Goal: Task Accomplishment & Management: Manage account settings

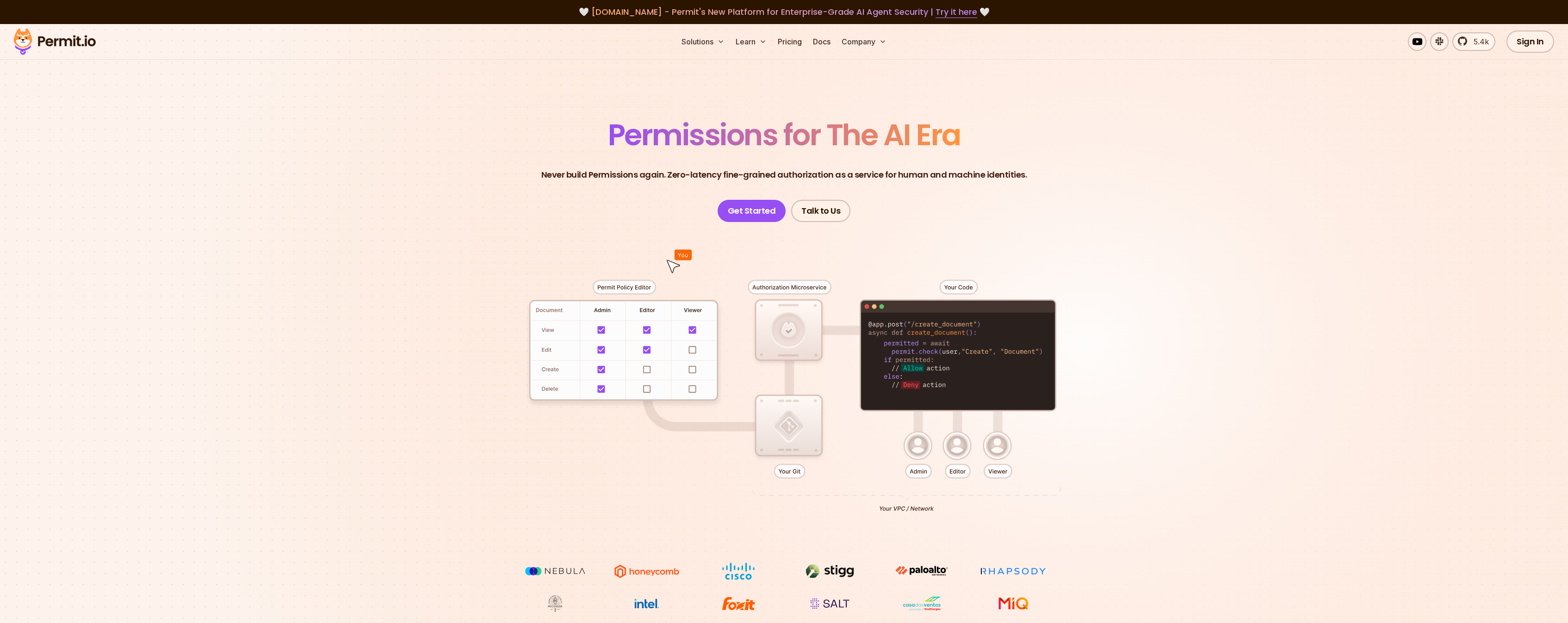
click at [607, 329] on div at bounding box center [784, 392] width 648 height 341
click at [632, 329] on div at bounding box center [784, 392] width 648 height 341
click at [659, 330] on div at bounding box center [784, 392] width 648 height 341
click at [584, 357] on div at bounding box center [784, 392] width 648 height 341
click at [660, 358] on div at bounding box center [784, 392] width 648 height 341
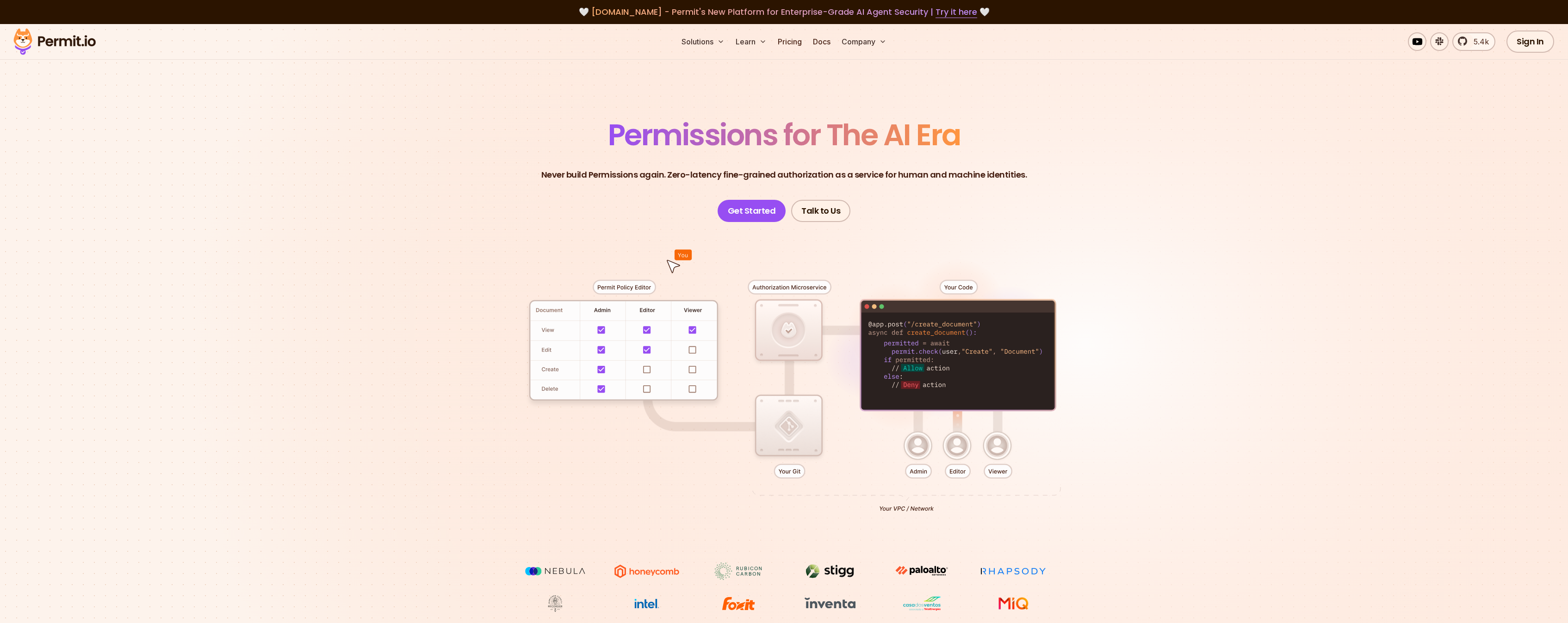
click at [695, 353] on div at bounding box center [784, 392] width 648 height 341
click at [798, 326] on div at bounding box center [784, 392] width 648 height 341
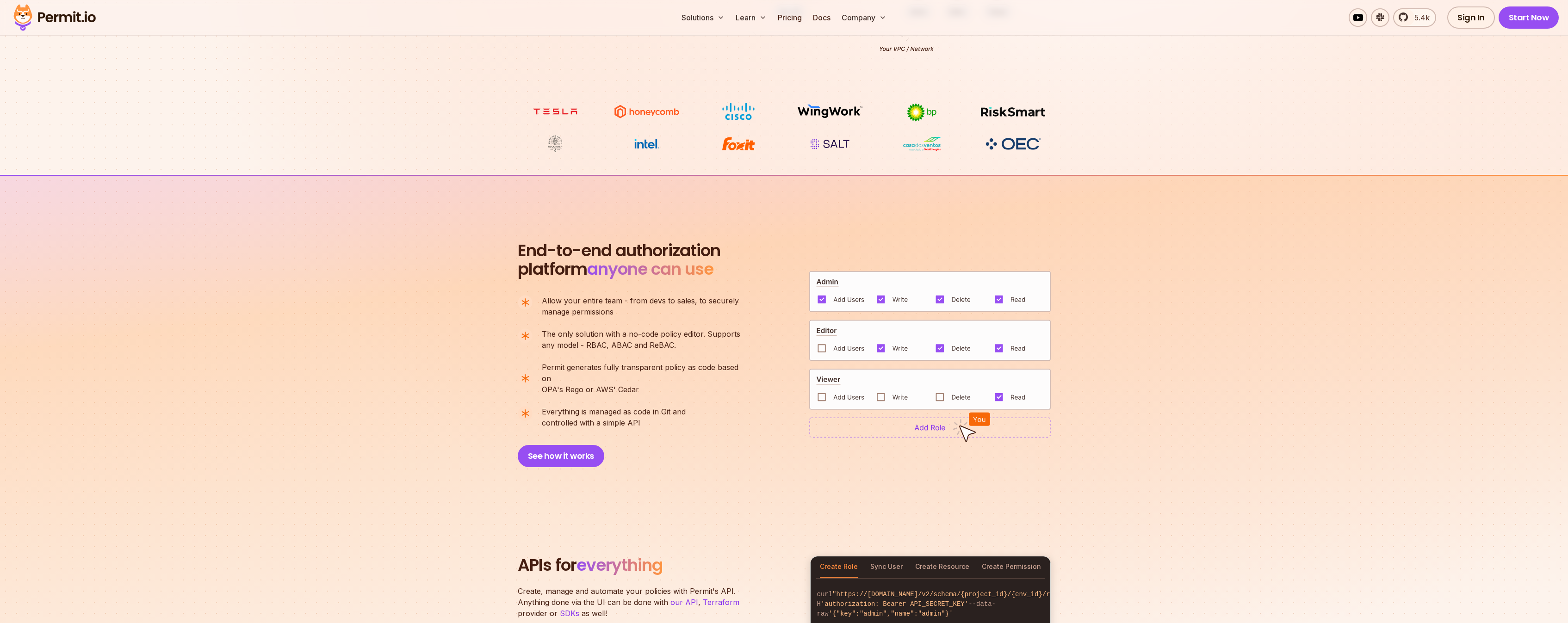
scroll to position [754, 0]
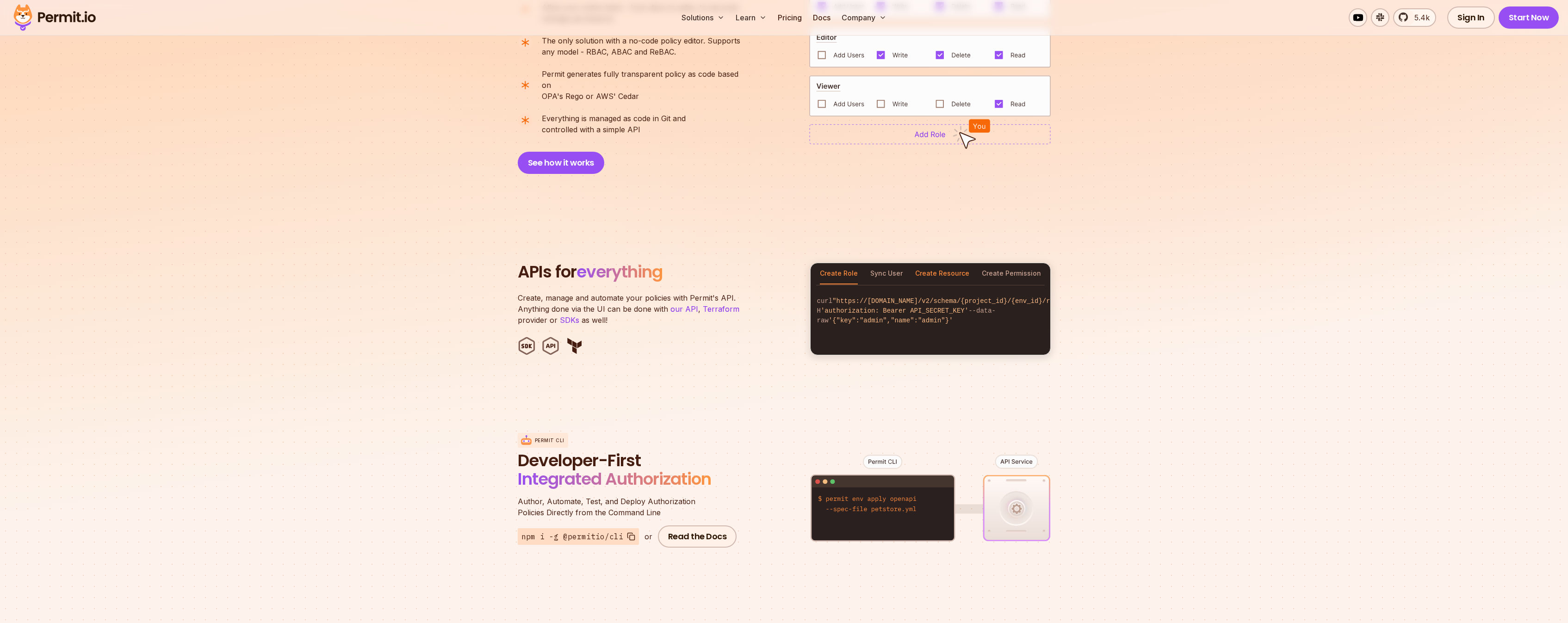
click at [940, 263] on button "Create Resource" at bounding box center [943, 273] width 55 height 22
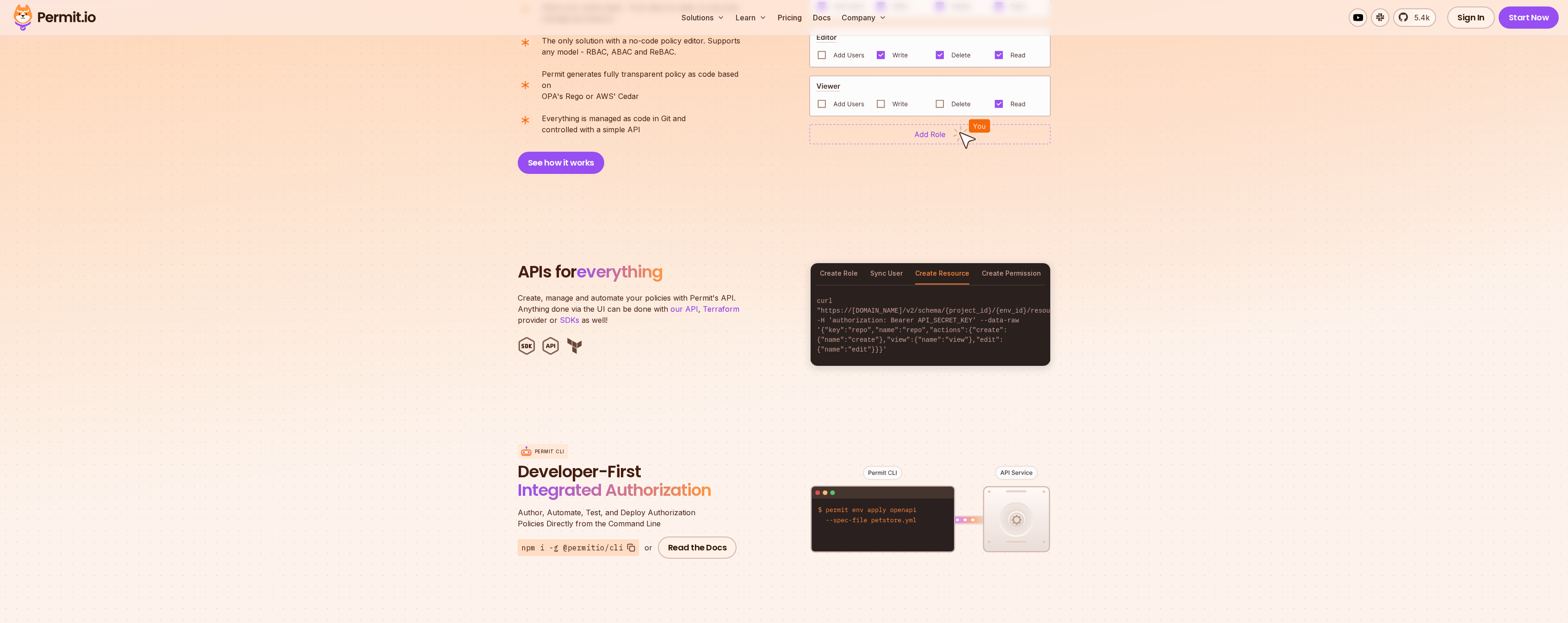
click at [575, 337] on img at bounding box center [574, 346] width 18 height 18
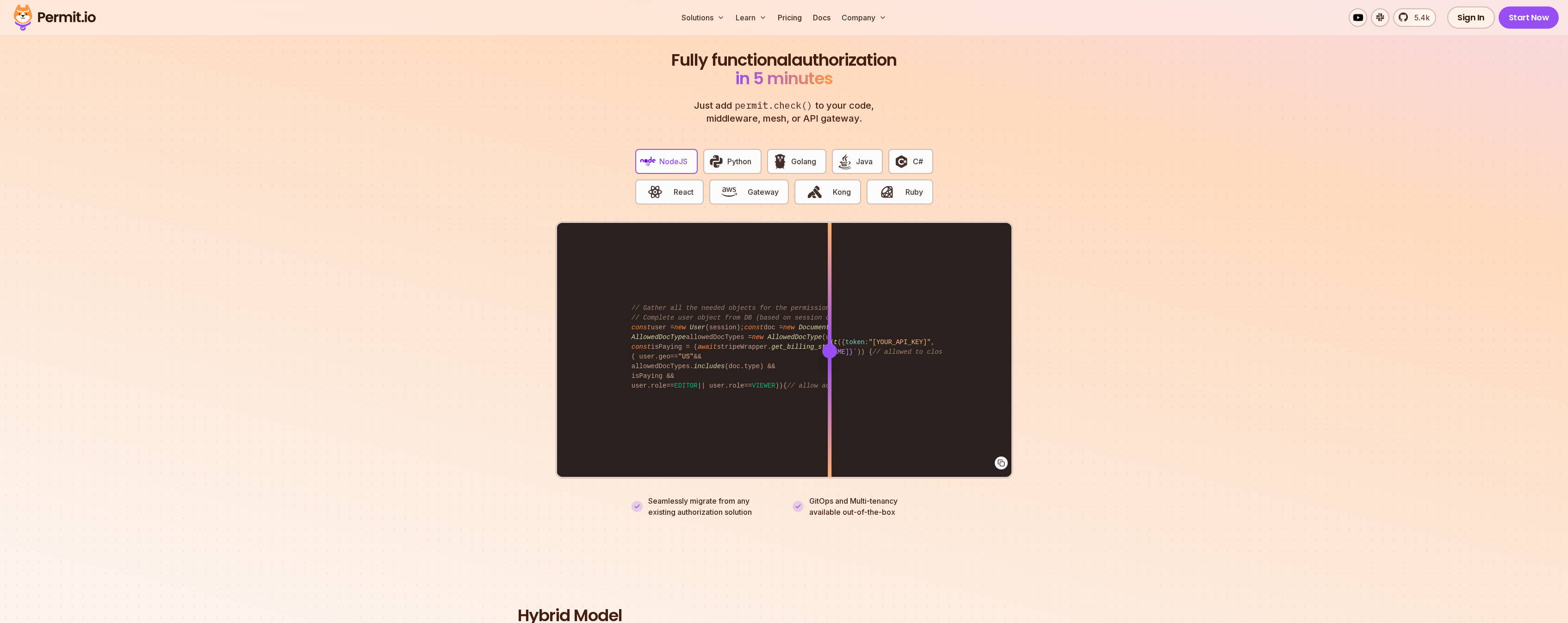
scroll to position [1745, 0]
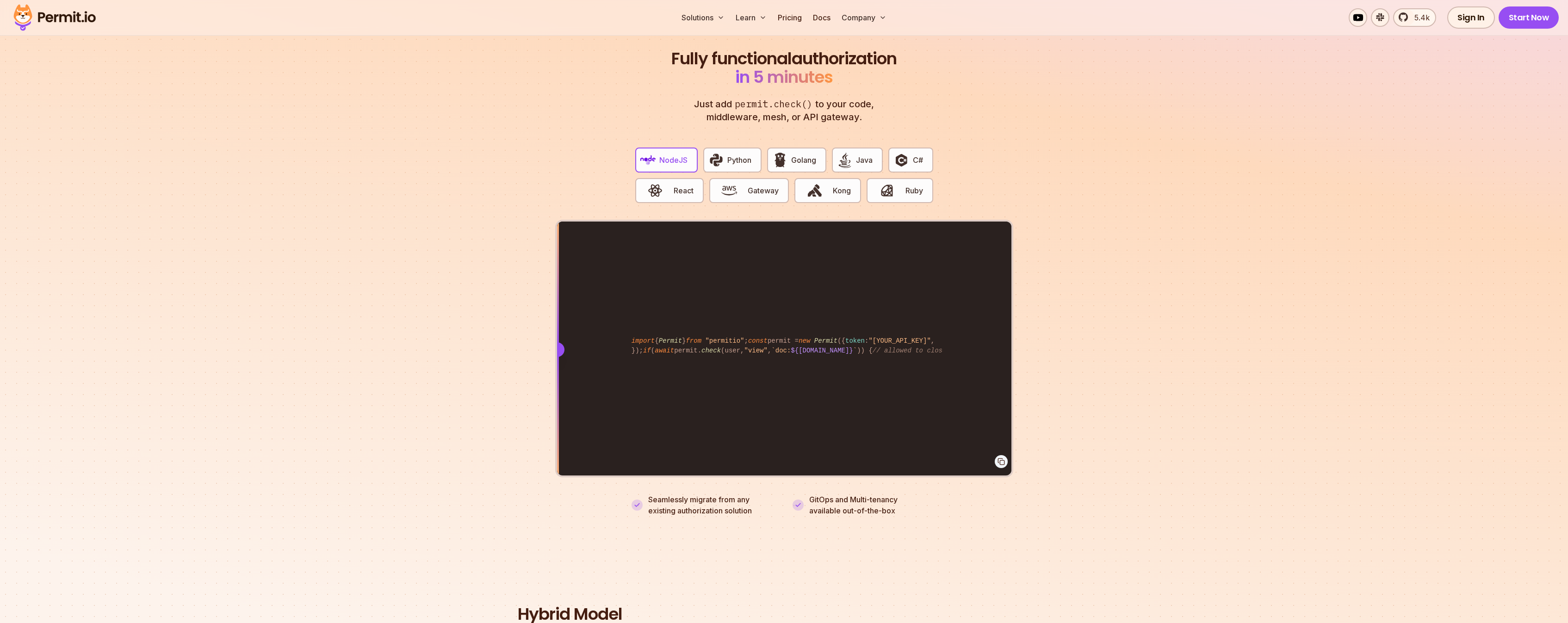
drag, startPoint x: 831, startPoint y: 338, endPoint x: 262, endPoint y: 518, distance: 596.8
click at [262, 518] on section "Fully functional authorization in 5 minutes Just add permit.check() to your cod…" at bounding box center [784, 272] width 1568 height 578
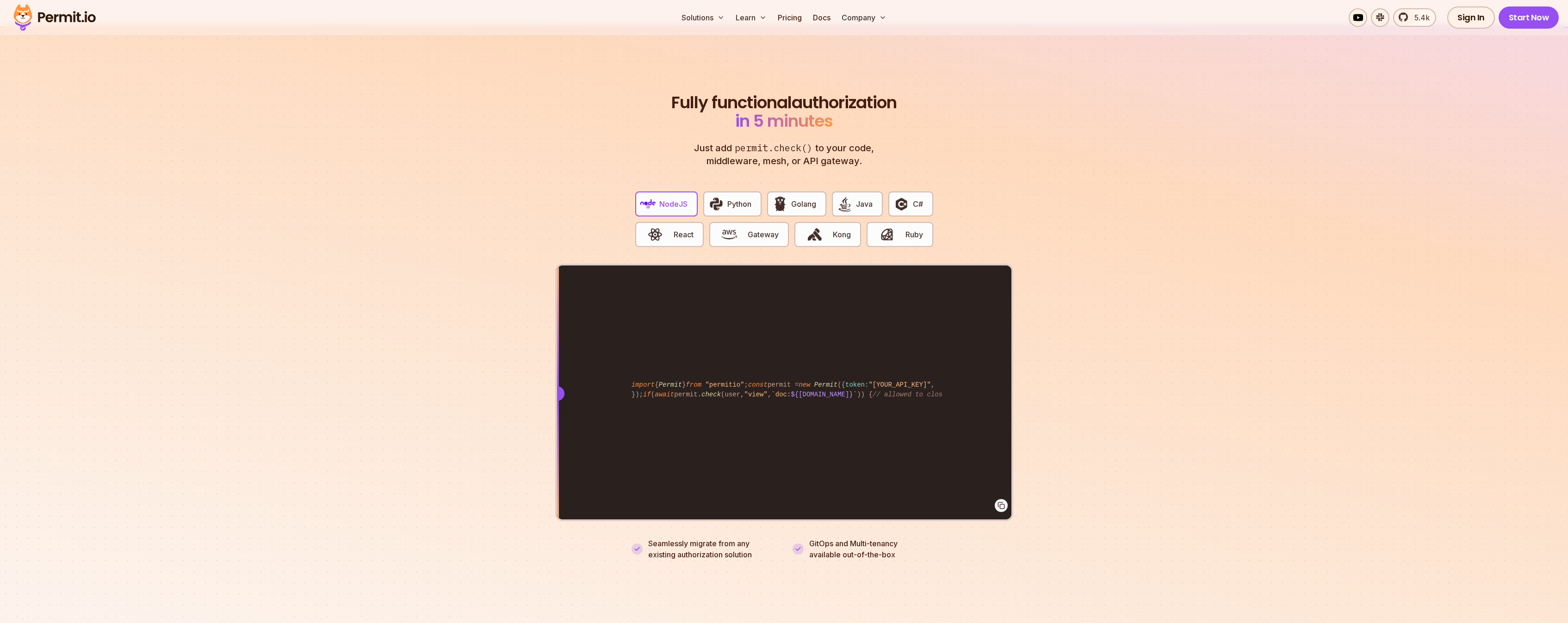
scroll to position [1657, 0]
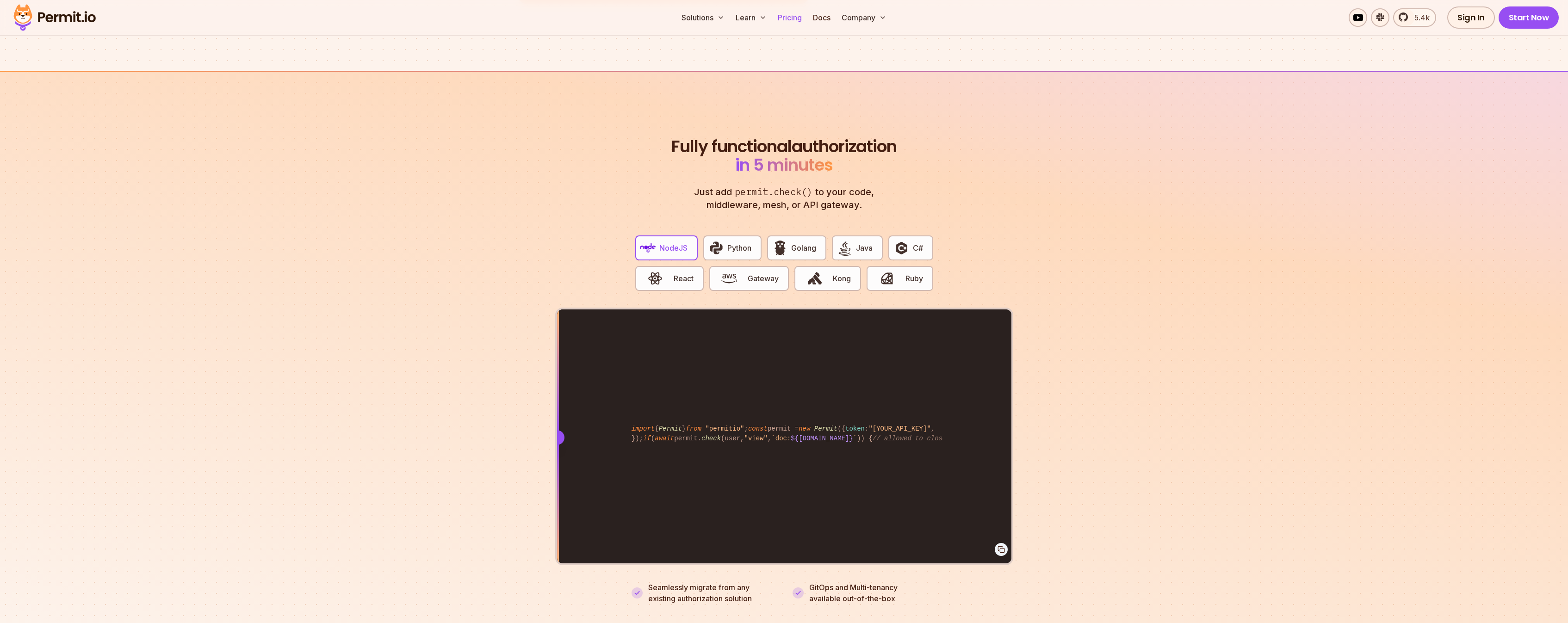
click at [790, 16] on link "Pricing" at bounding box center [789, 17] width 31 height 18
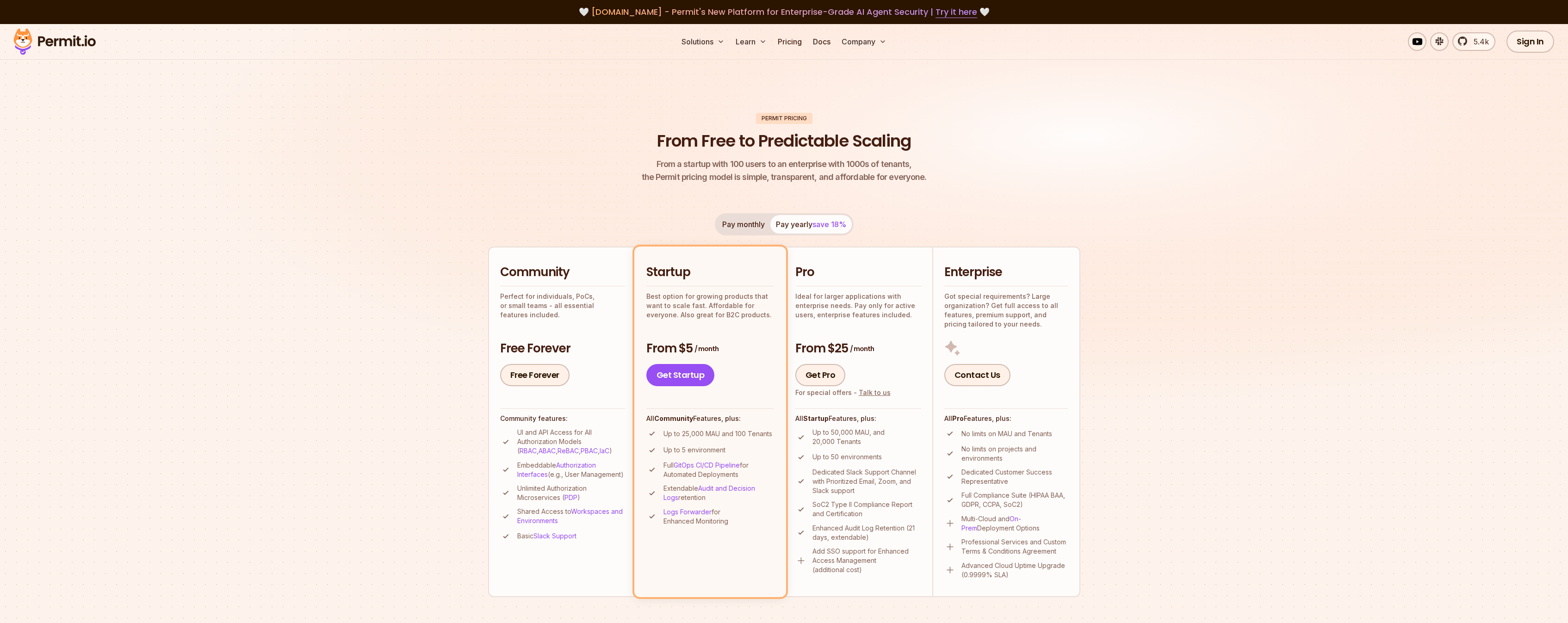
click at [546, 301] on p "Perfect for individuals, PoCs, or small teams - all essential features included." at bounding box center [563, 305] width 125 height 28
click at [532, 384] on link "Free Forever" at bounding box center [535, 375] width 70 height 22
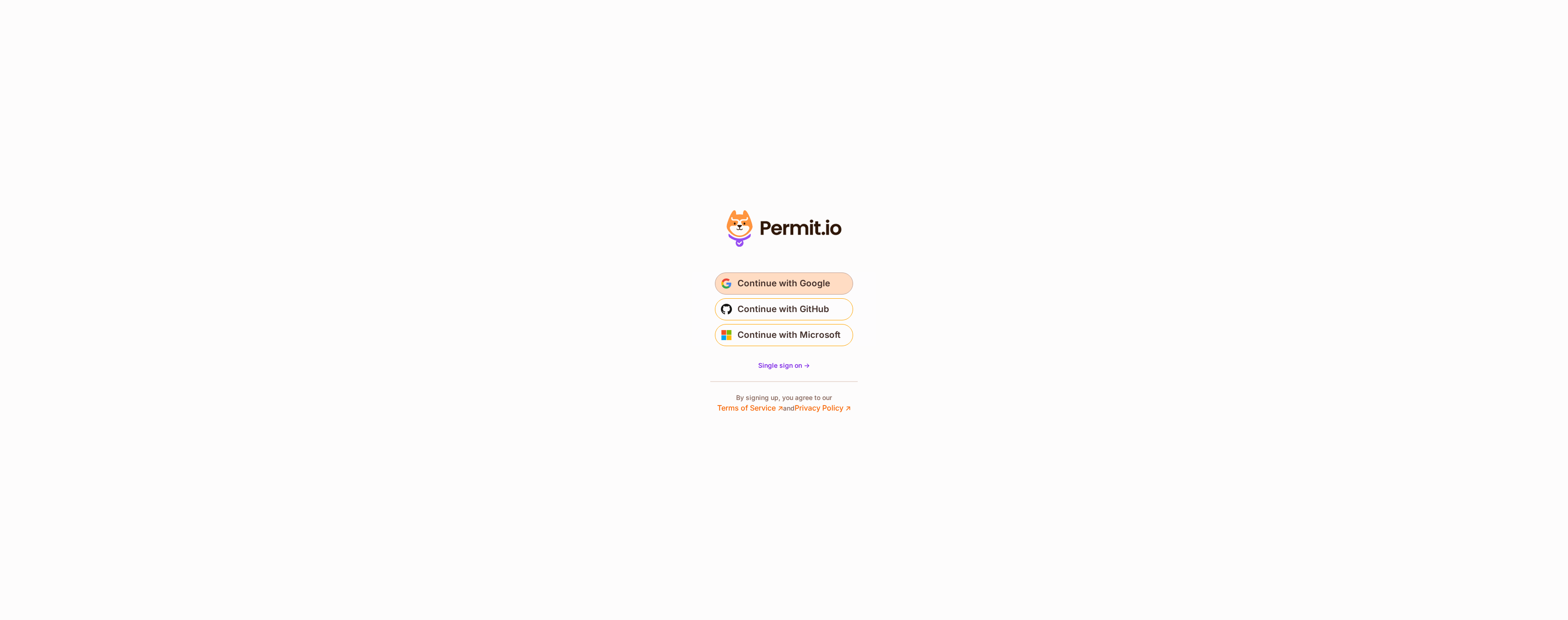
click at [767, 286] on span "Continue with Google" at bounding box center [784, 283] width 93 height 14
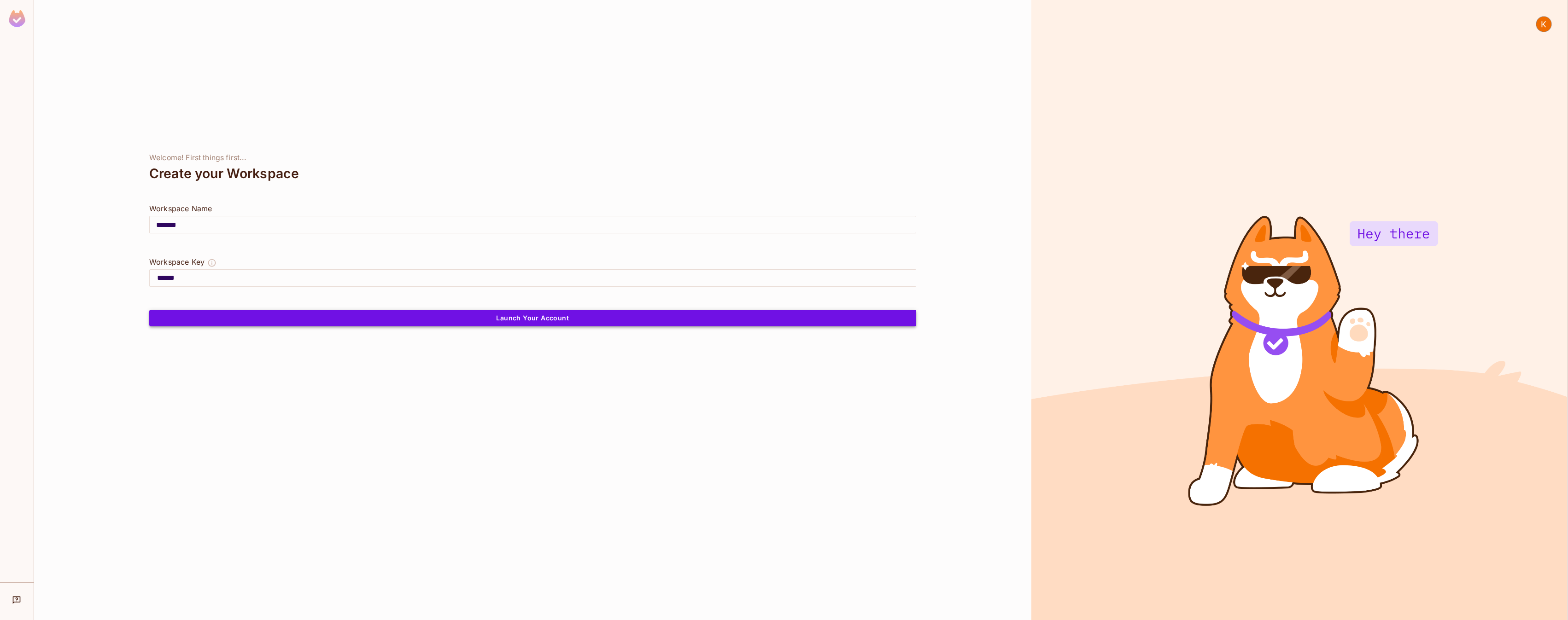
click at [273, 318] on button "Launch Your Account" at bounding box center [533, 318] width 767 height 17
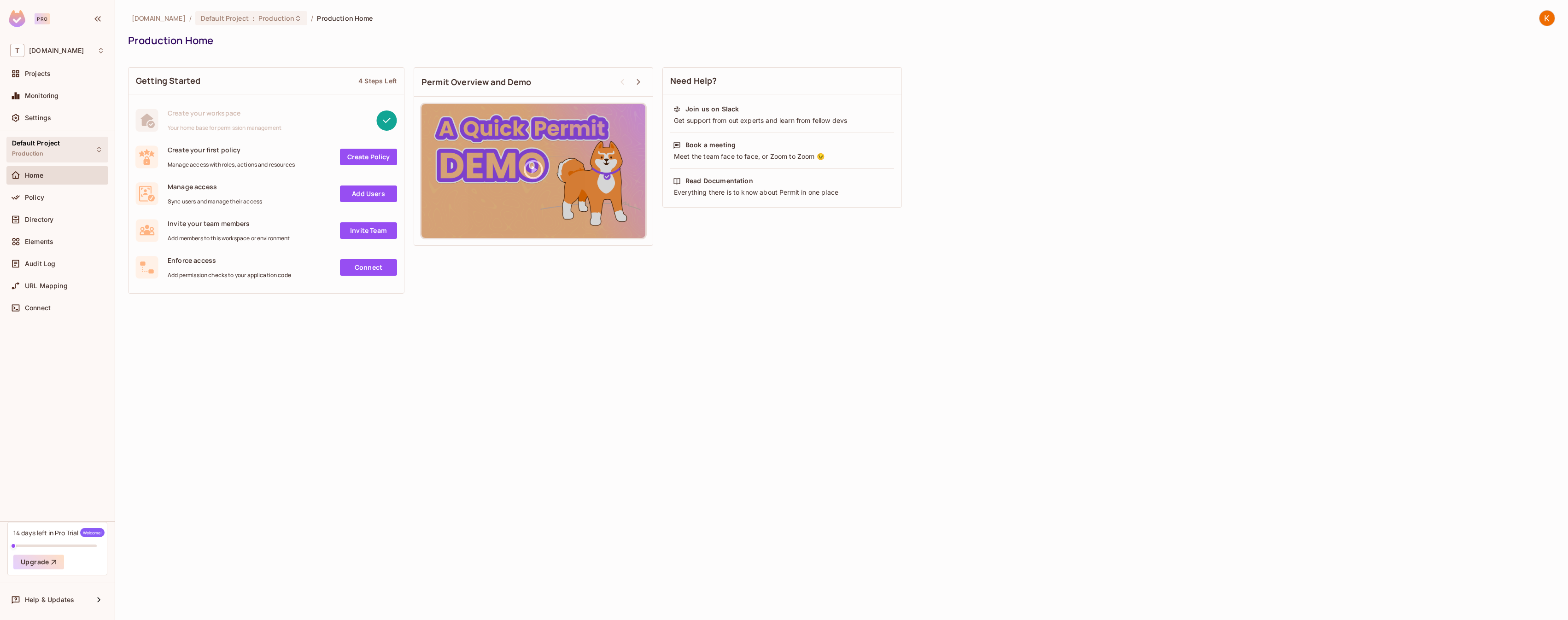
click at [53, 147] on div "Default Project Production" at bounding box center [36, 149] width 48 height 20
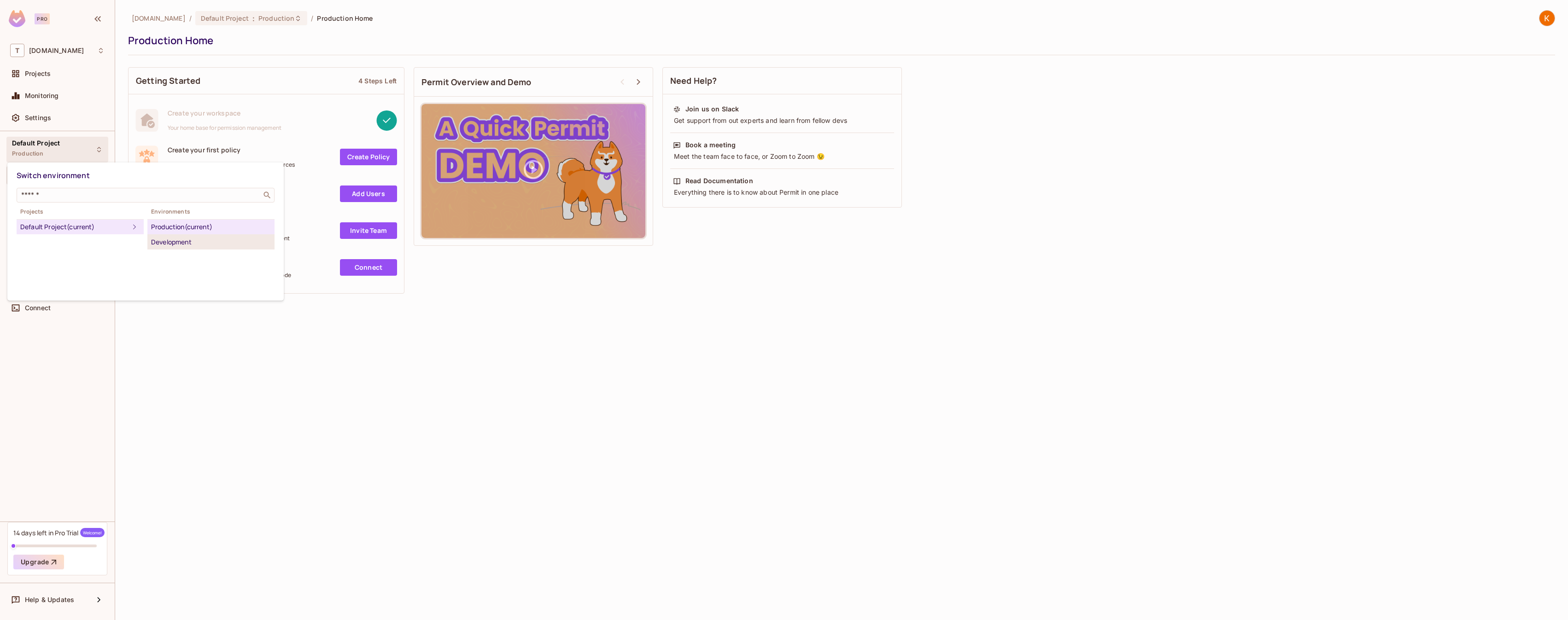
click at [175, 243] on div "Development" at bounding box center [211, 243] width 120 height 11
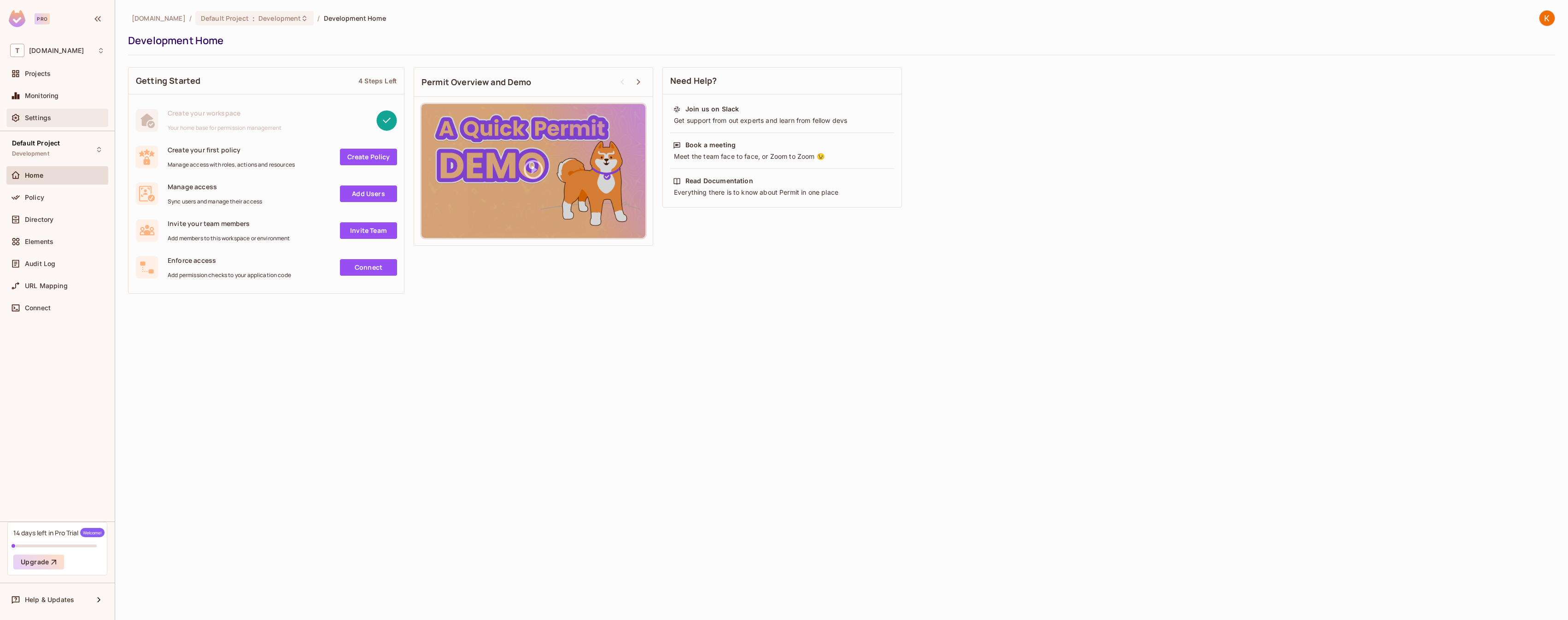
click at [42, 116] on span "Settings" at bounding box center [38, 117] width 26 height 7
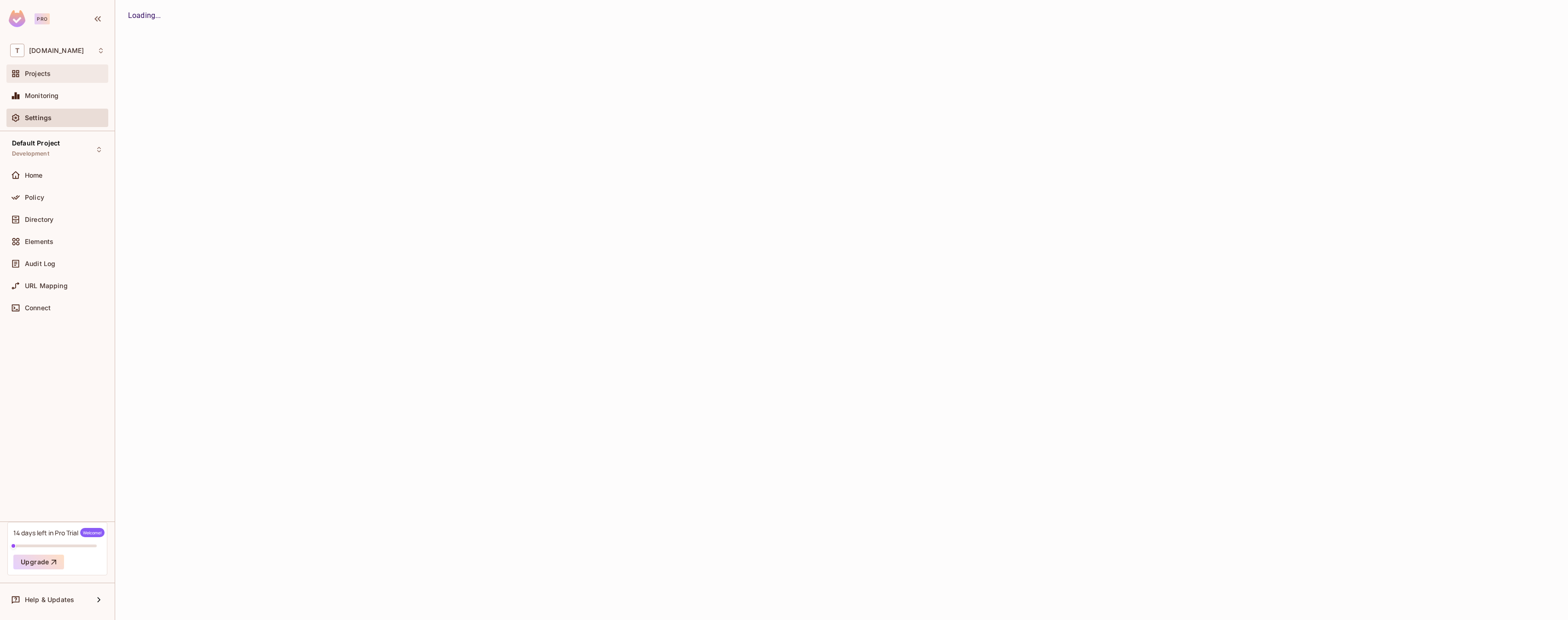
click at [56, 72] on div "Projects" at bounding box center [65, 73] width 80 height 7
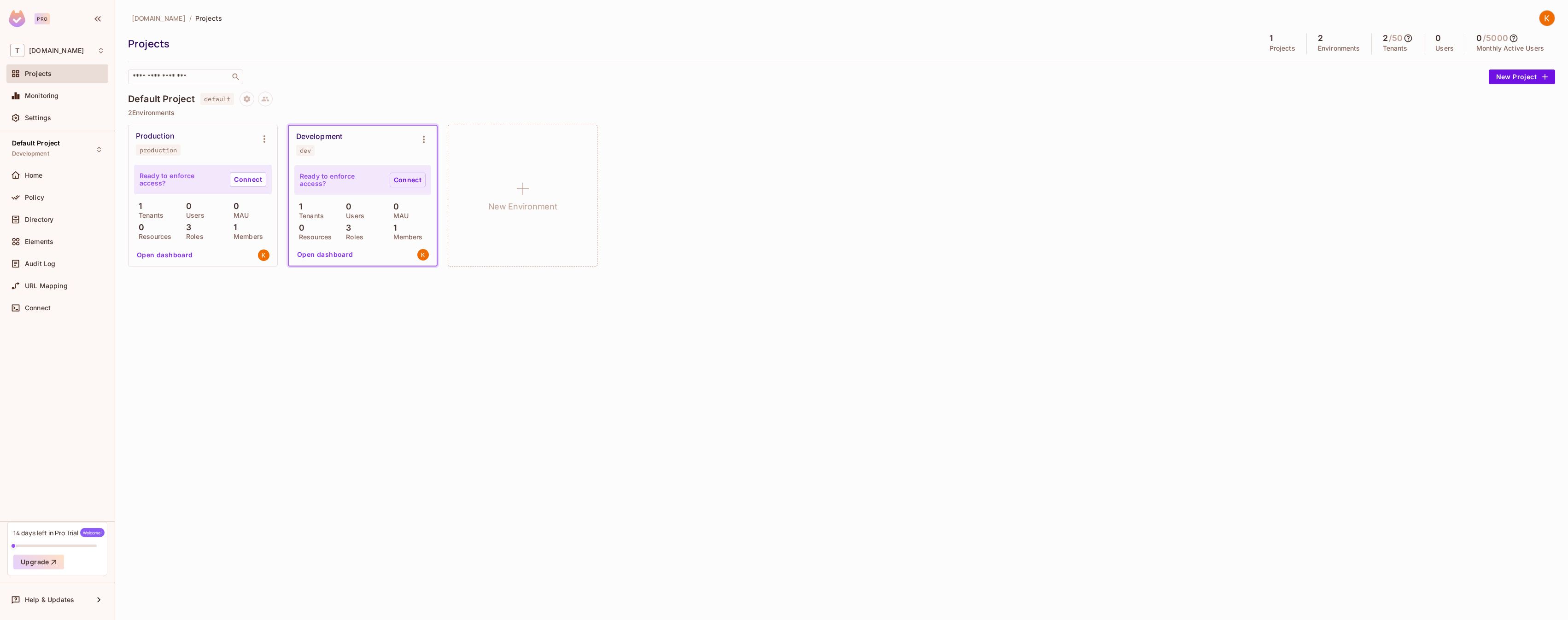
click at [404, 179] on link "Connect" at bounding box center [407, 180] width 36 height 14
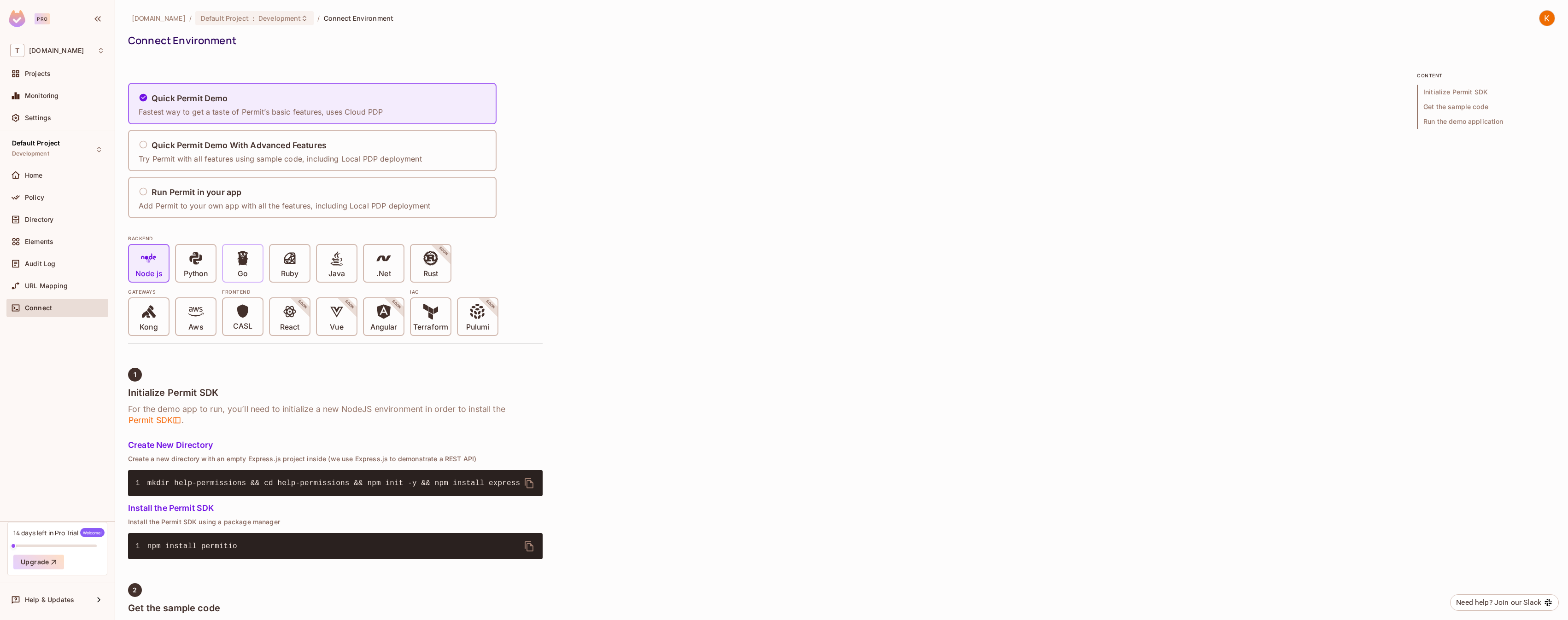
click at [240, 267] on span at bounding box center [243, 260] width 16 height 19
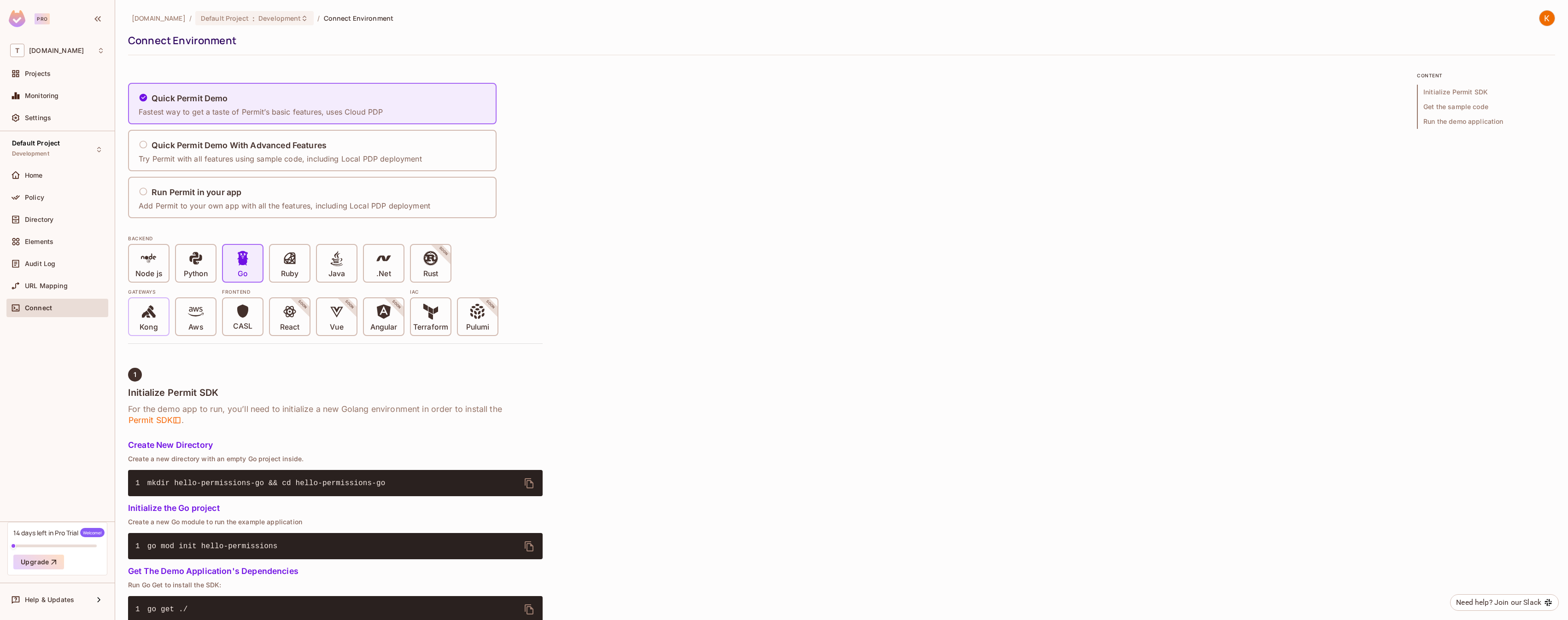
click at [148, 315] on icon at bounding box center [149, 312] width 16 height 16
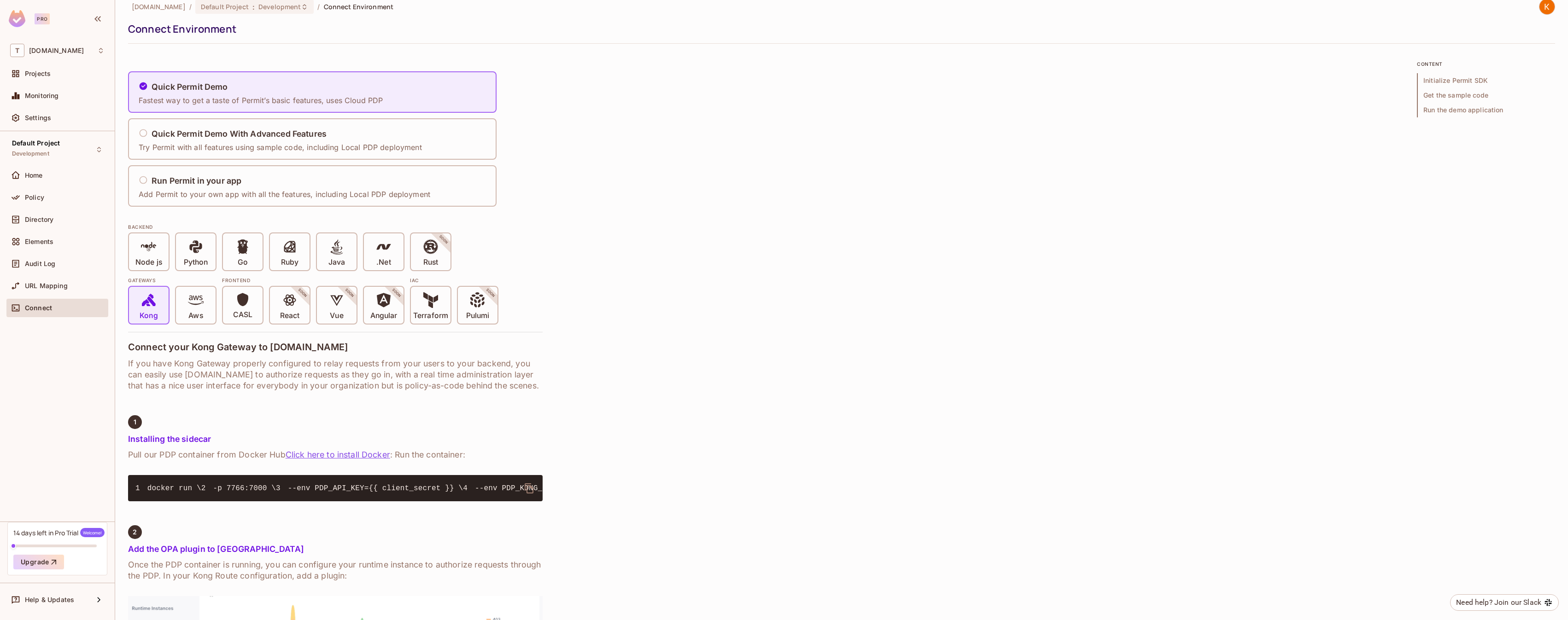
scroll to position [12, 0]
click at [218, 349] on h4 "Connect your Kong Gateway to Permit.io" at bounding box center [335, 347] width 414 height 11
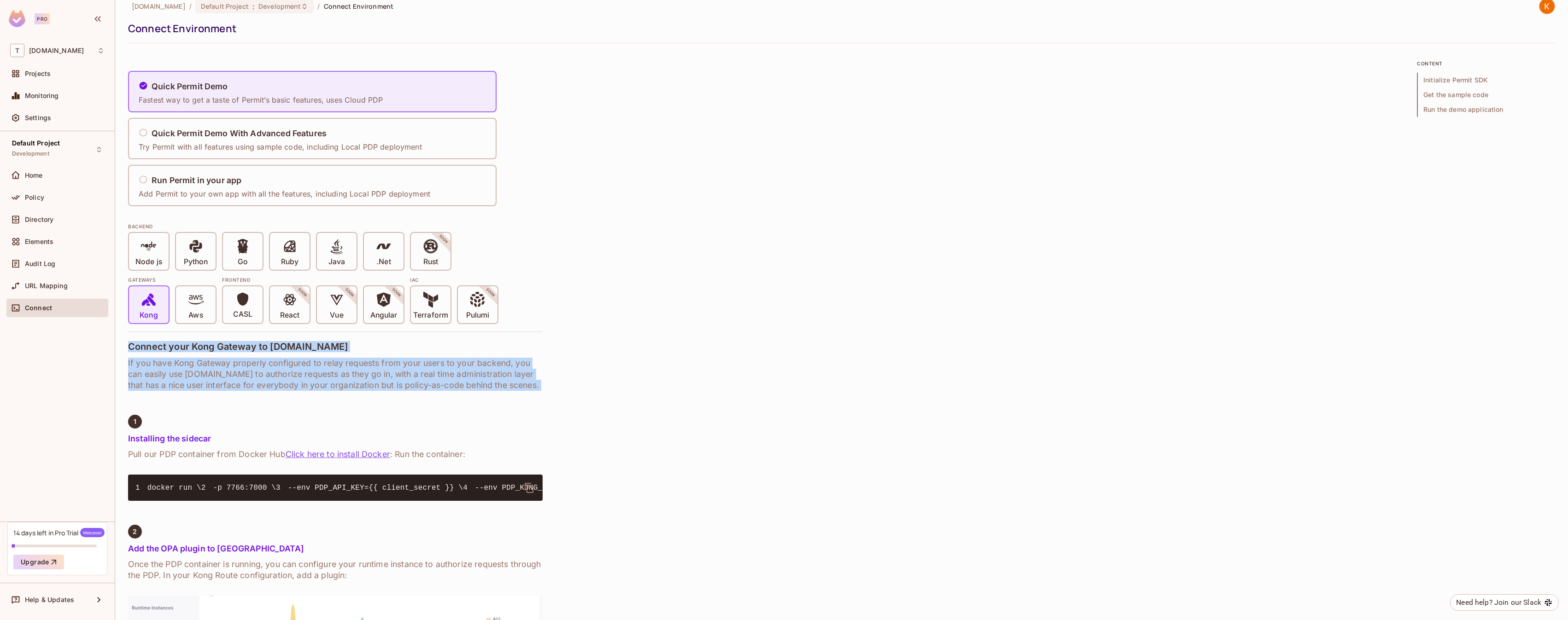
drag, startPoint x: 218, startPoint y: 349, endPoint x: 218, endPoint y: 364, distance: 15.0
click at [218, 364] on h6 "If you have Kong Gateway properly configured to relay requests from your users …" at bounding box center [335, 374] width 414 height 34
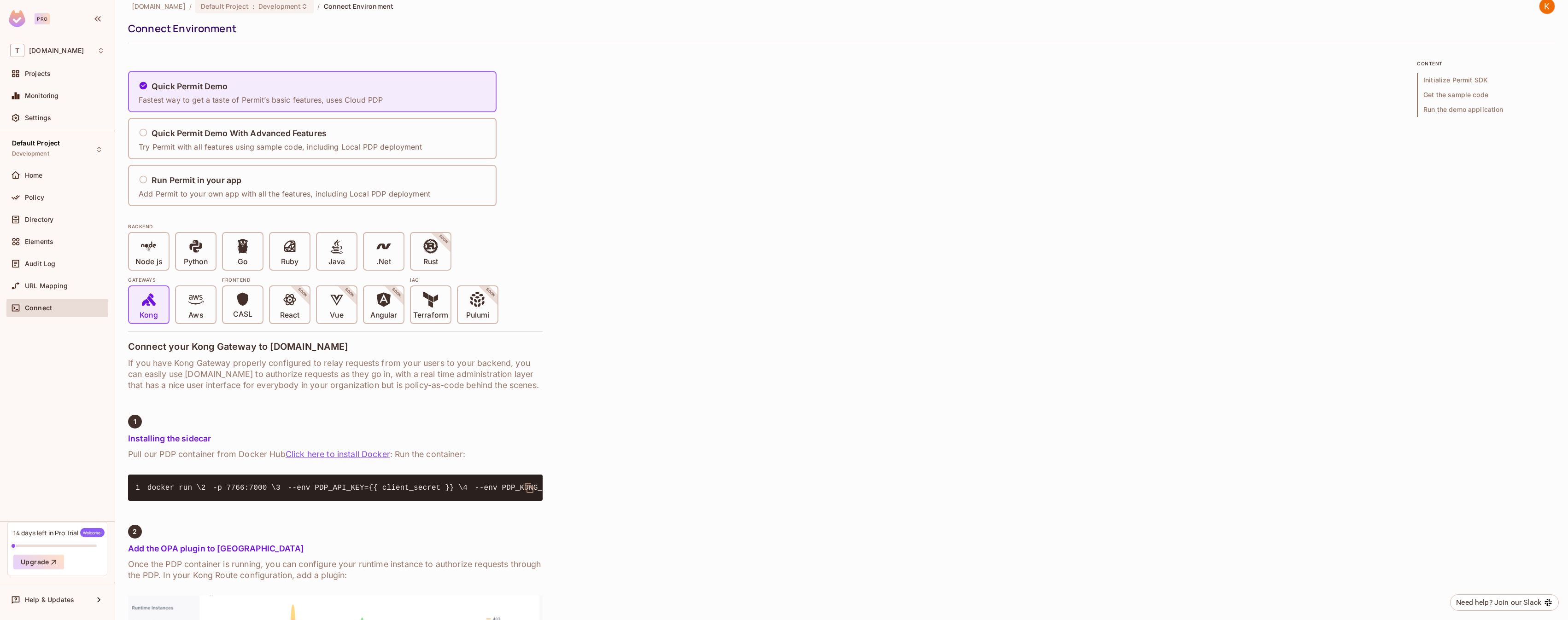
click at [218, 364] on h6 "If you have Kong Gateway properly configured to relay requests from your users …" at bounding box center [335, 374] width 414 height 34
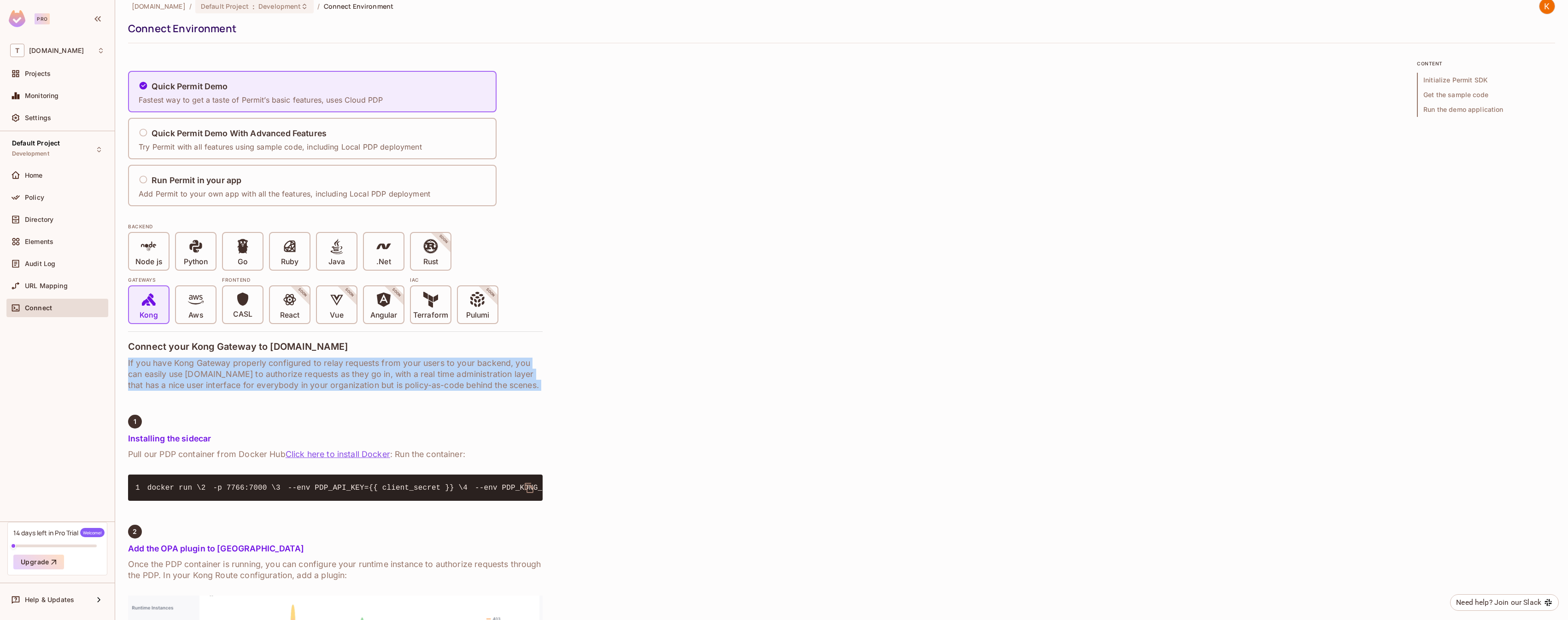
drag, startPoint x: 218, startPoint y: 364, endPoint x: 210, endPoint y: 353, distance: 13.6
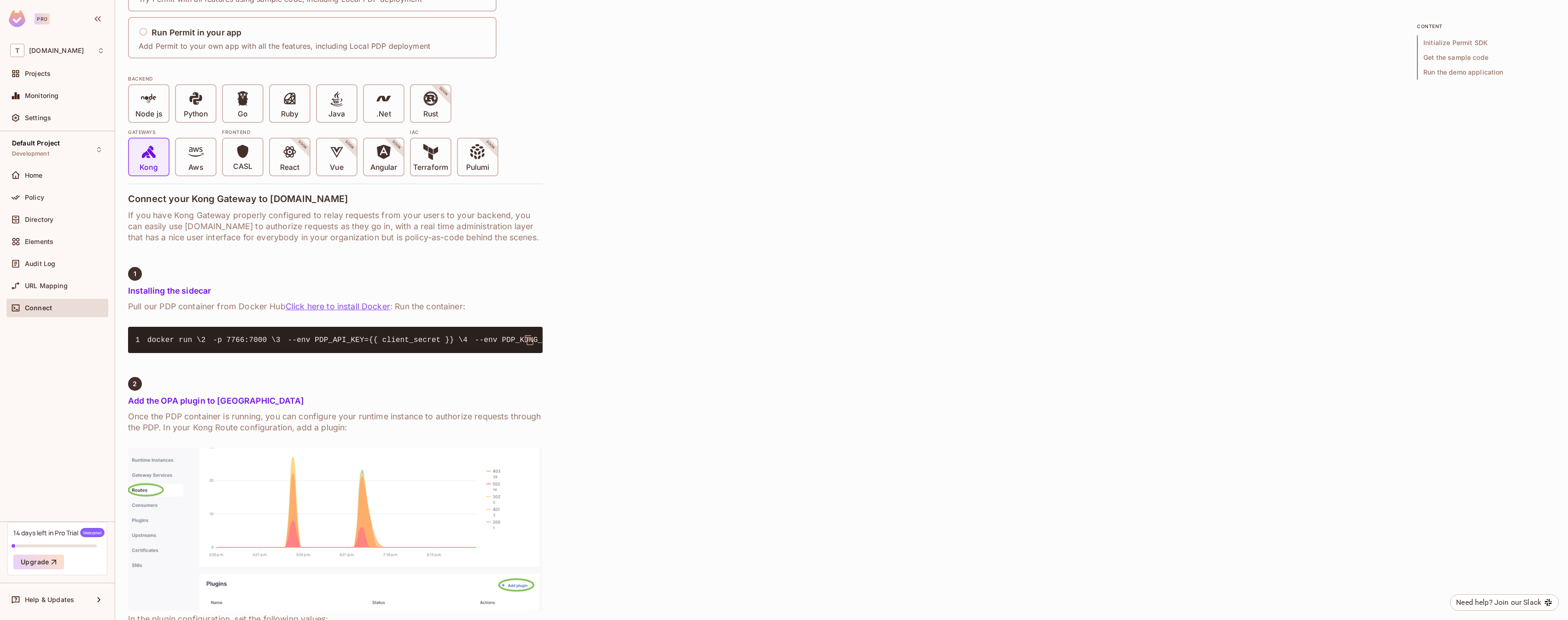
scroll to position [0, 0]
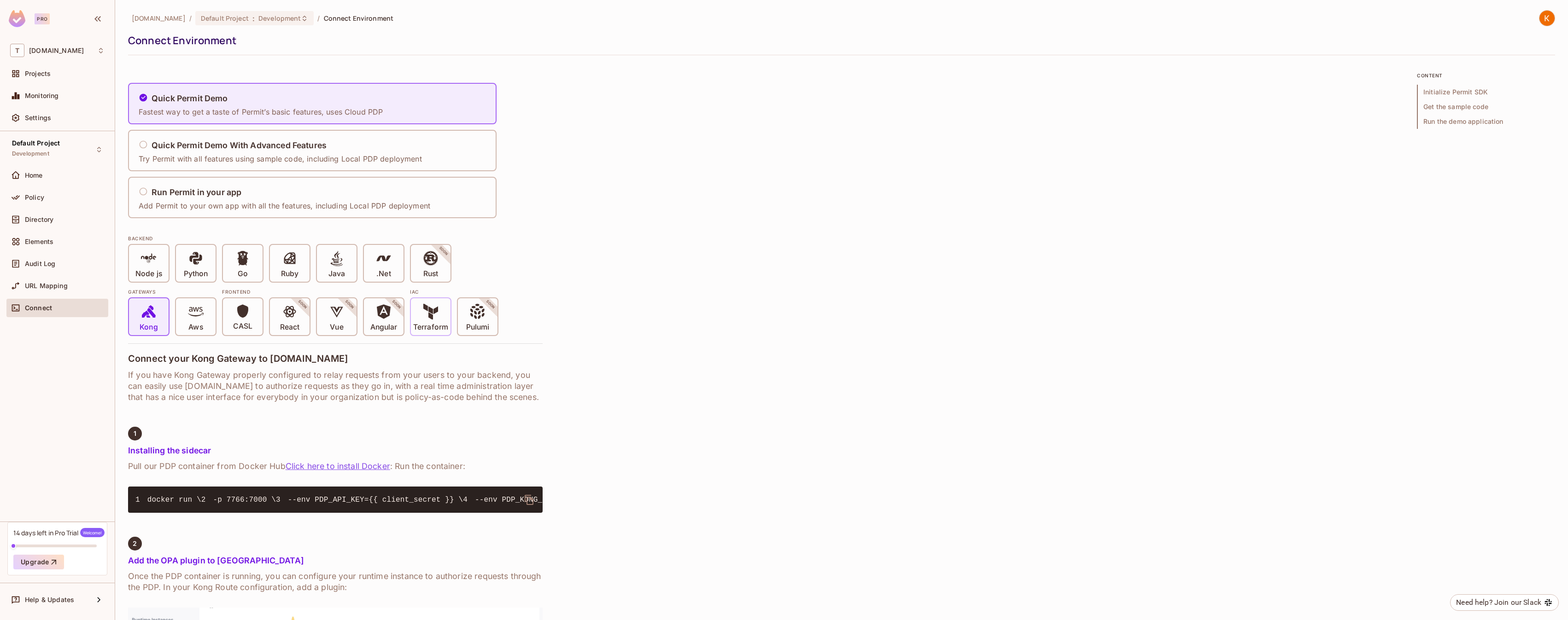
click at [426, 321] on span at bounding box center [431, 314] width 16 height 19
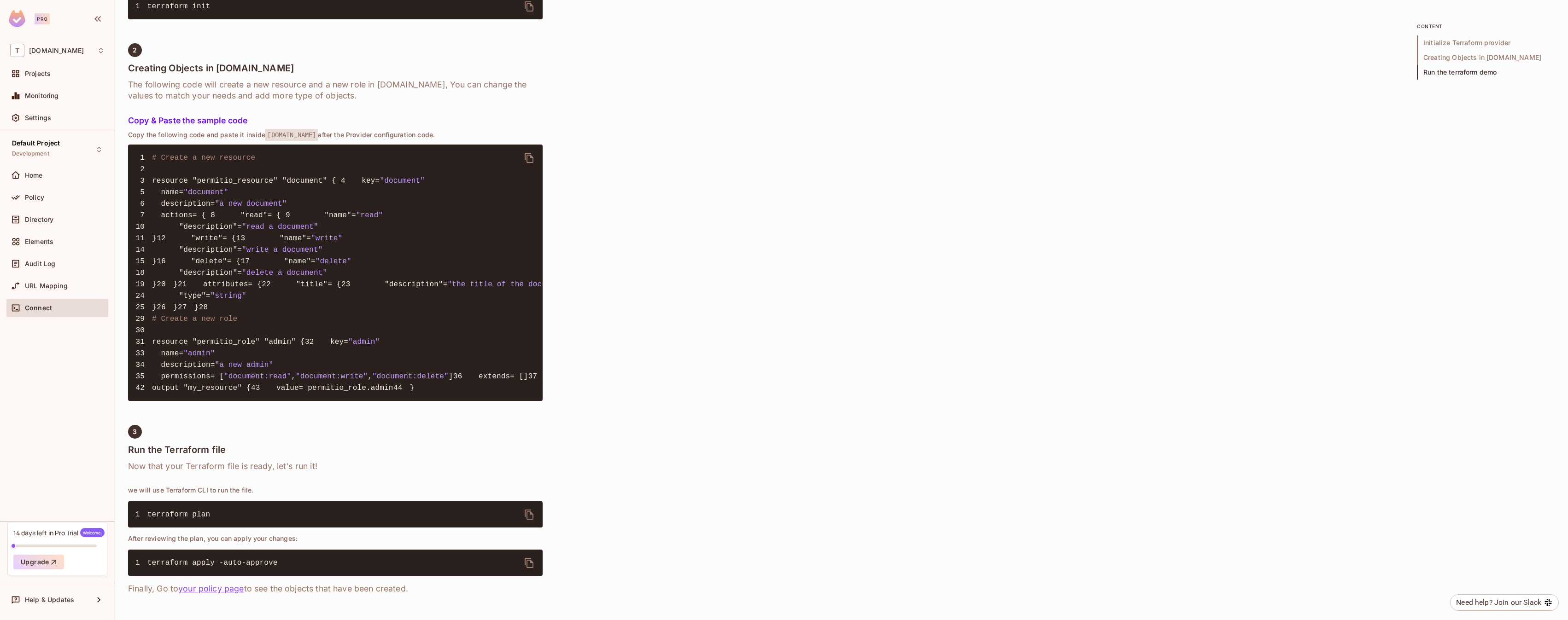
scroll to position [847, 0]
drag, startPoint x: 368, startPoint y: 384, endPoint x: 395, endPoint y: 417, distance: 42.6
click at [395, 401] on pre "1 # Create a new resource 2 3 resource "permitio_resource" "document" { 4 key =…" at bounding box center [335, 272] width 414 height 256
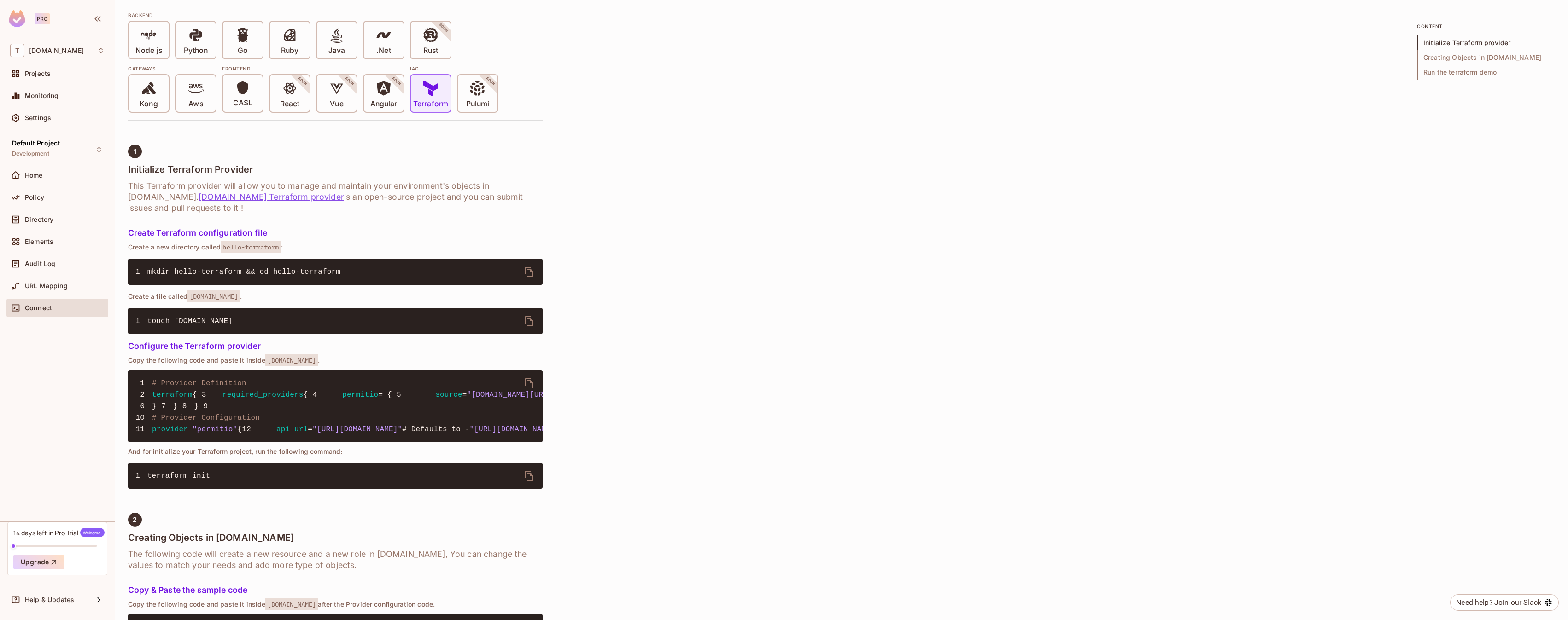
scroll to position [28, 0]
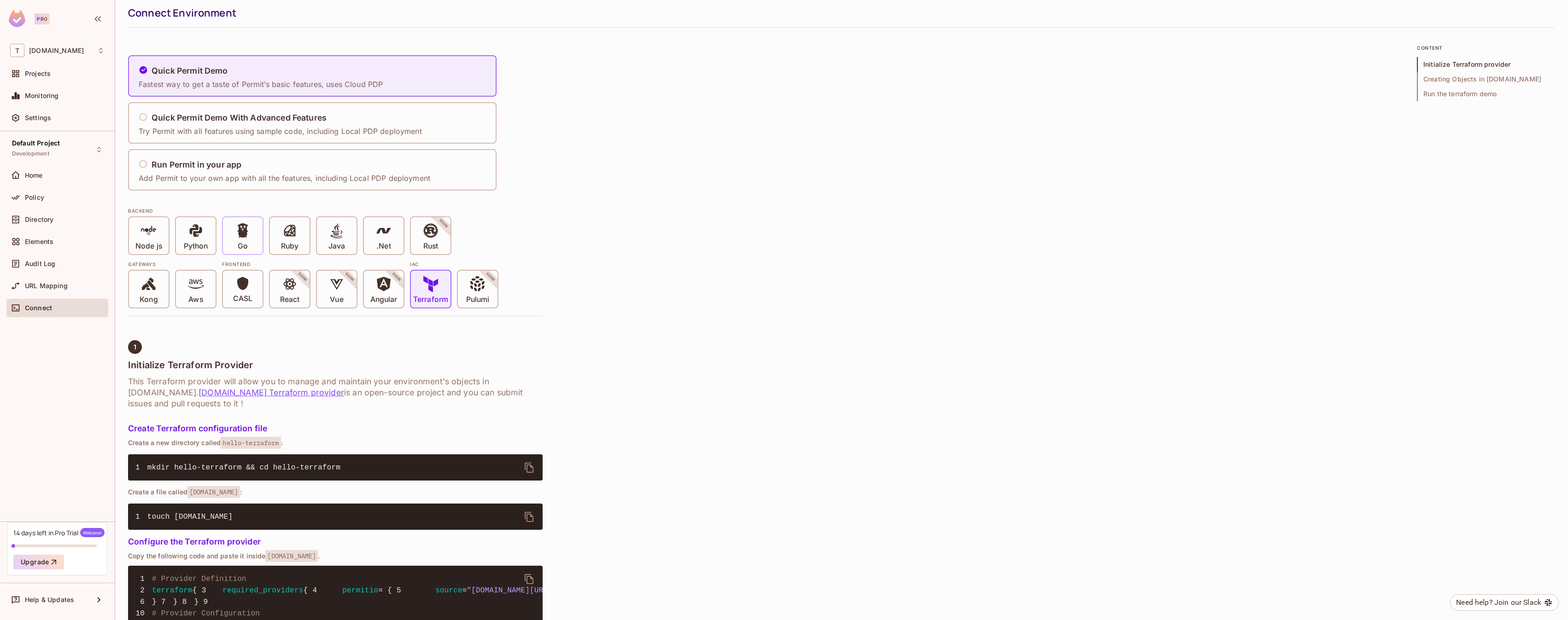
click at [246, 238] on icon at bounding box center [243, 231] width 16 height 16
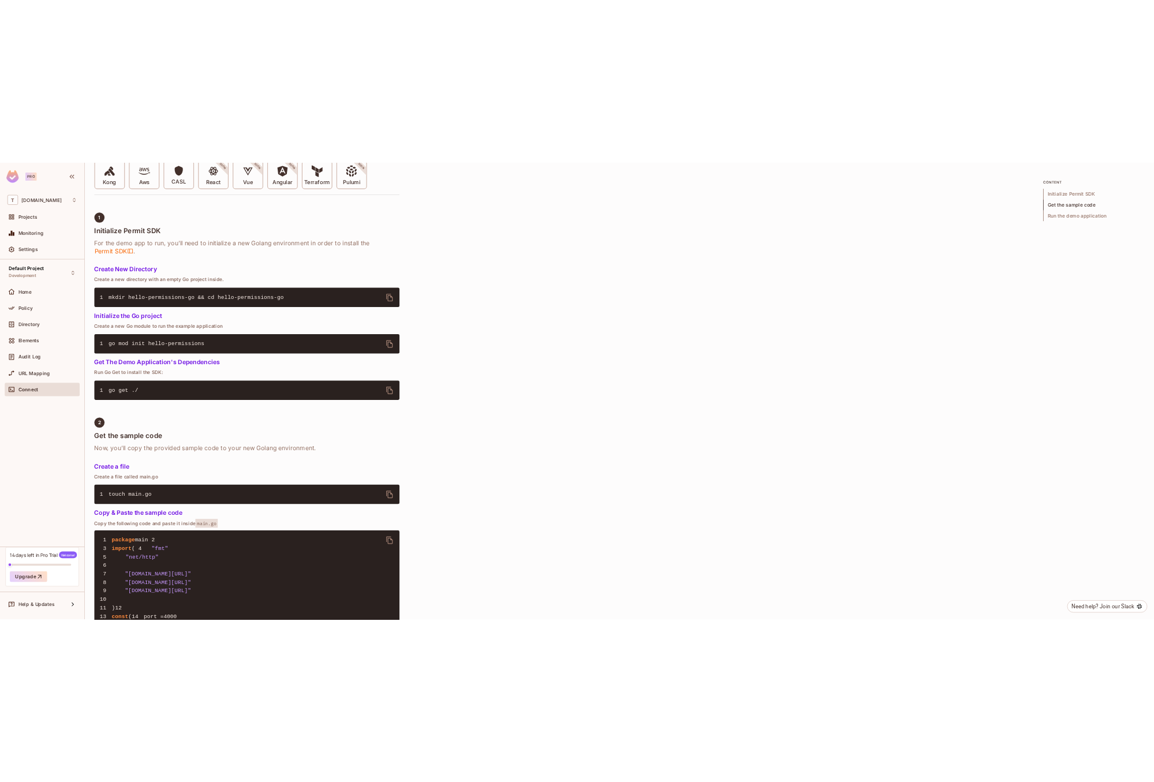
scroll to position [371, 0]
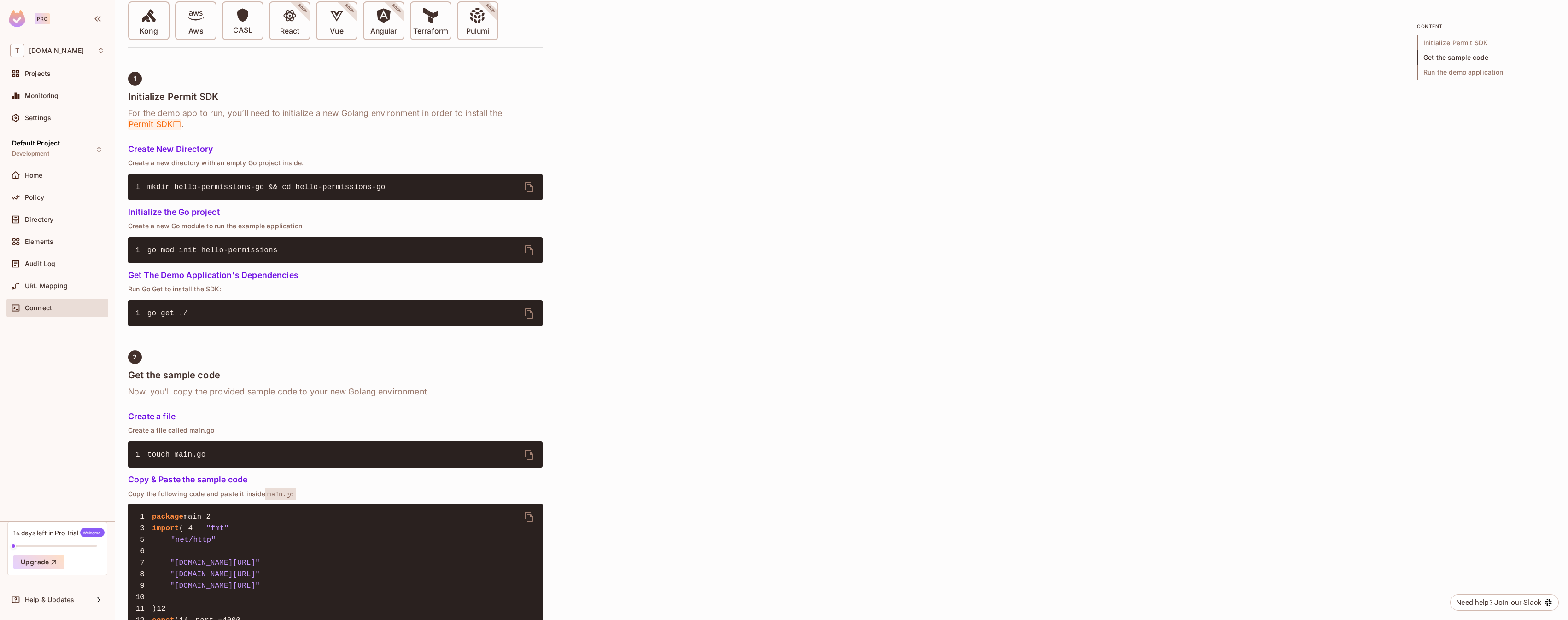
click at [172, 125] on icon at bounding box center [176, 124] width 8 height 8
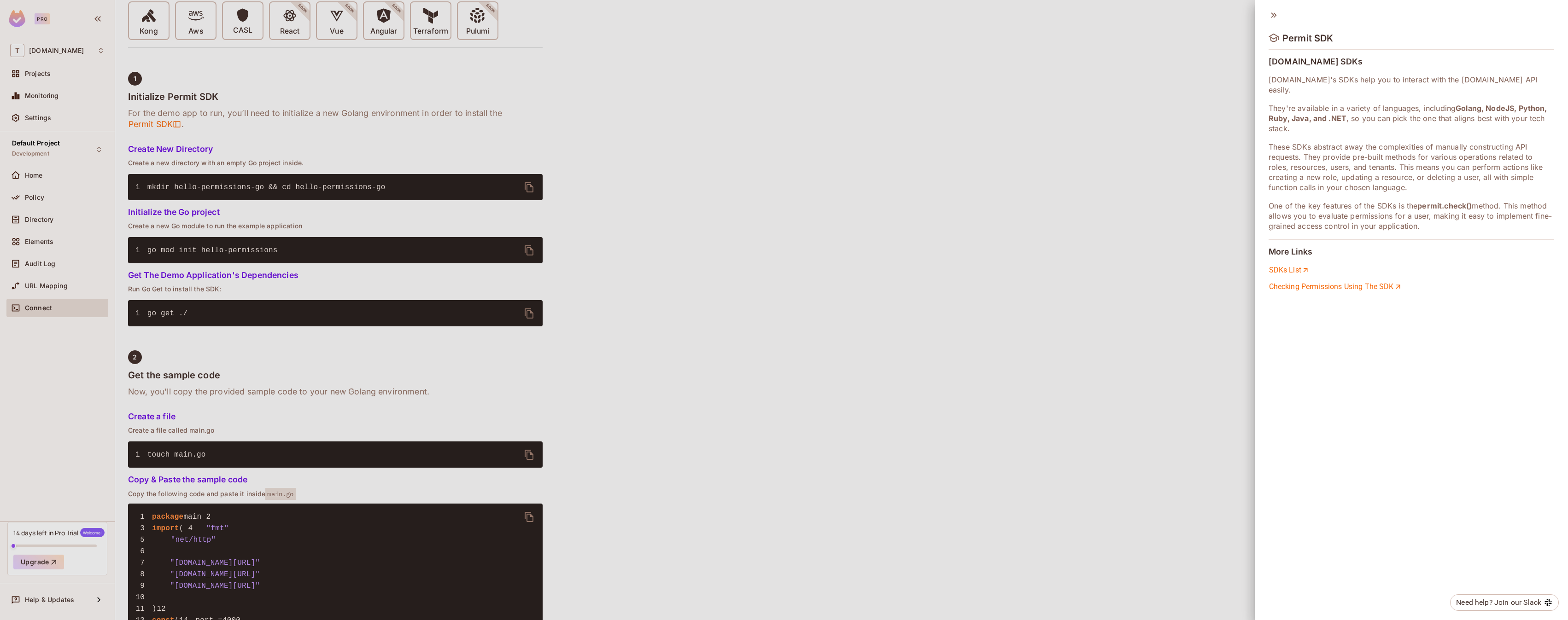
click at [519, 185] on div at bounding box center [784, 310] width 1568 height 620
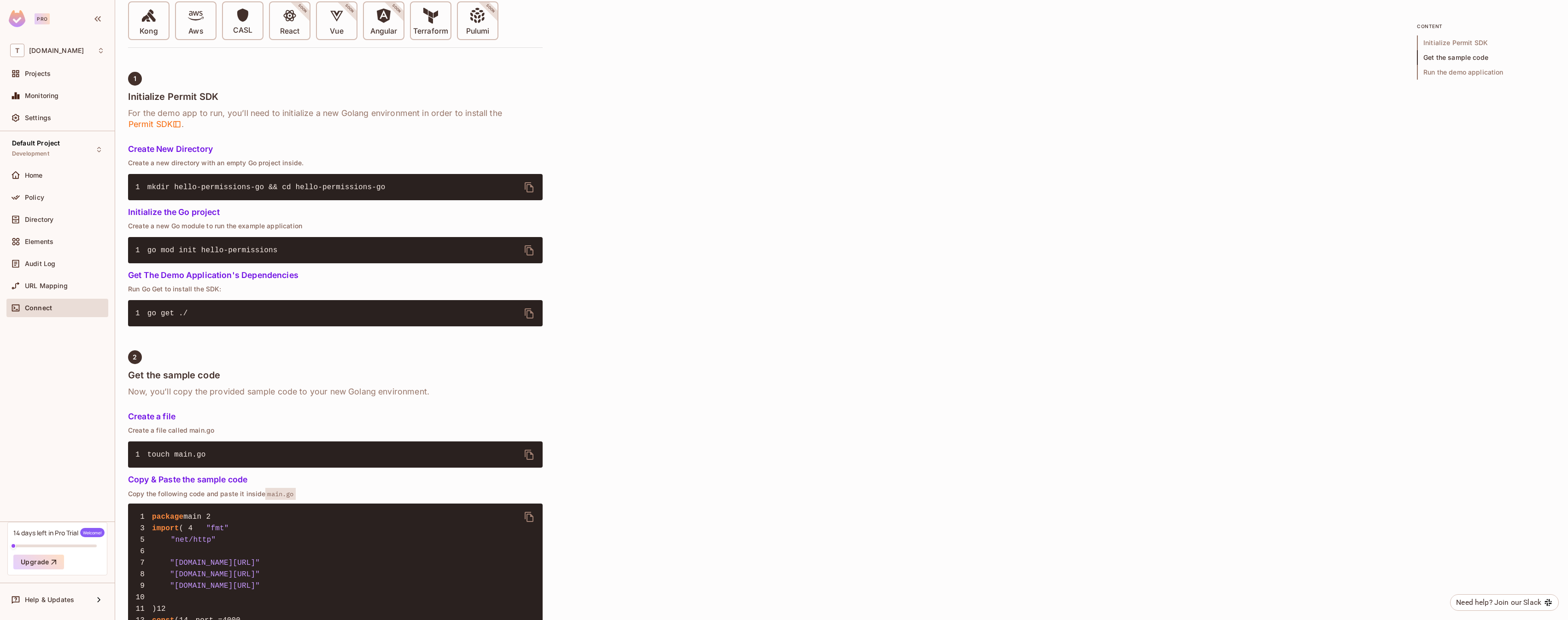
click at [528, 184] on icon "delete" at bounding box center [529, 188] width 11 height 11
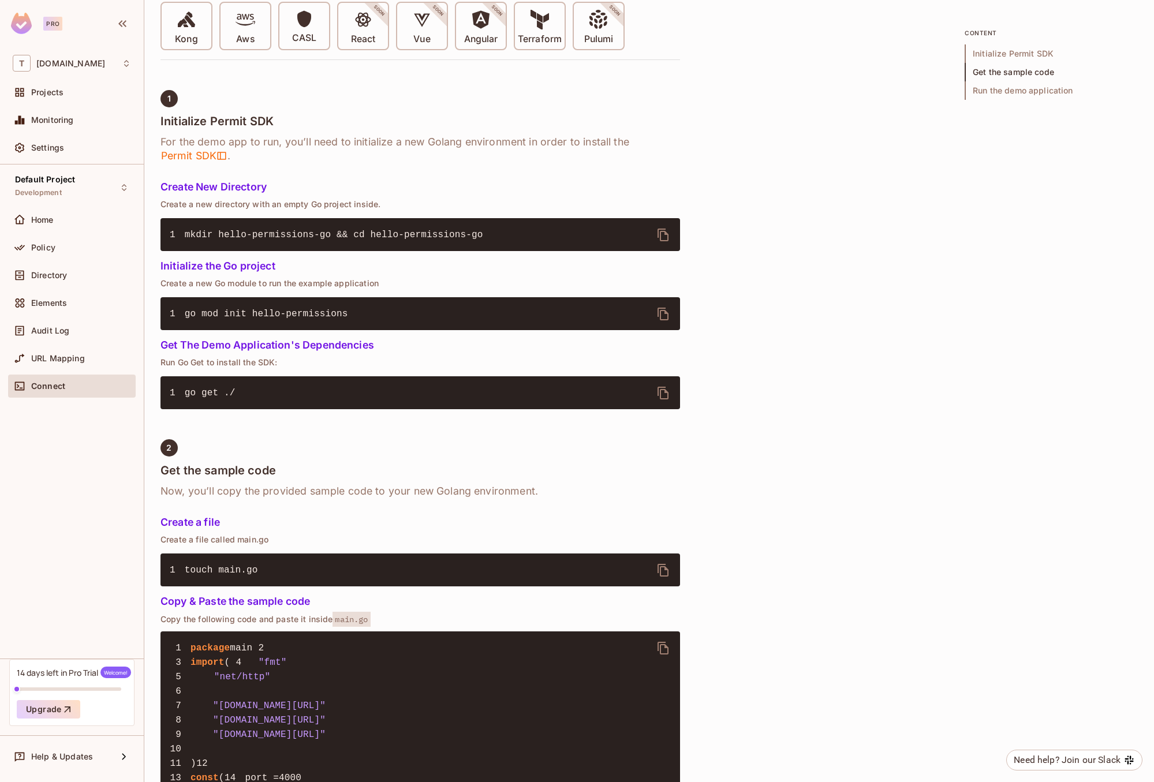
click at [668, 316] on icon "delete" at bounding box center [662, 314] width 11 height 13
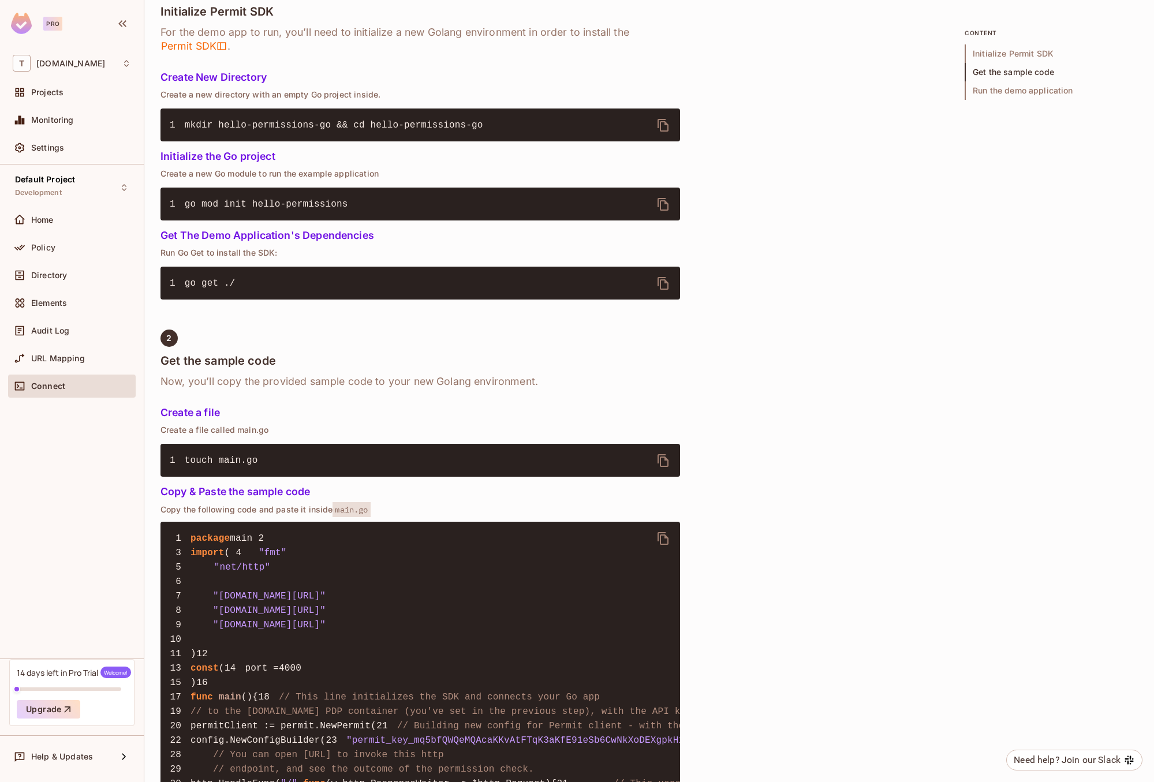
scroll to position [492, 0]
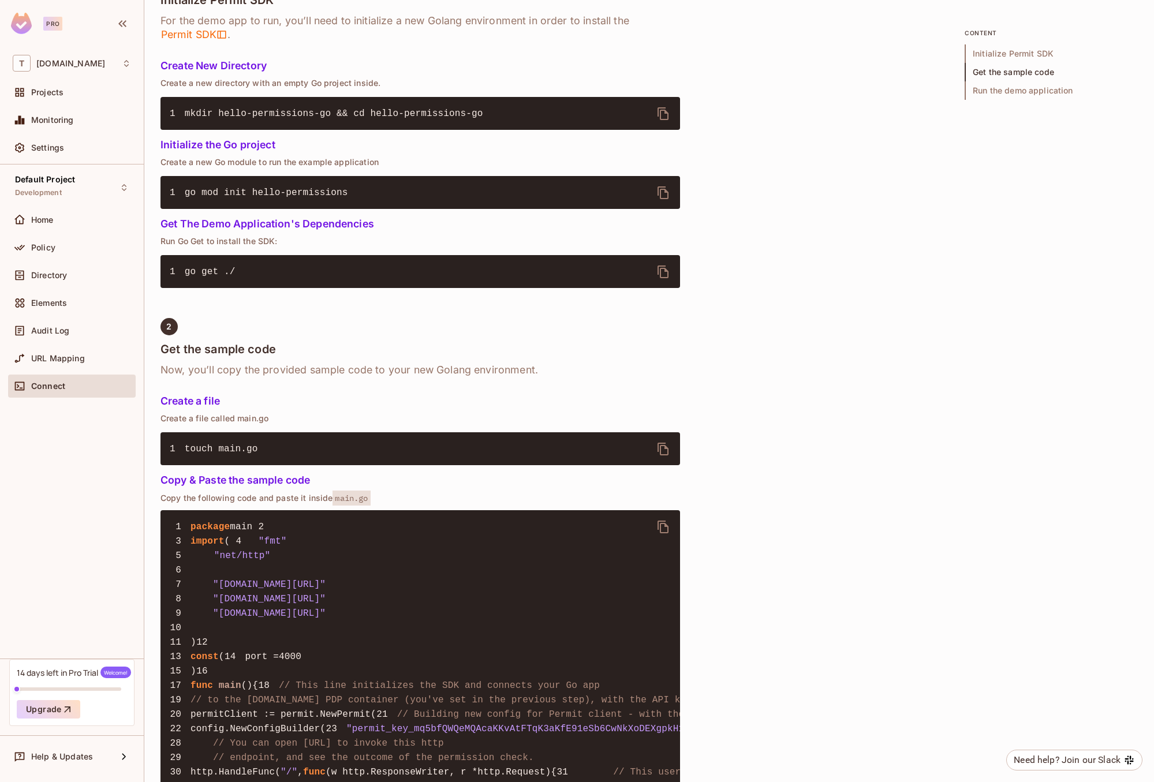
click at [661, 525] on icon "delete" at bounding box center [663, 527] width 14 height 14
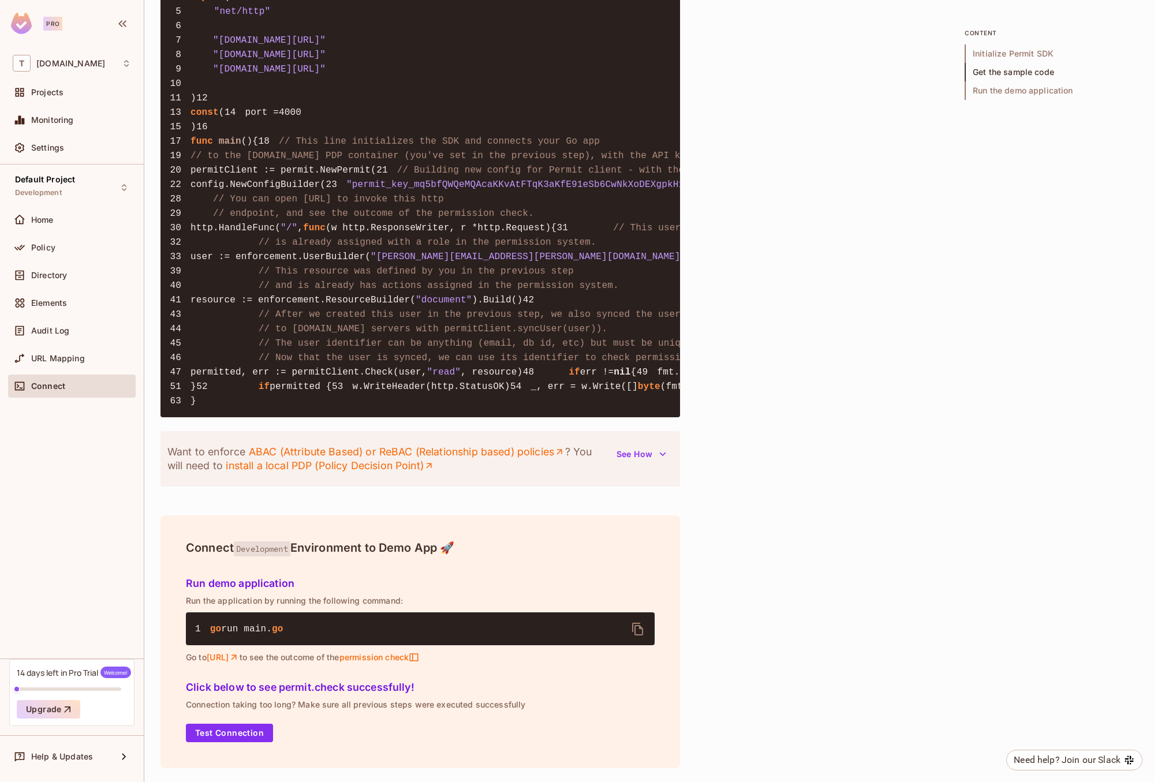
scroll to position [979, 0]
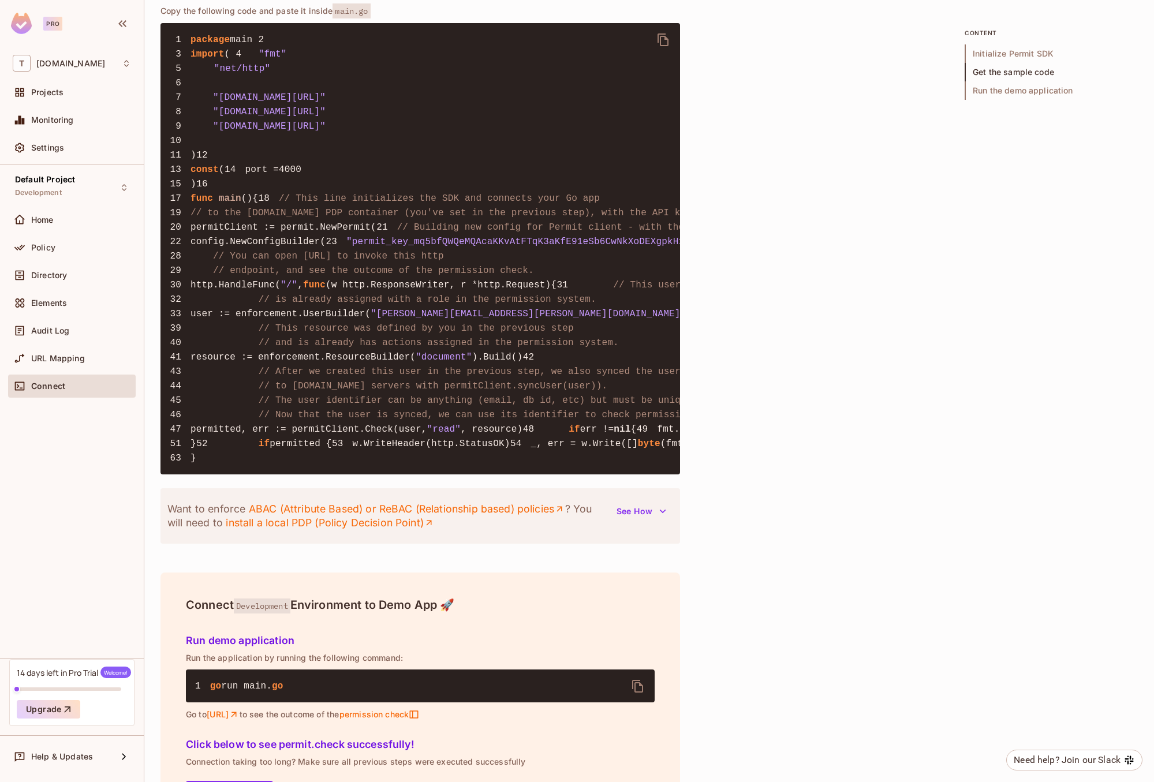
click at [531, 258] on pre "1 package main 2 3 import ( 4 "fmt" 5 "net/http" 6 7 "github.com/permitio/permi…" at bounding box center [419, 248] width 519 height 451
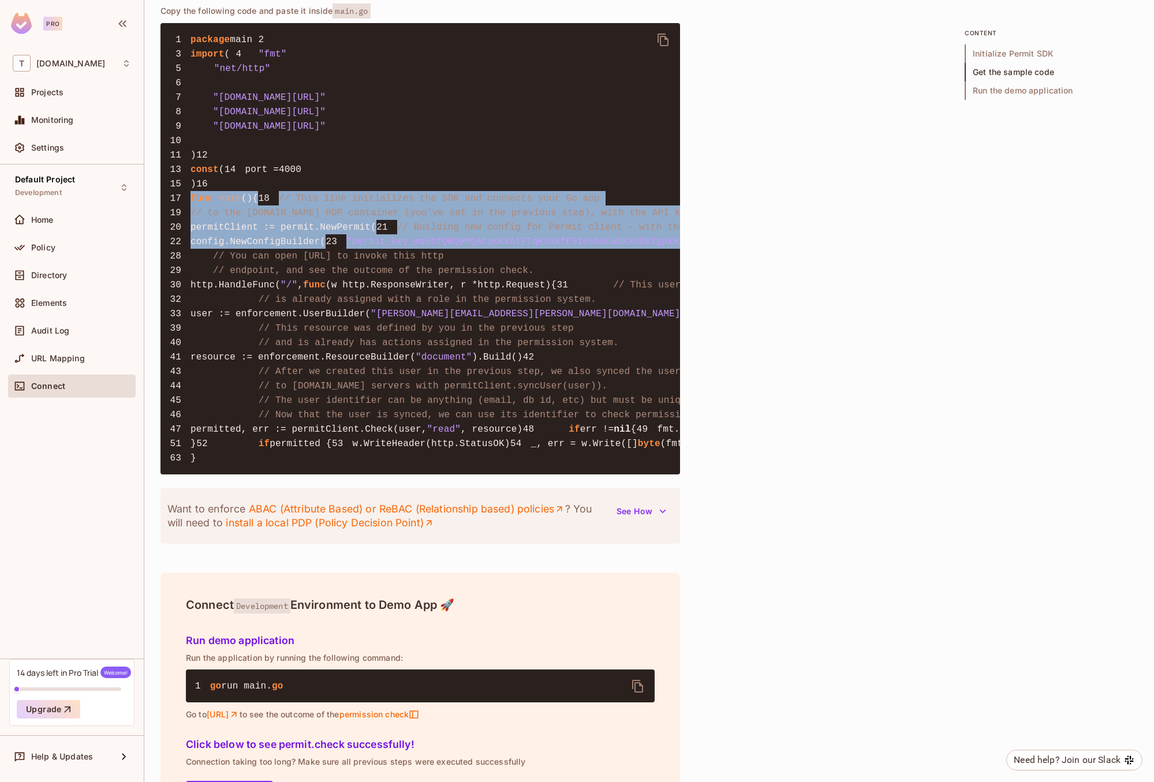
drag, startPoint x: 531, startPoint y: 258, endPoint x: 468, endPoint y: 383, distance: 139.6
click at [468, 383] on pre "1 package main 2 3 import ( 4 "fmt" 5 "net/http" 6 7 "github.com/permitio/permi…" at bounding box center [419, 248] width 519 height 451
copy code "func main () { 18 // This line initializes the SDK and connects your Go app 19 …"
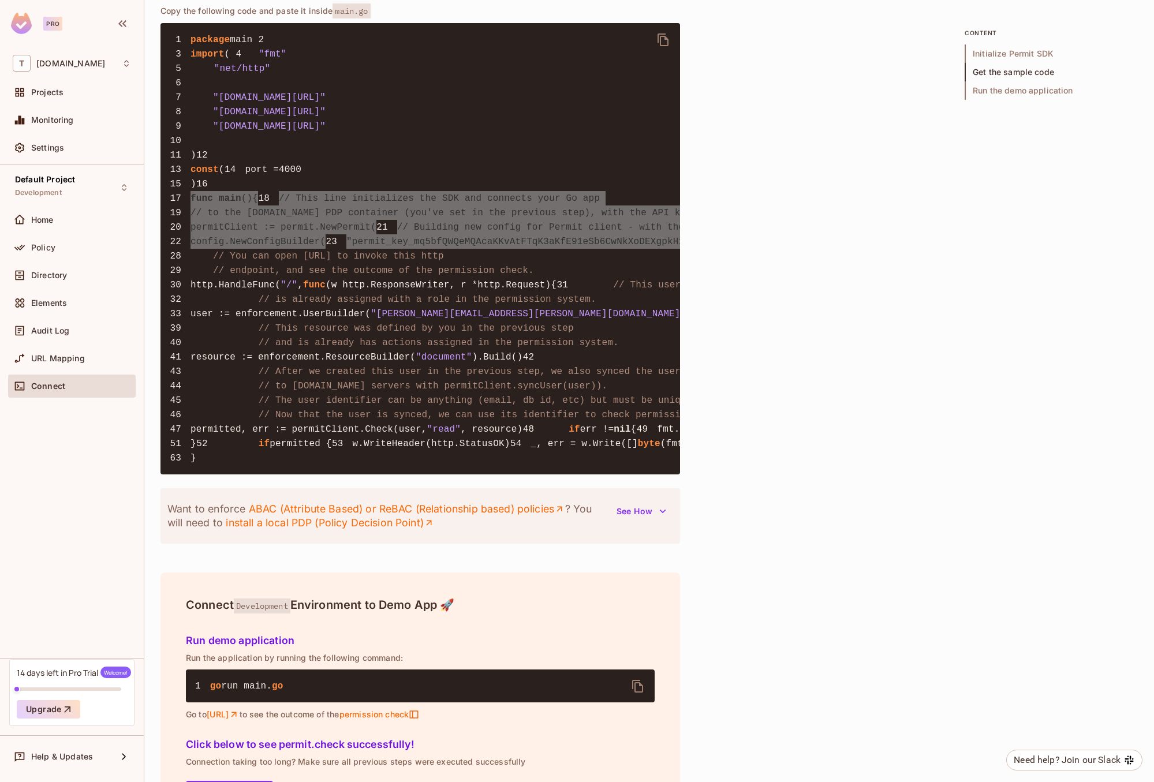
scroll to position [1482, 0]
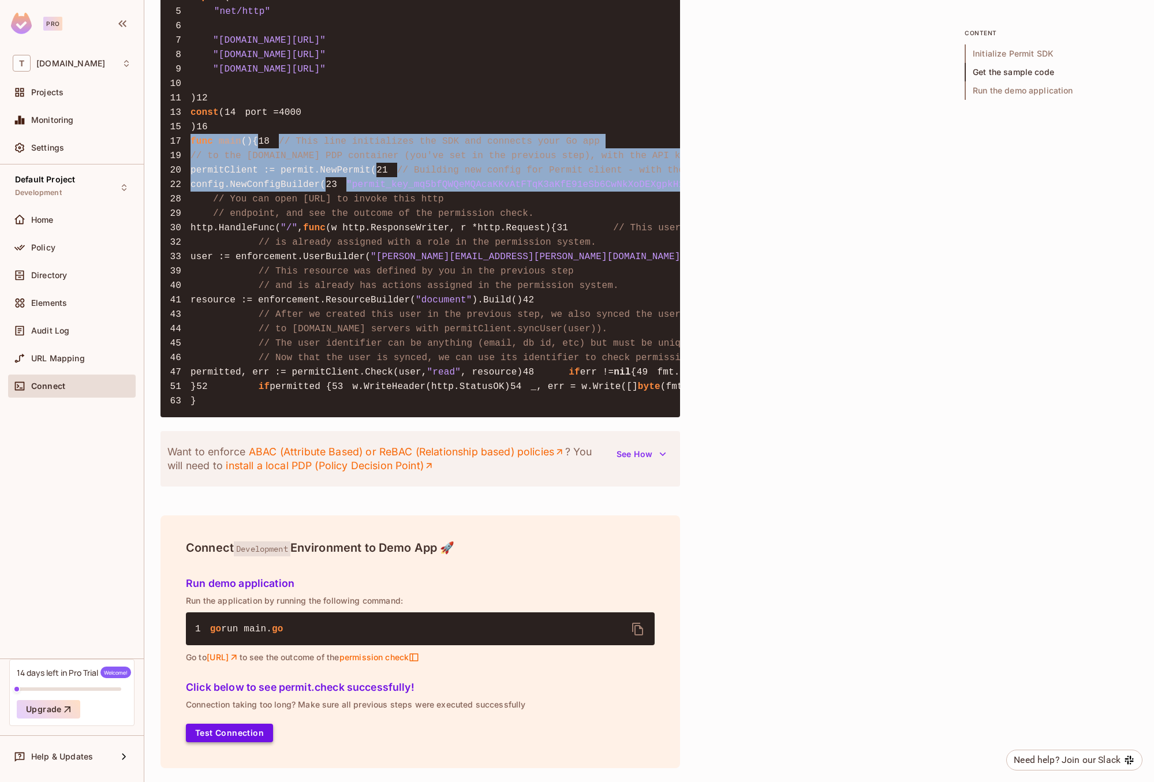
click at [258, 733] on button "Test Connection" at bounding box center [229, 733] width 87 height 18
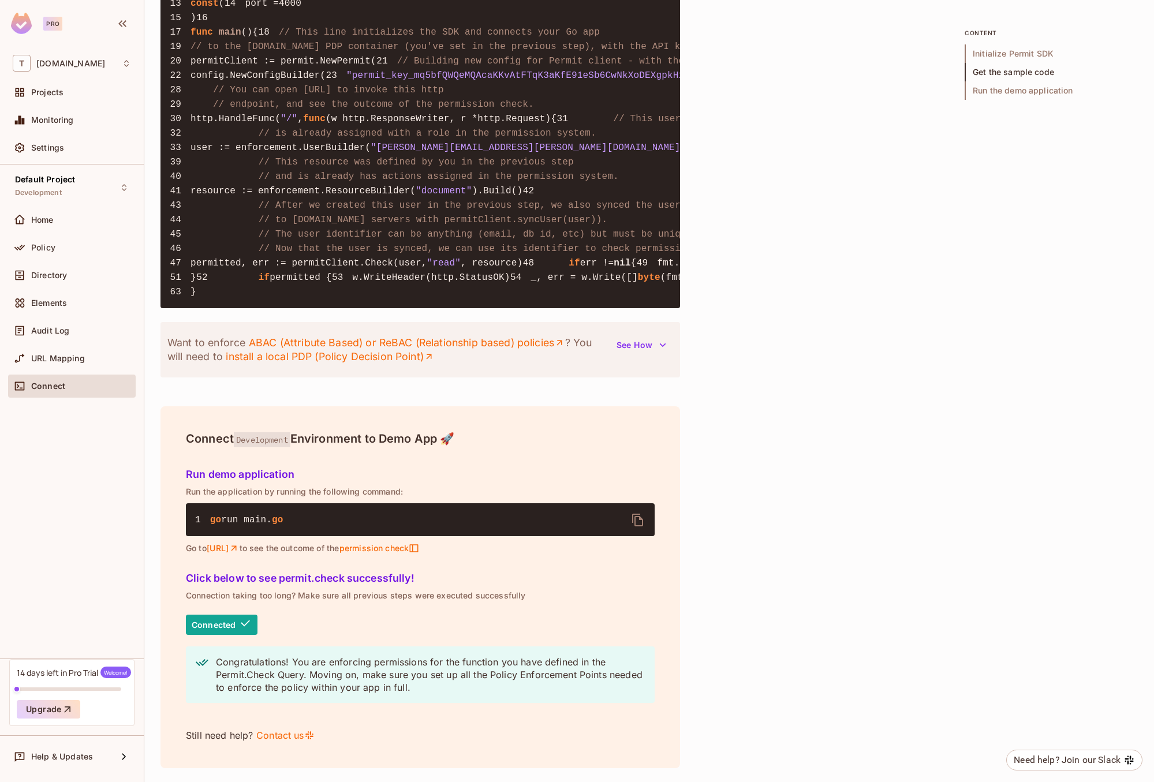
click at [340, 660] on p "Congratulations! You are enforcing permissions for the function you have define…" at bounding box center [430, 675] width 429 height 38
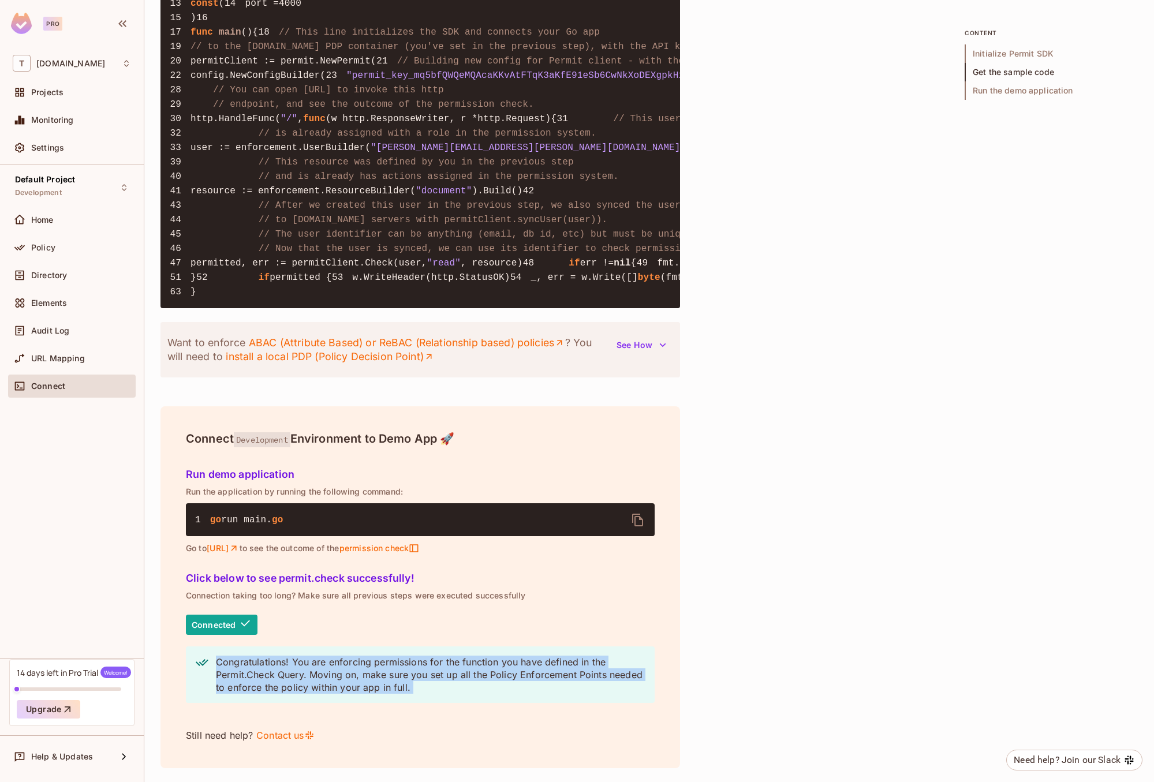
drag, startPoint x: 340, startPoint y: 660, endPoint x: 400, endPoint y: 619, distance: 72.2
click at [400, 619] on div "Connected Congratulations! You are enforcing permissions for the function you h…" at bounding box center [420, 679] width 469 height 128
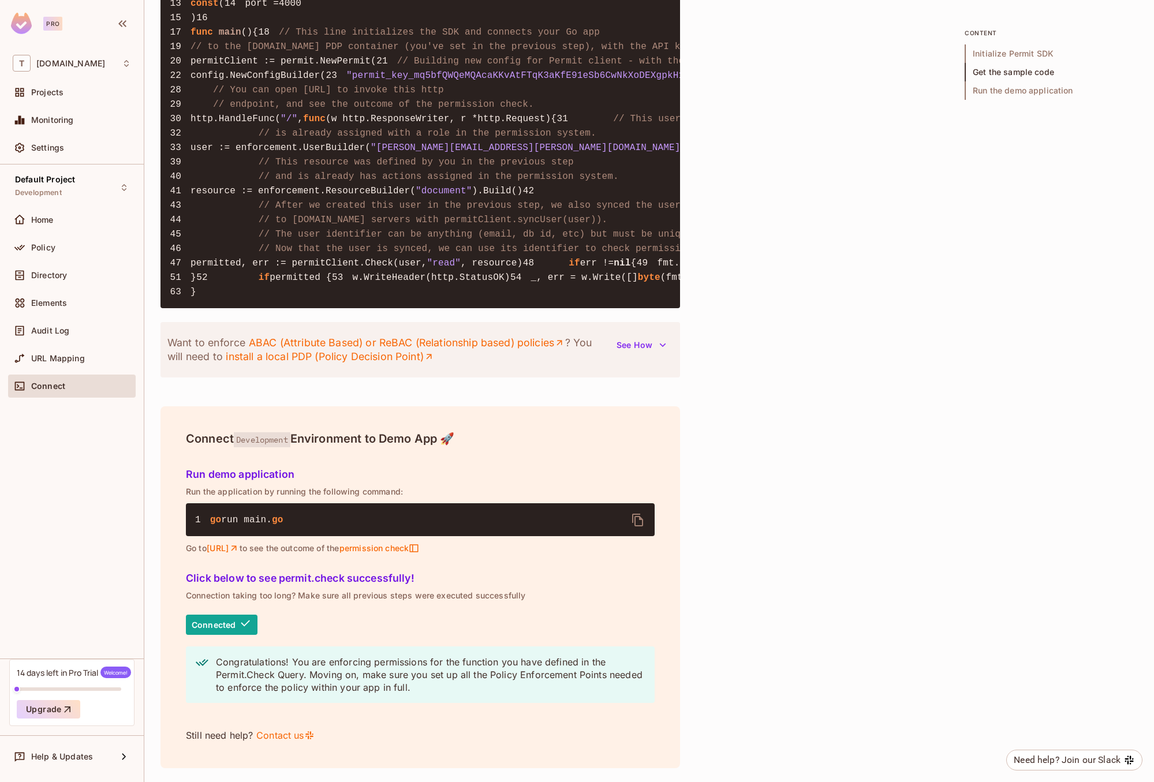
click at [400, 619] on div "Connected Congratulations! You are enforcing permissions for the function you h…" at bounding box center [420, 679] width 469 height 128
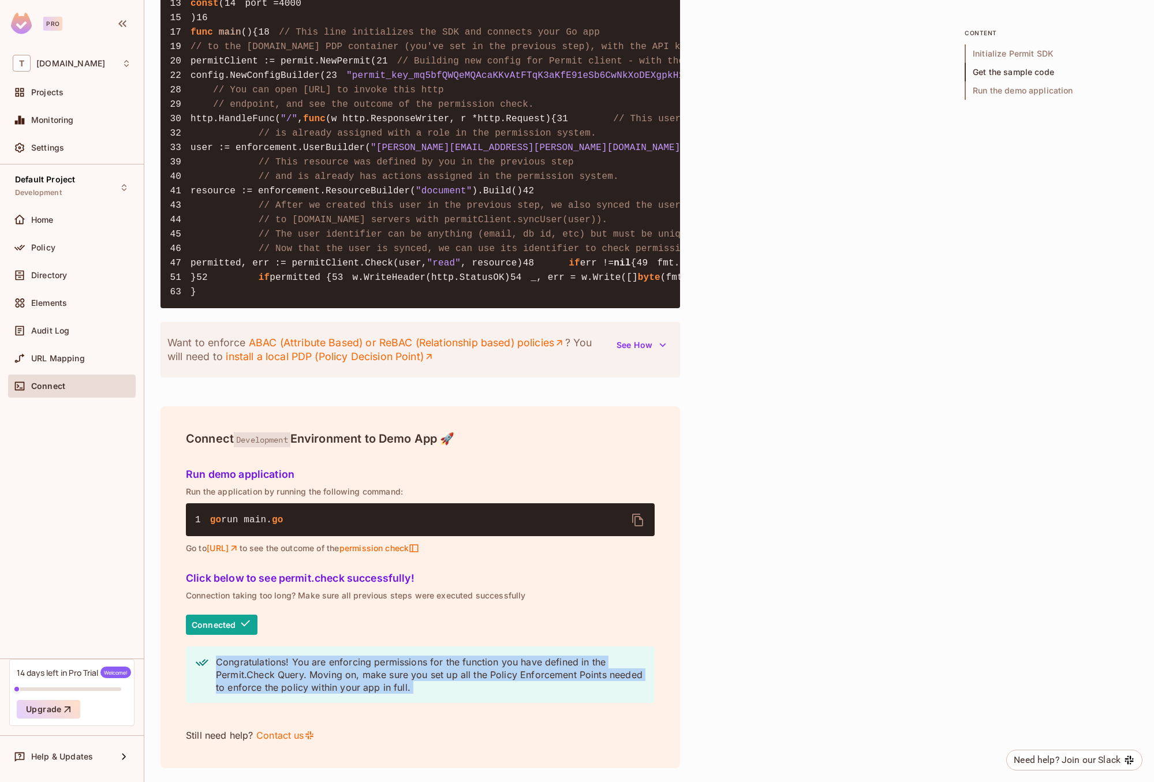
drag, startPoint x: 400, startPoint y: 619, endPoint x: 463, endPoint y: 669, distance: 80.8
click at [463, 669] on div "Connected Congratulations! You are enforcing permissions for the function you h…" at bounding box center [420, 679] width 469 height 128
click at [463, 669] on p "Congratulations! You are enforcing permissions for the function you have define…" at bounding box center [430, 675] width 429 height 38
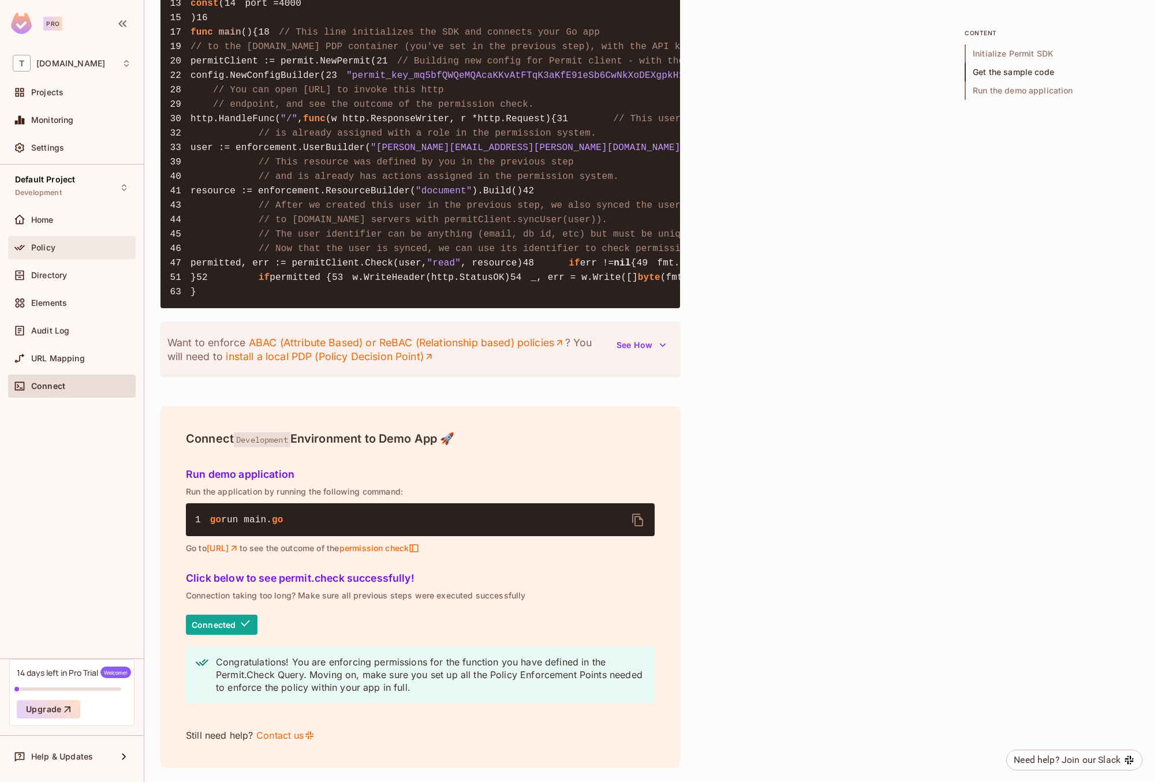
click at [77, 247] on div "Policy" at bounding box center [81, 247] width 100 height 9
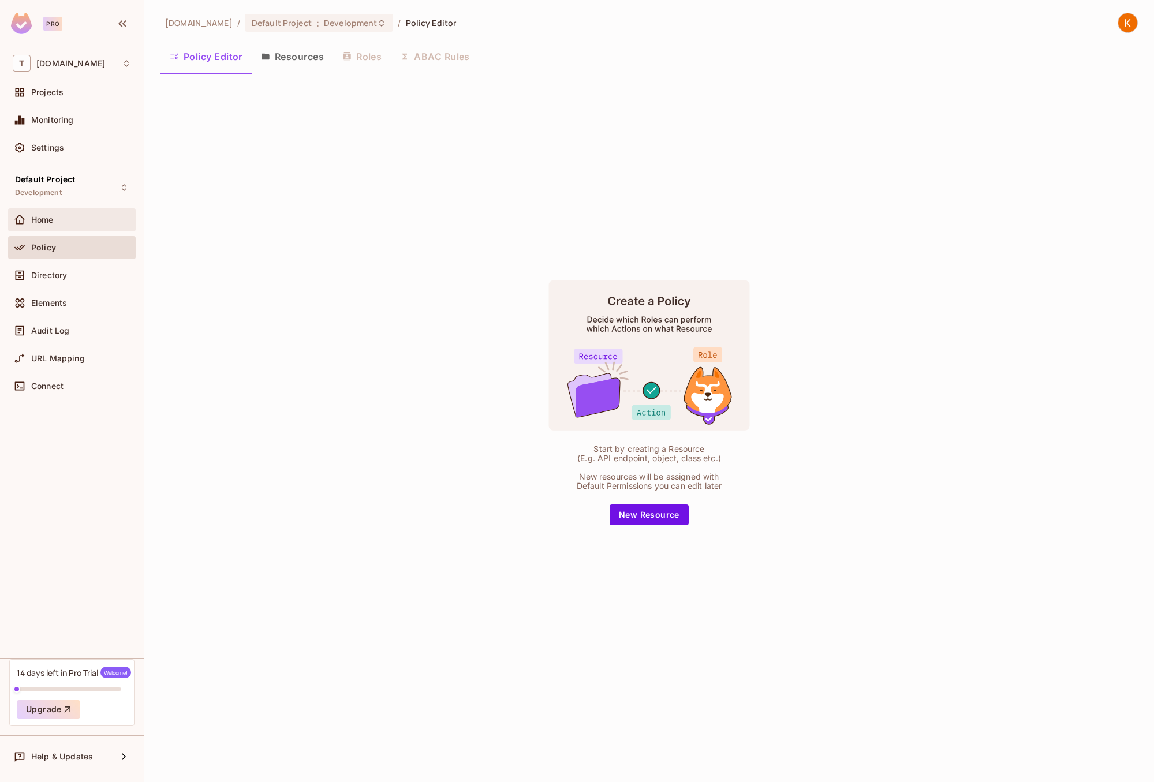
click at [106, 218] on div "Home" at bounding box center [81, 219] width 100 height 9
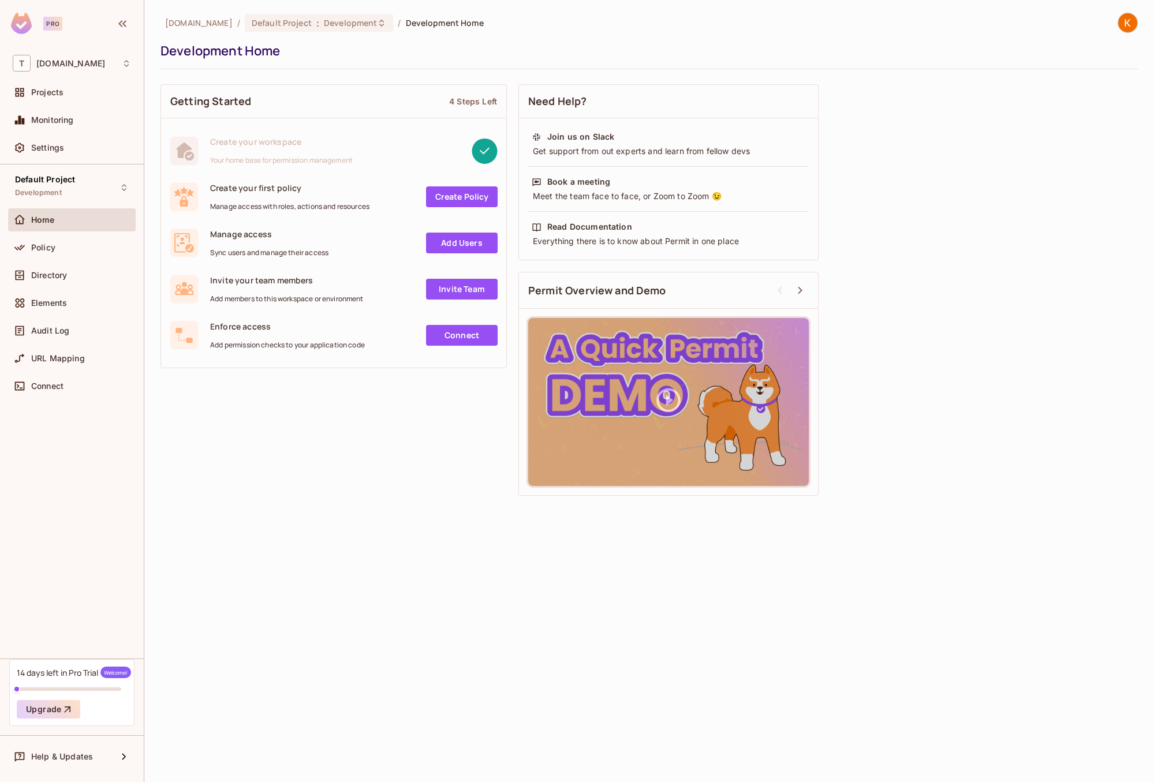
click at [473, 200] on link "Create Policy" at bounding box center [462, 196] width 72 height 21
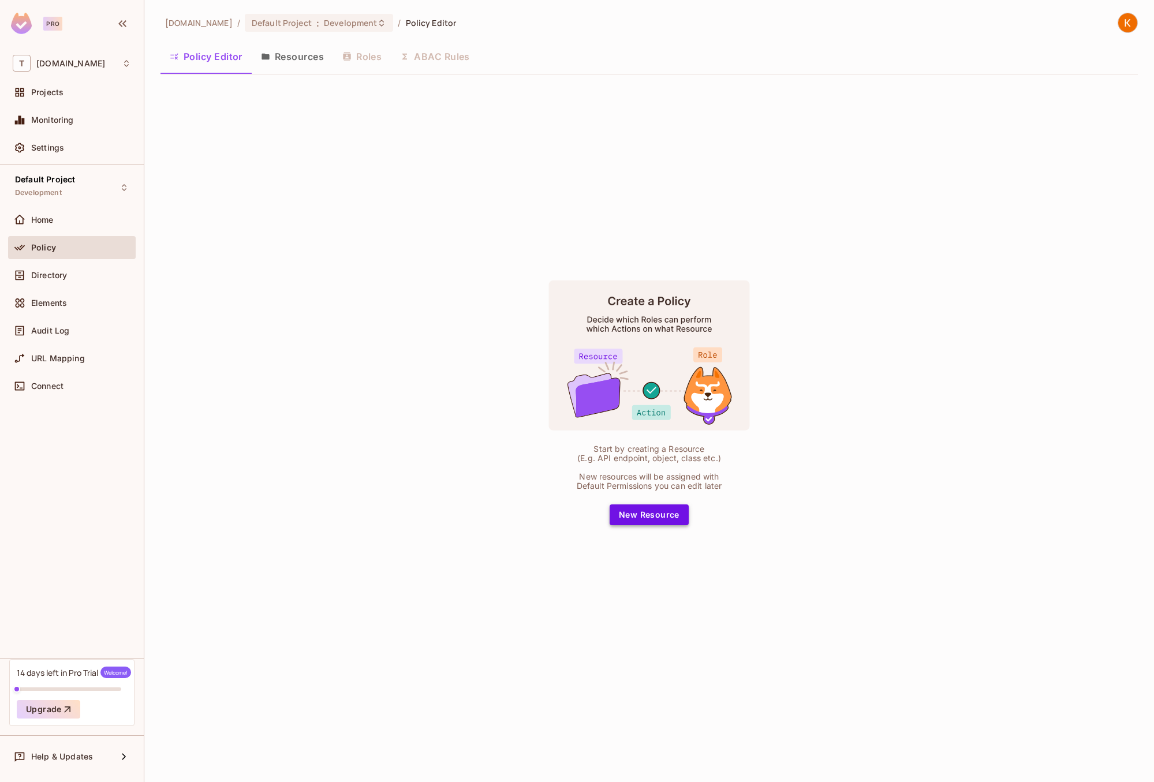
click at [644, 521] on button "New Resource" at bounding box center [648, 514] width 79 height 21
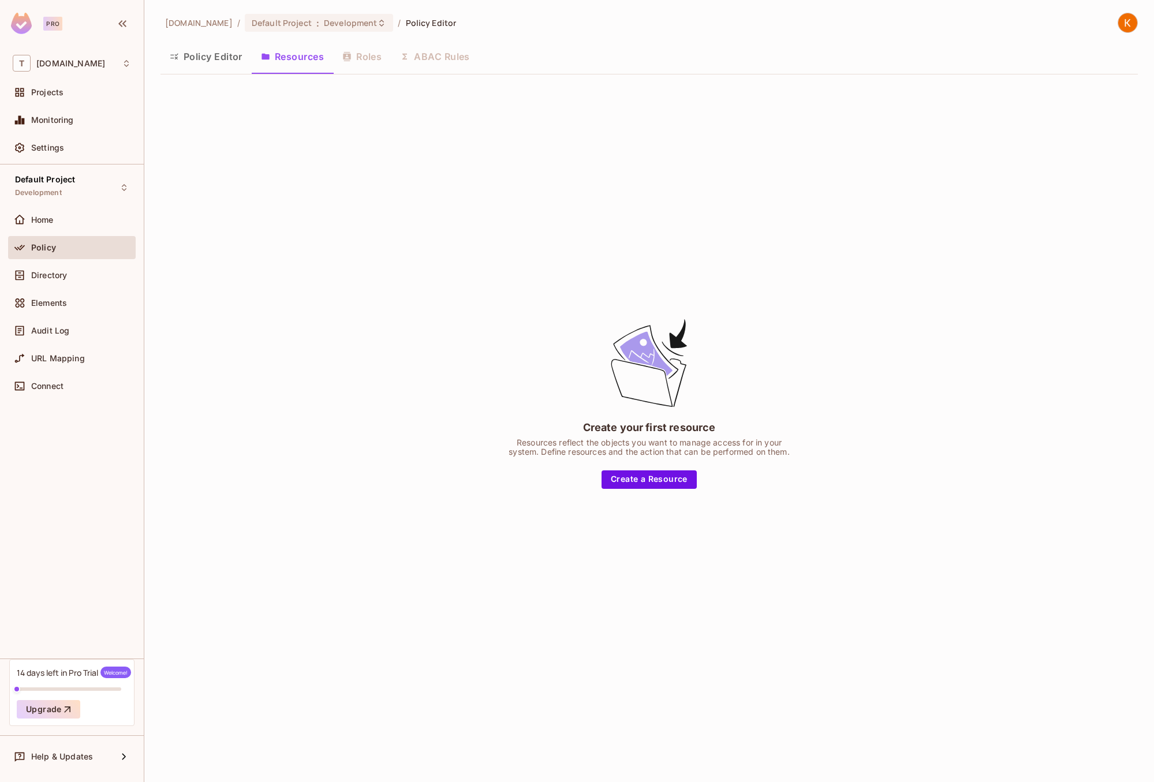
click at [690, 461] on div "Create your first resource Resources reflect the objects you want to manage acc…" at bounding box center [649, 403] width 289 height 172
click at [680, 477] on button "Create a Resource" at bounding box center [648, 479] width 95 height 18
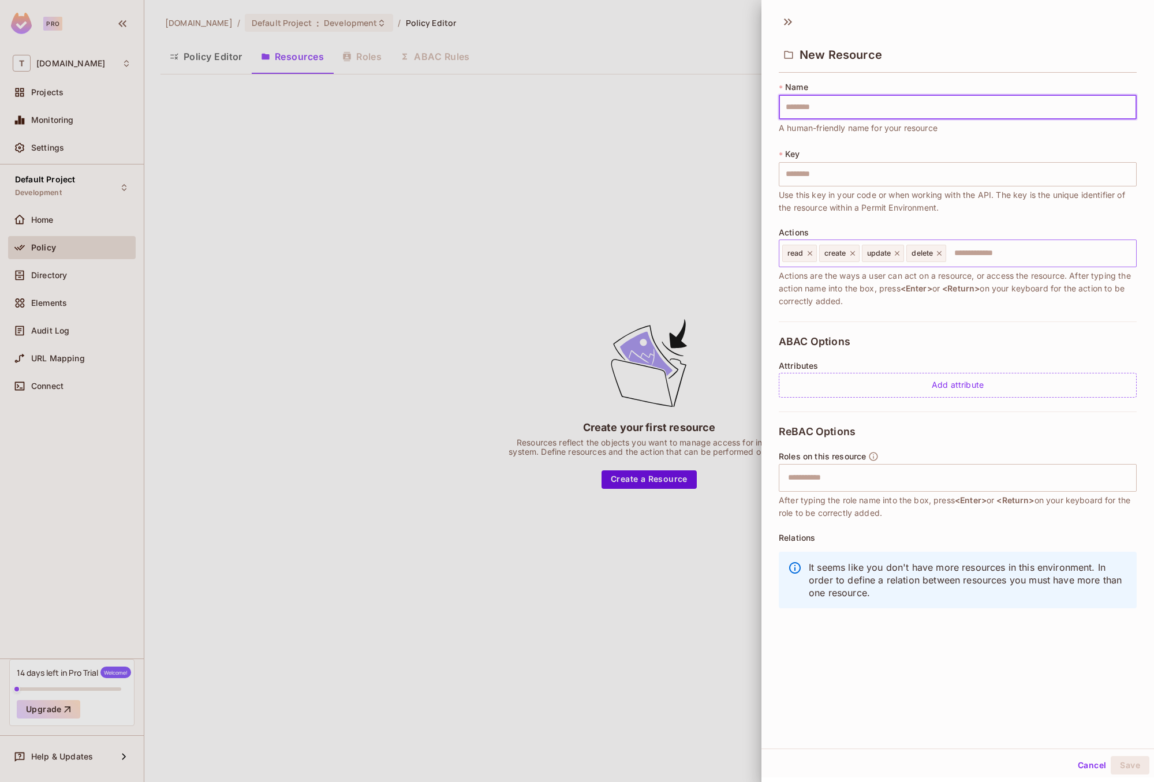
click at [996, 252] on input "text" at bounding box center [1039, 253] width 184 height 23
click at [899, 345] on div "ABAC Options Attributes Add attribute" at bounding box center [958, 366] width 358 height 90
click at [840, 110] on input "text" at bounding box center [958, 107] width 358 height 24
type input "*"
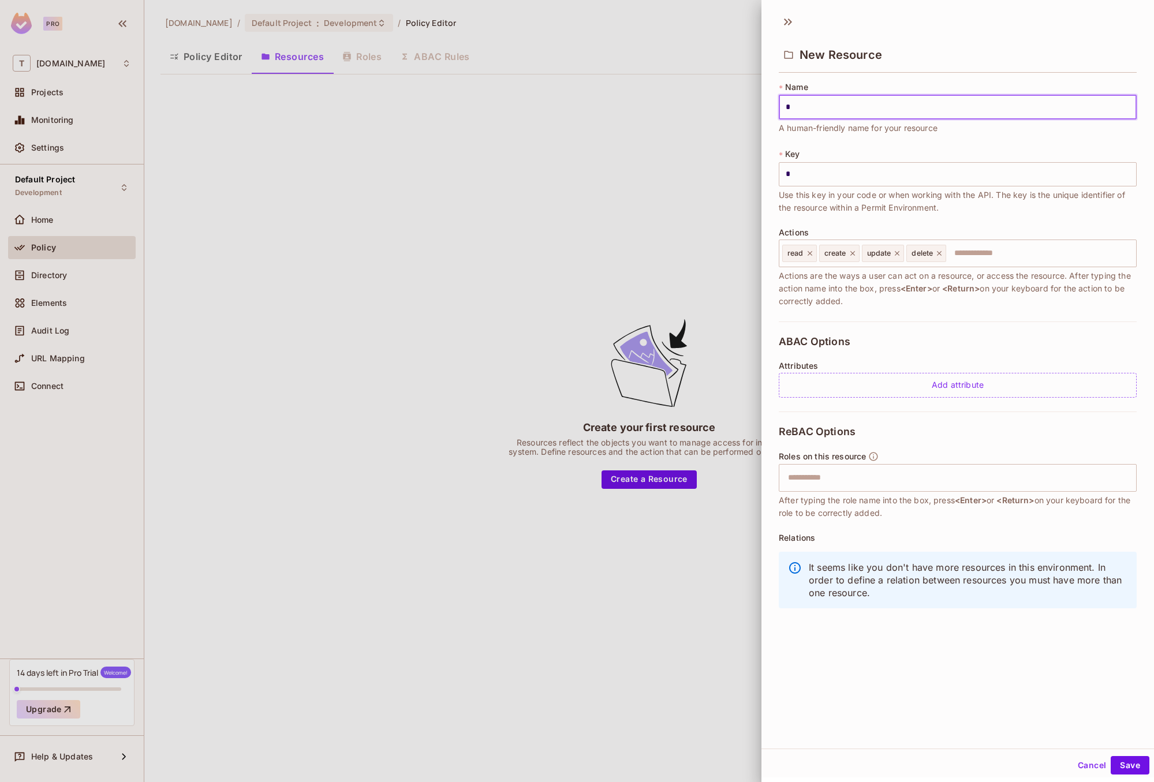
type input "**"
type input "***"
type input "****"
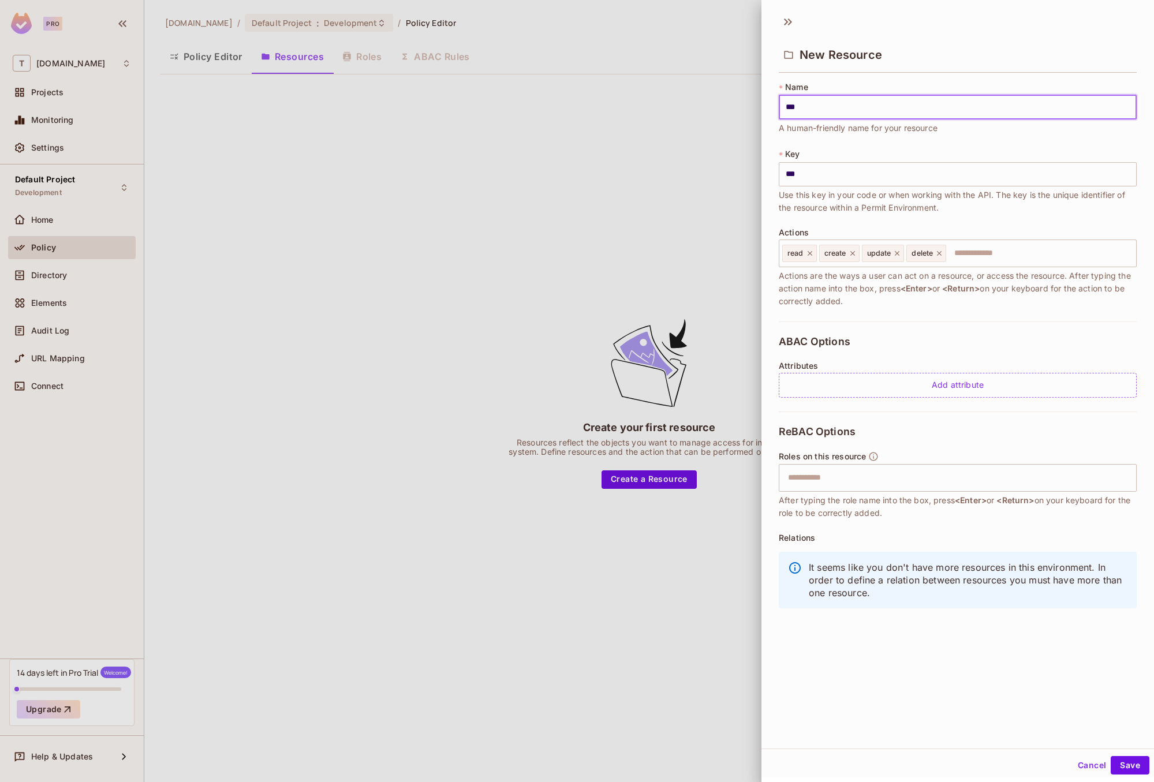
type input "****"
click at [881, 149] on div "* Key **** ​ Use this key in your code or when working with the API. The key is…" at bounding box center [958, 181] width 358 height 66
click at [1118, 764] on button "Save" at bounding box center [1129, 765] width 39 height 18
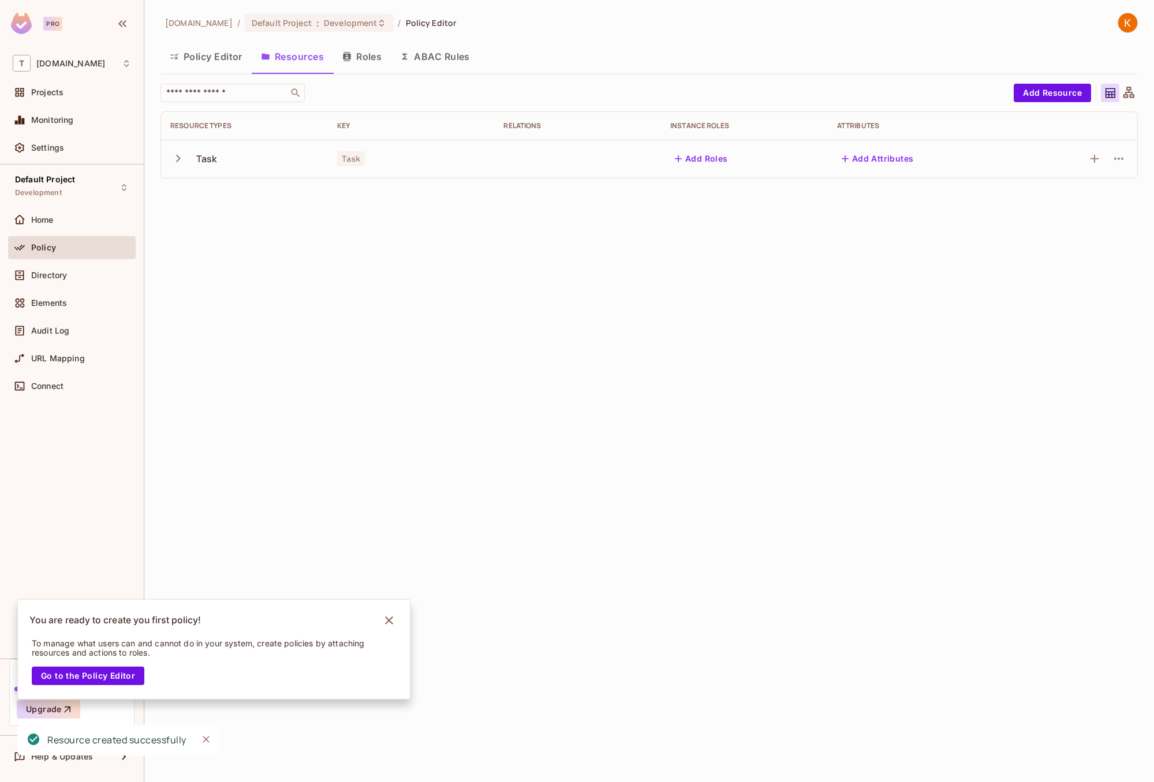
click at [581, 312] on div "t2.auto / Default Project : Development / Policy Editor Policy Editor Resources…" at bounding box center [648, 391] width 1009 height 782
click at [753, 162] on div "Add Roles" at bounding box center [744, 158] width 148 height 18
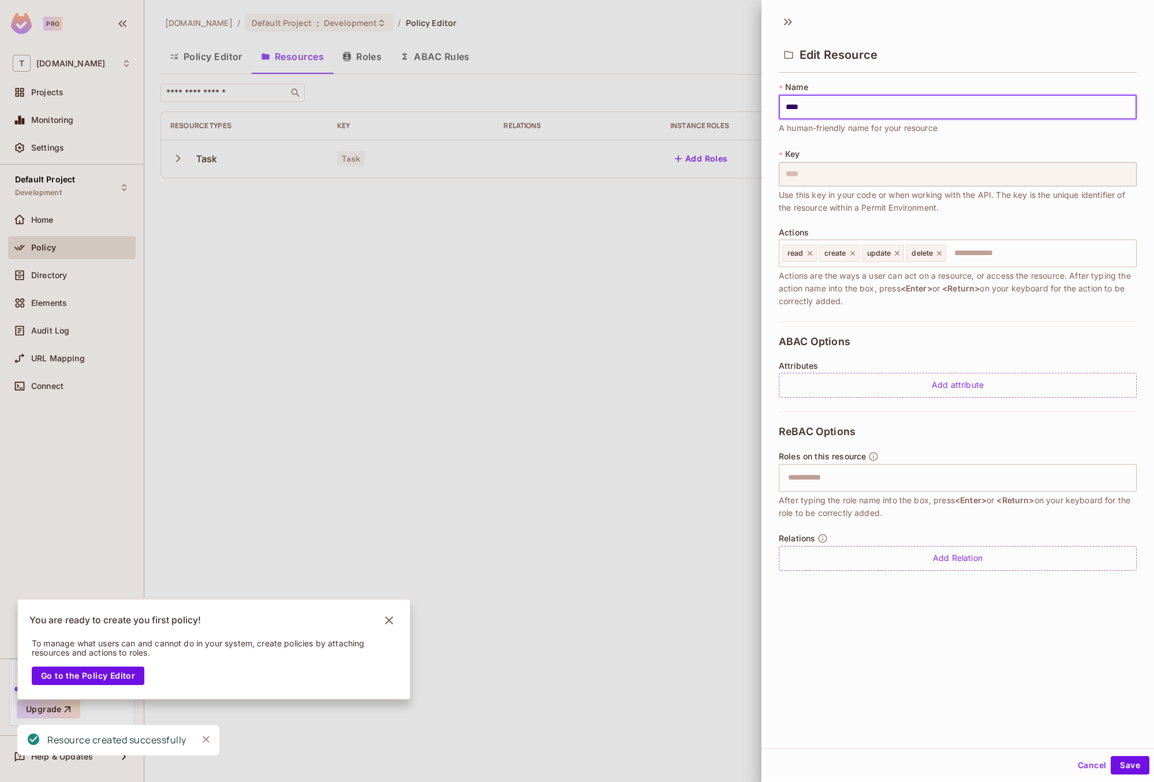
click at [598, 194] on div at bounding box center [577, 391] width 1154 height 782
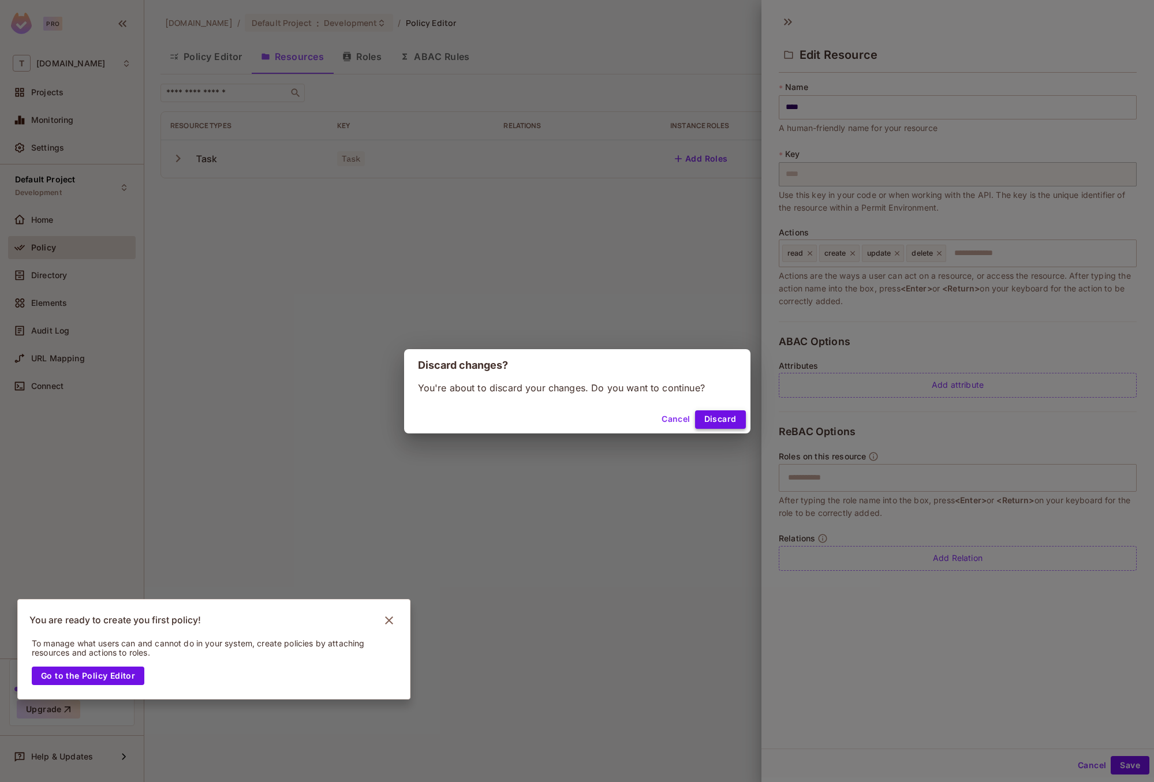
click at [706, 417] on button "Discard" at bounding box center [720, 419] width 51 height 18
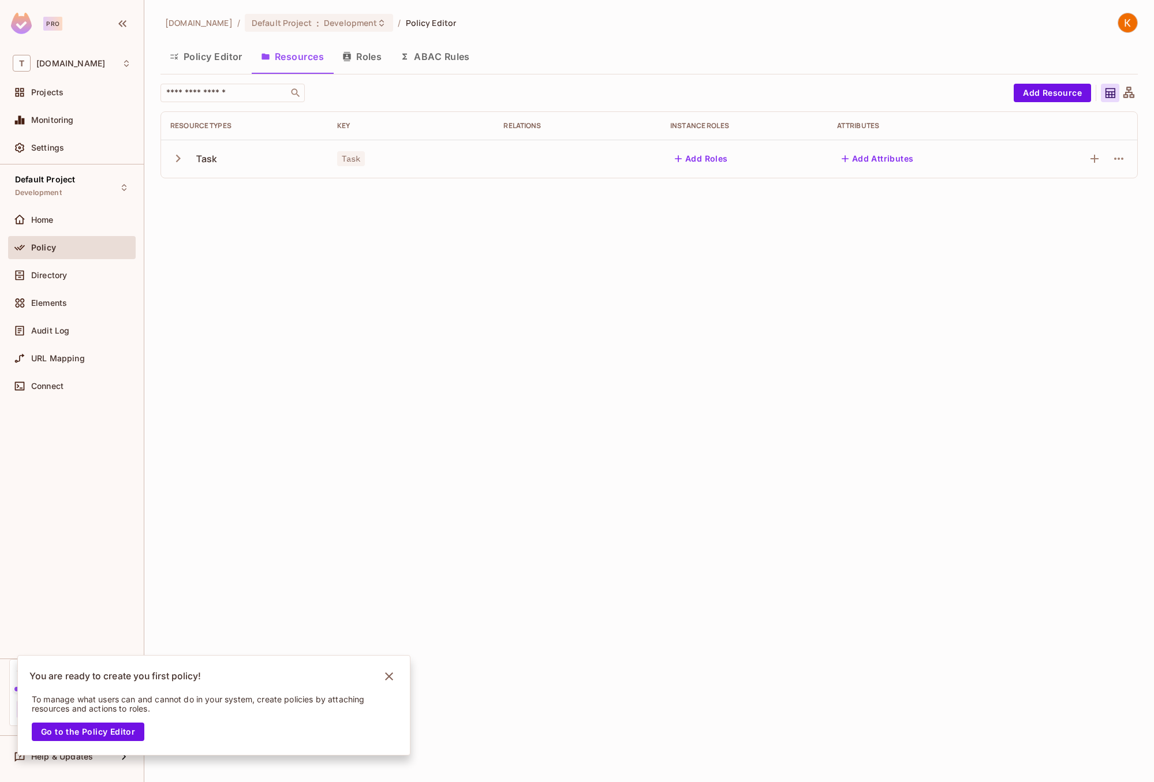
click at [709, 158] on button "Add Roles" at bounding box center [701, 158] width 62 height 18
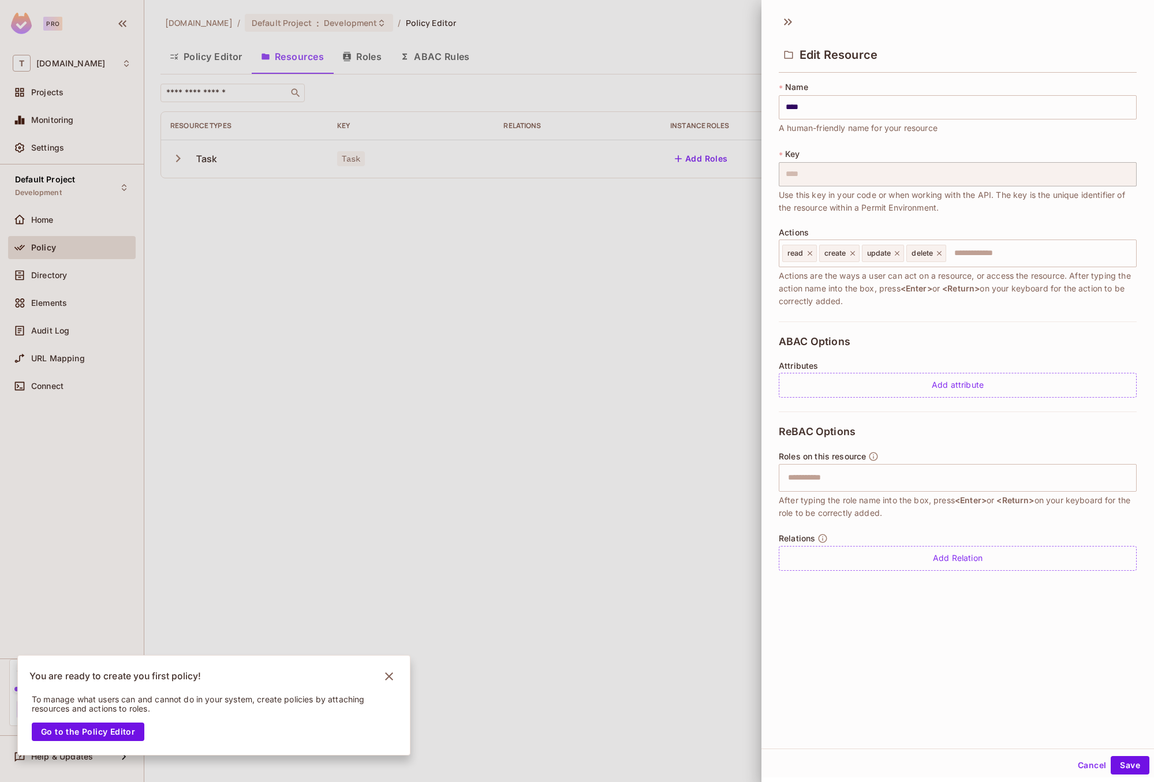
click at [435, 113] on div at bounding box center [577, 391] width 1154 height 782
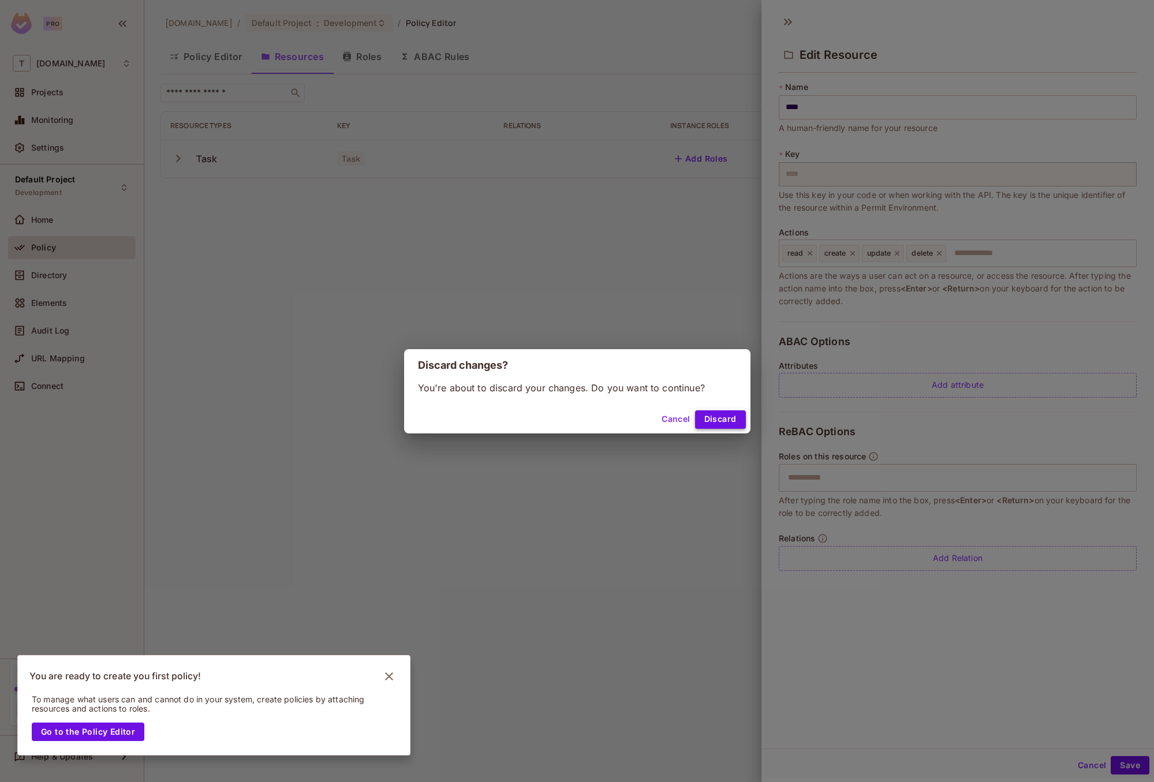
click at [734, 425] on button "Discard" at bounding box center [720, 419] width 51 height 18
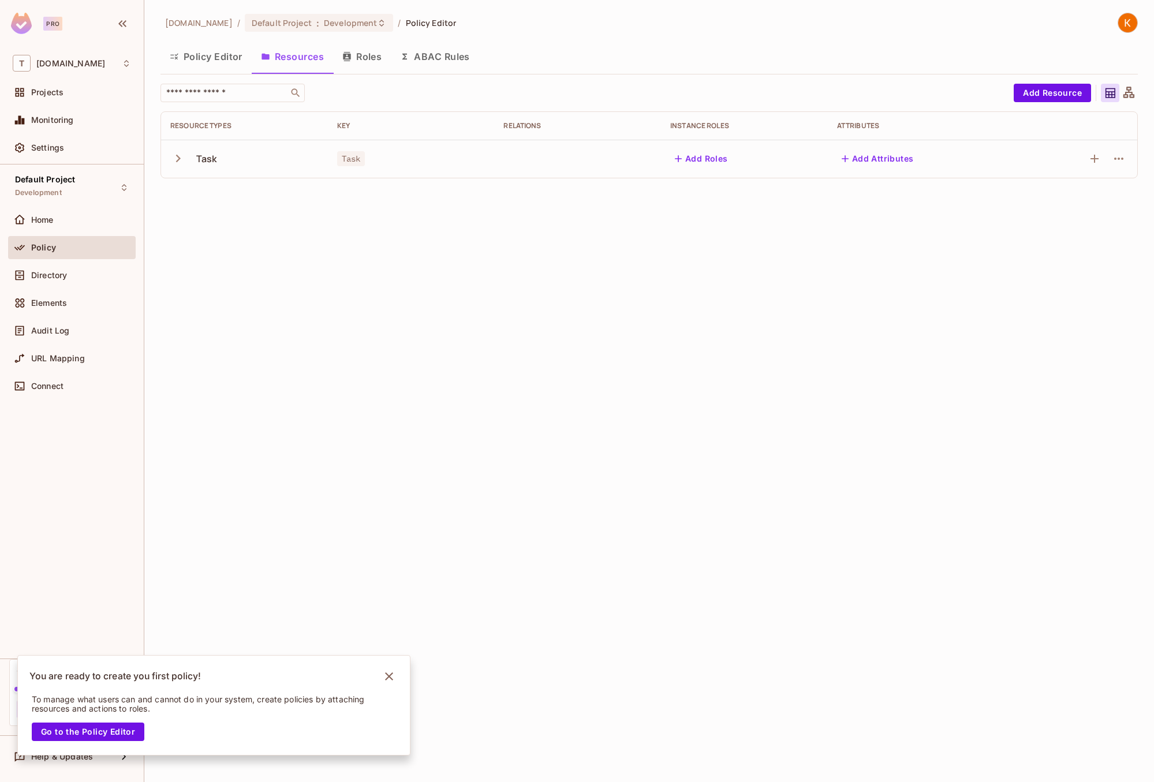
click at [362, 51] on button "Roles" at bounding box center [362, 56] width 58 height 29
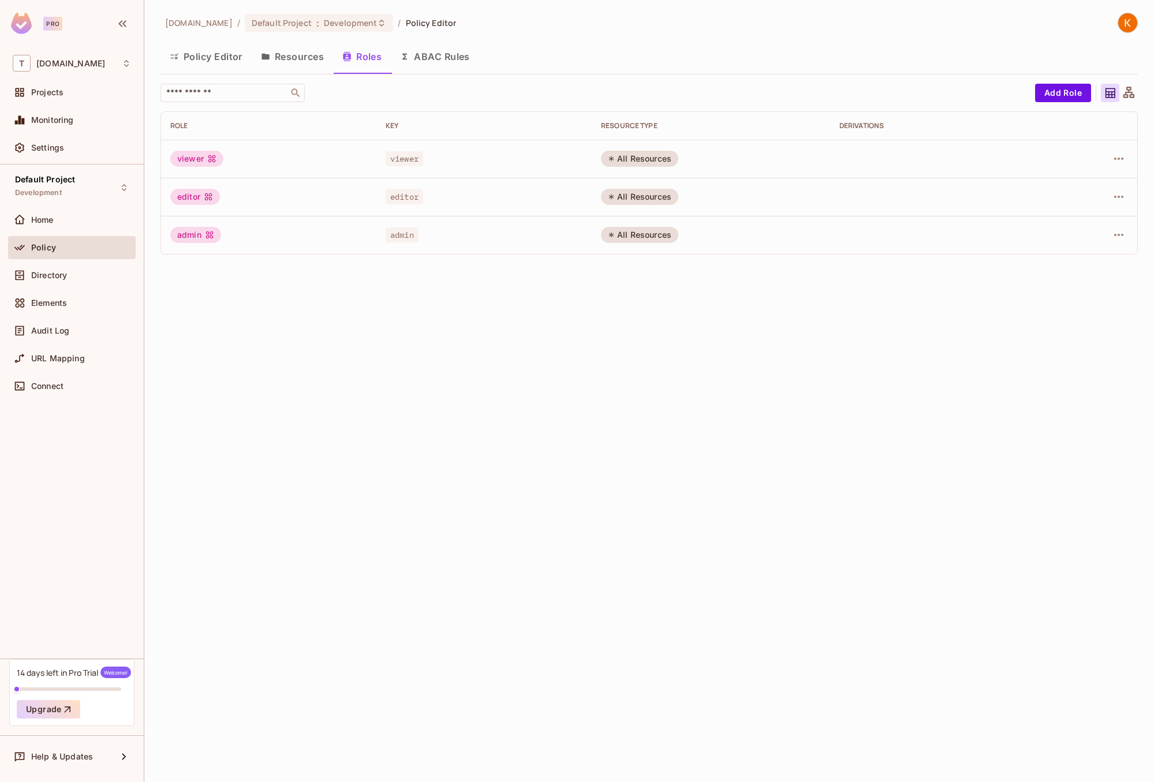
click at [405, 178] on td "editor" at bounding box center [483, 197] width 215 height 38
drag, startPoint x: 399, startPoint y: 181, endPoint x: 409, endPoint y: 249, distance: 68.8
click at [409, 249] on tbody "viewer viewer All Resources editor editor All Resources admin admin All Resourc…" at bounding box center [649, 197] width 976 height 114
click at [409, 249] on td "admin" at bounding box center [483, 235] width 215 height 38
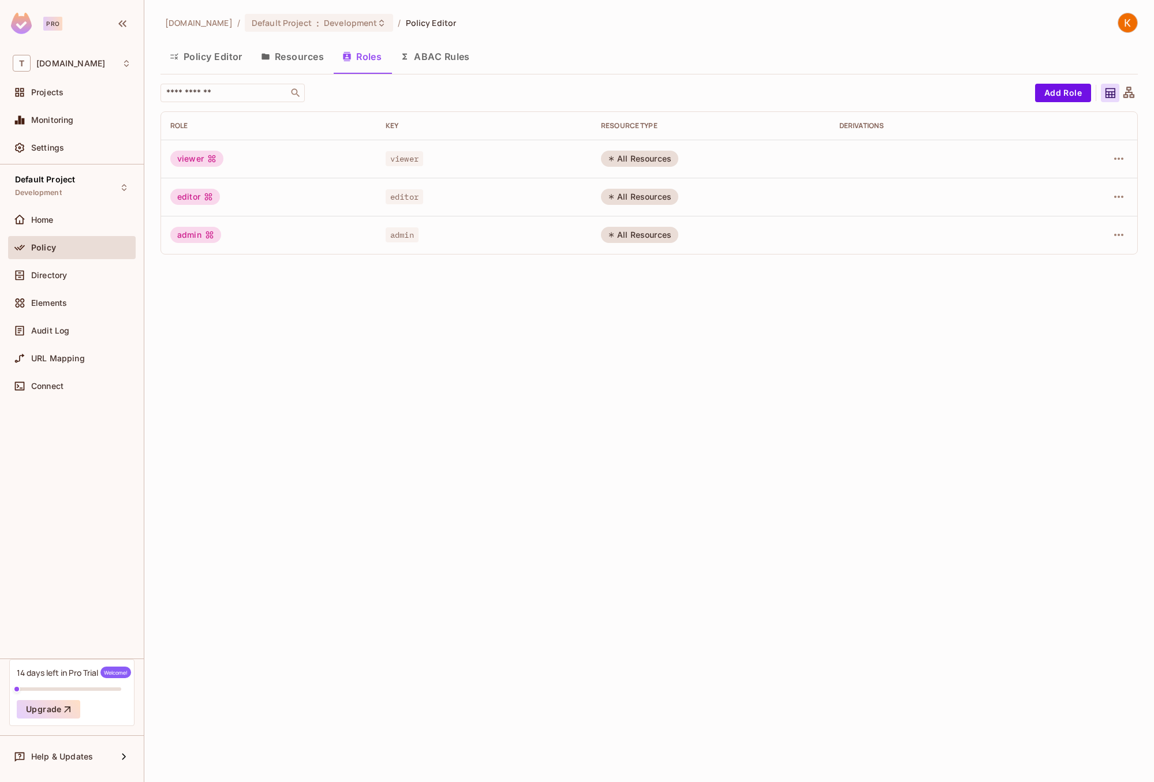
click at [289, 52] on button "Resources" at bounding box center [292, 56] width 81 height 29
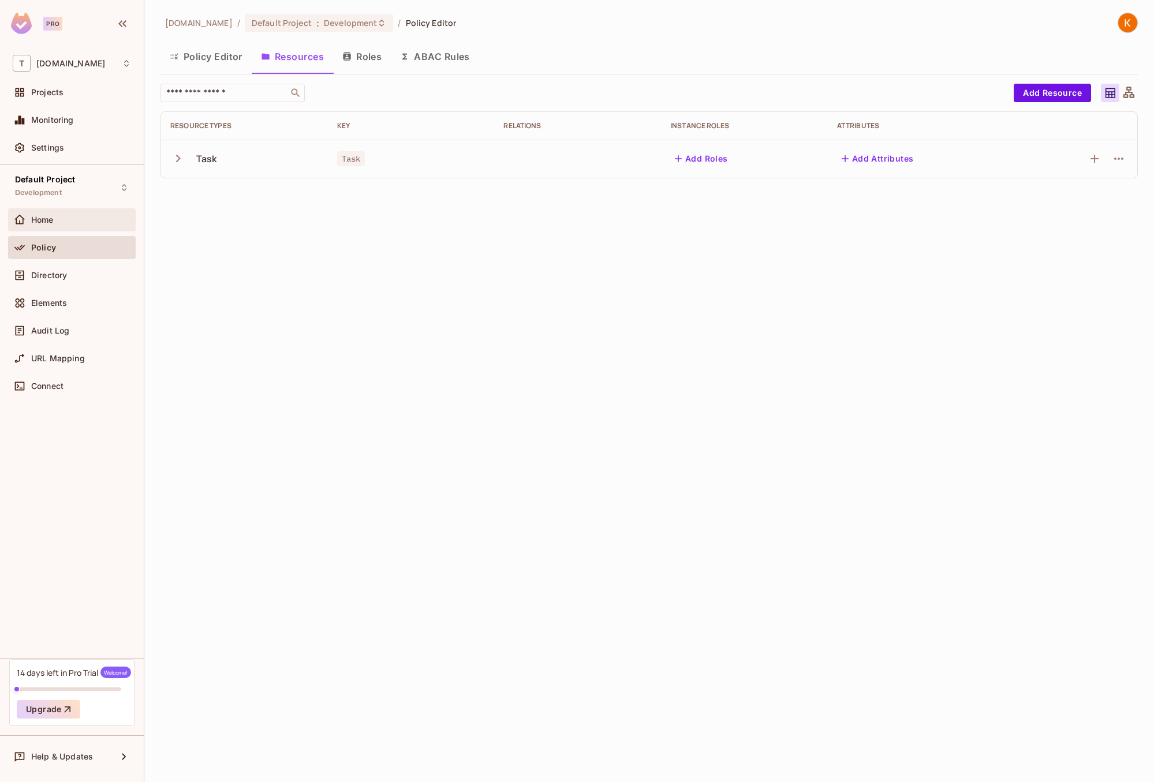
click at [68, 216] on div "Home" at bounding box center [81, 219] width 100 height 9
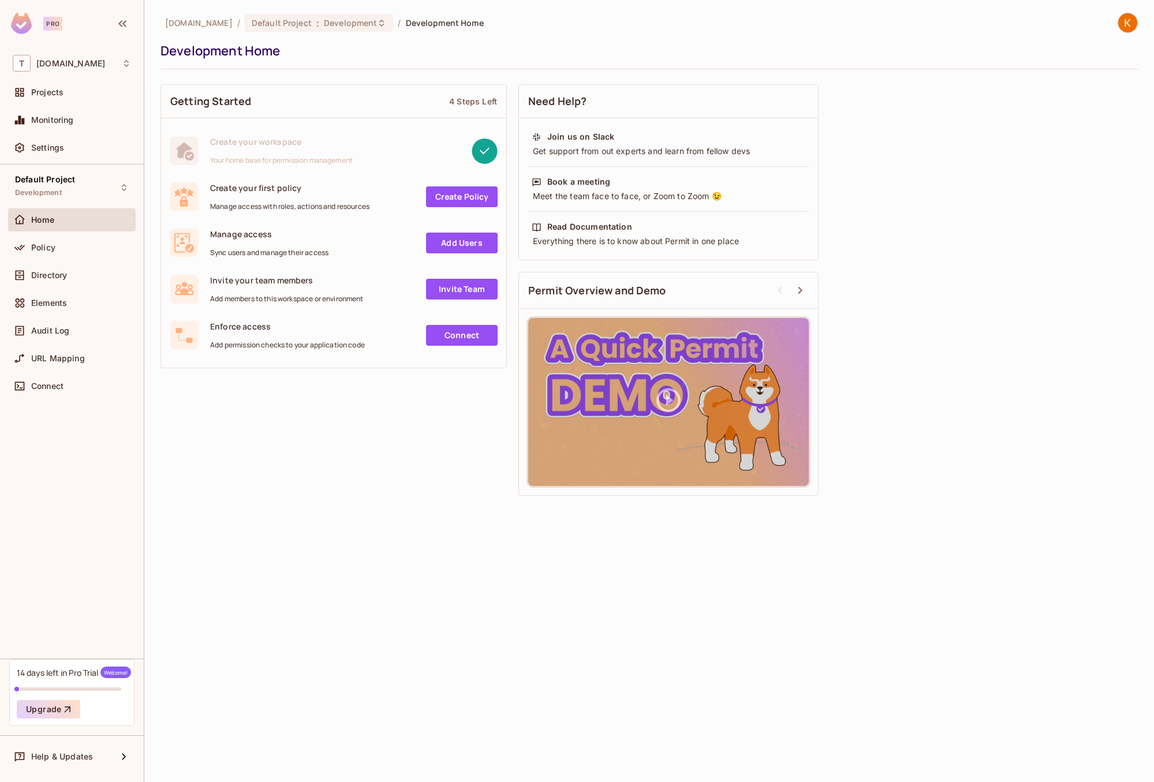
click at [315, 205] on span "Manage access with roles, actions and resources" at bounding box center [289, 206] width 159 height 9
click at [349, 190] on span "Create your first policy" at bounding box center [289, 187] width 159 height 11
click at [454, 197] on link "Create Policy" at bounding box center [462, 196] width 72 height 21
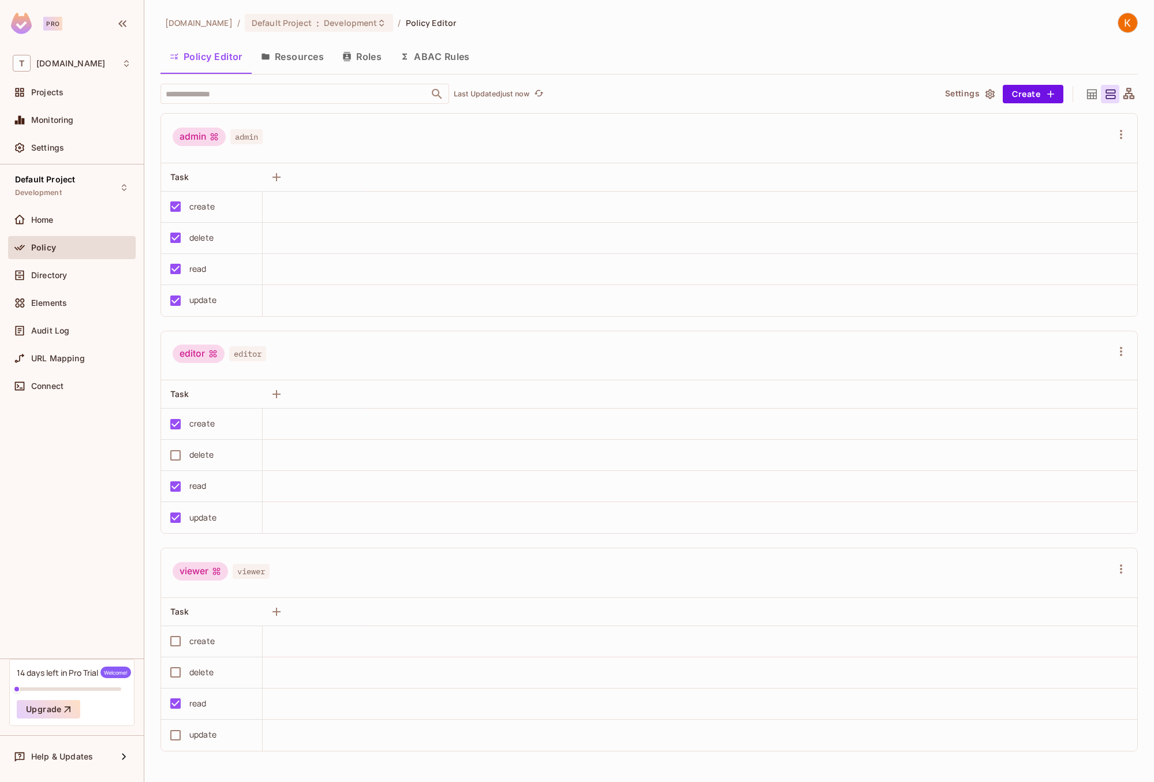
click at [433, 63] on button "ABAC Rules" at bounding box center [435, 56] width 88 height 29
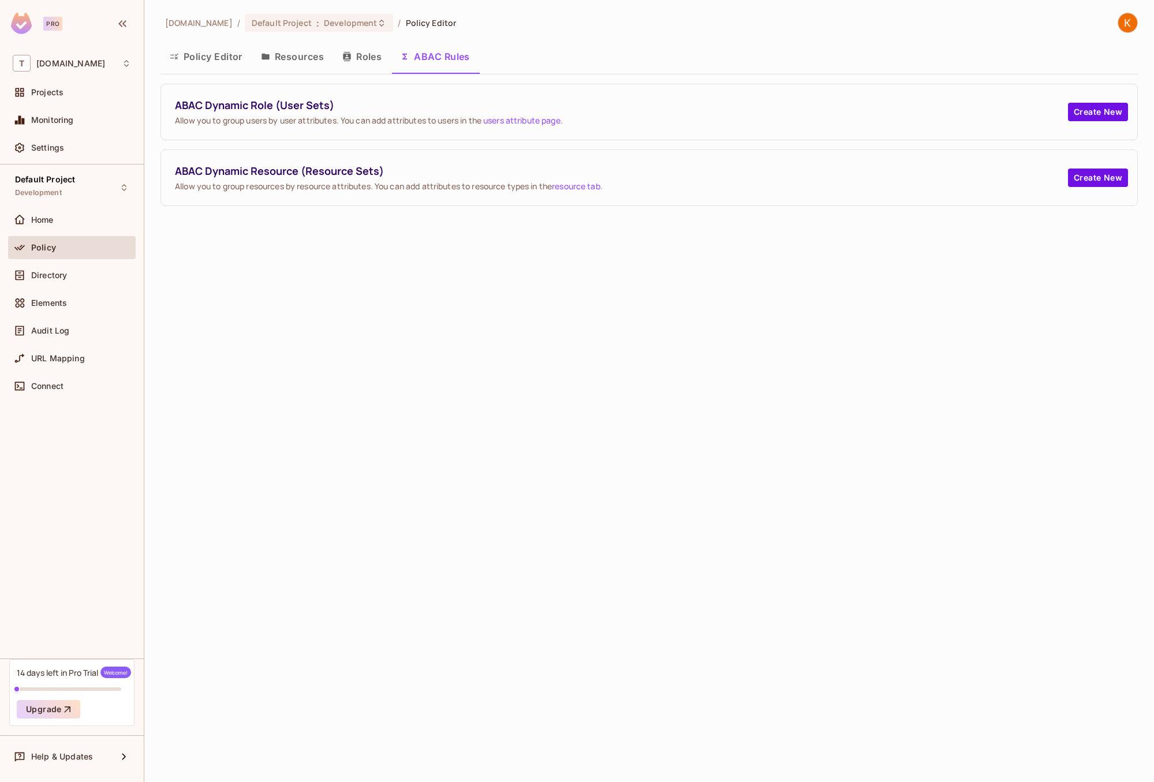
click at [253, 123] on span "Allow you to group users by user attributes. You can add attributes to users in…" at bounding box center [621, 120] width 893 height 11
drag, startPoint x: 253, startPoint y: 123, endPoint x: 290, endPoint y: 121, distance: 37.0
click at [290, 121] on span "Allow you to group users by user attributes. You can add attributes to users in…" at bounding box center [621, 120] width 893 height 11
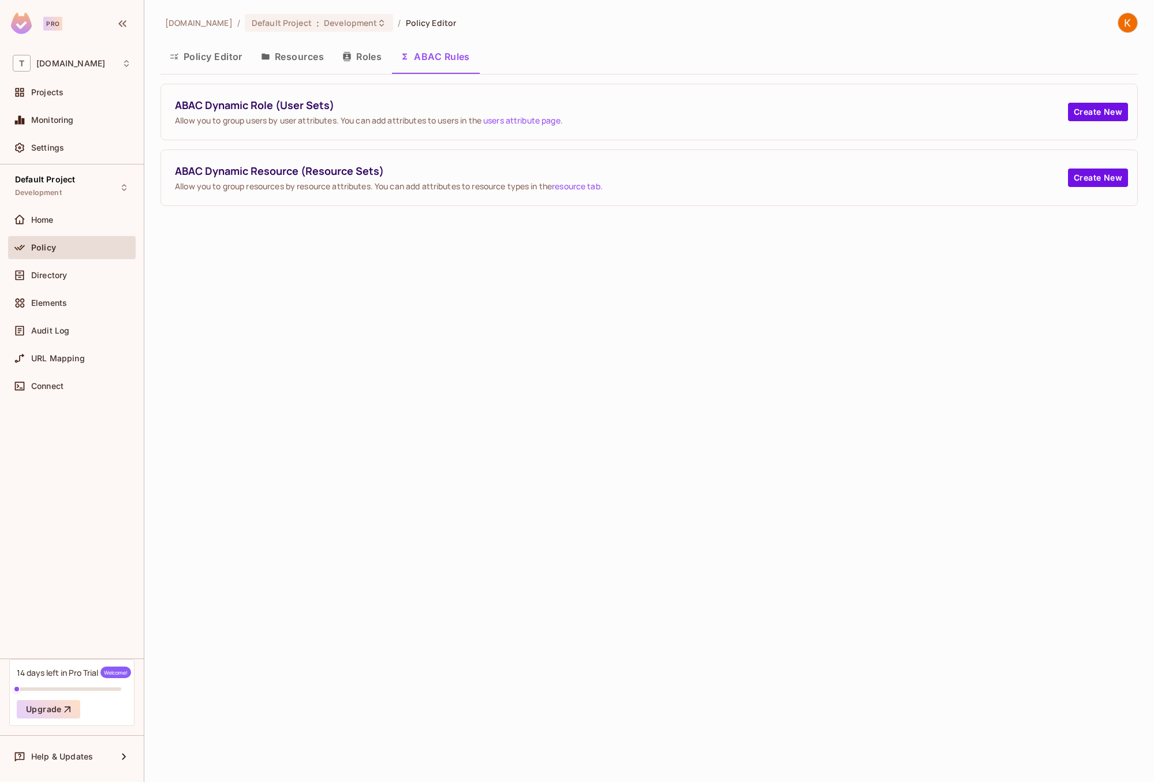
click at [330, 118] on span "Allow you to group users by user attributes. You can add attributes to users in…" at bounding box center [621, 120] width 893 height 11
drag, startPoint x: 330, startPoint y: 118, endPoint x: 375, endPoint y: 118, distance: 45.6
click at [375, 118] on span "Allow you to group users by user attributes. You can add attributes to users in…" at bounding box center [621, 120] width 893 height 11
click at [511, 123] on link "users attribute page" at bounding box center [521, 120] width 77 height 11
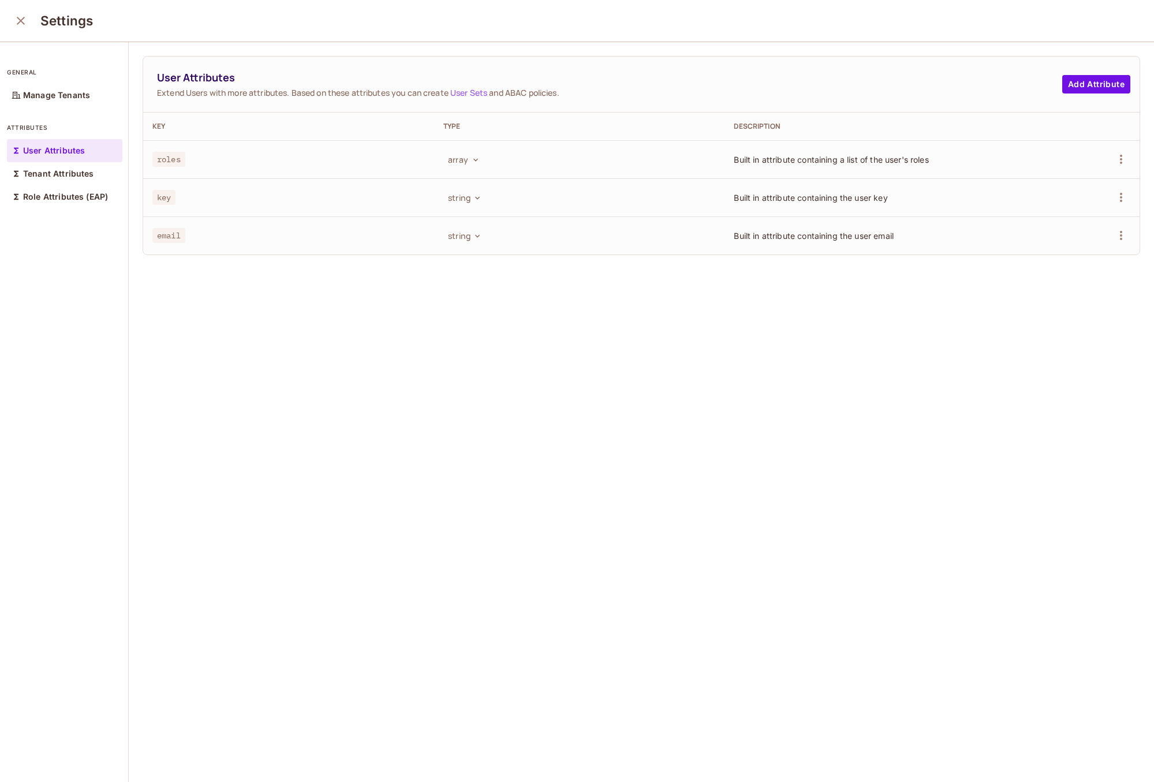
click at [373, 345] on div "User Attributes Extend Users with more attributes. Based on these attributes yo…" at bounding box center [641, 412] width 1025 height 741
click at [14, 23] on icon "close" at bounding box center [21, 21] width 14 height 14
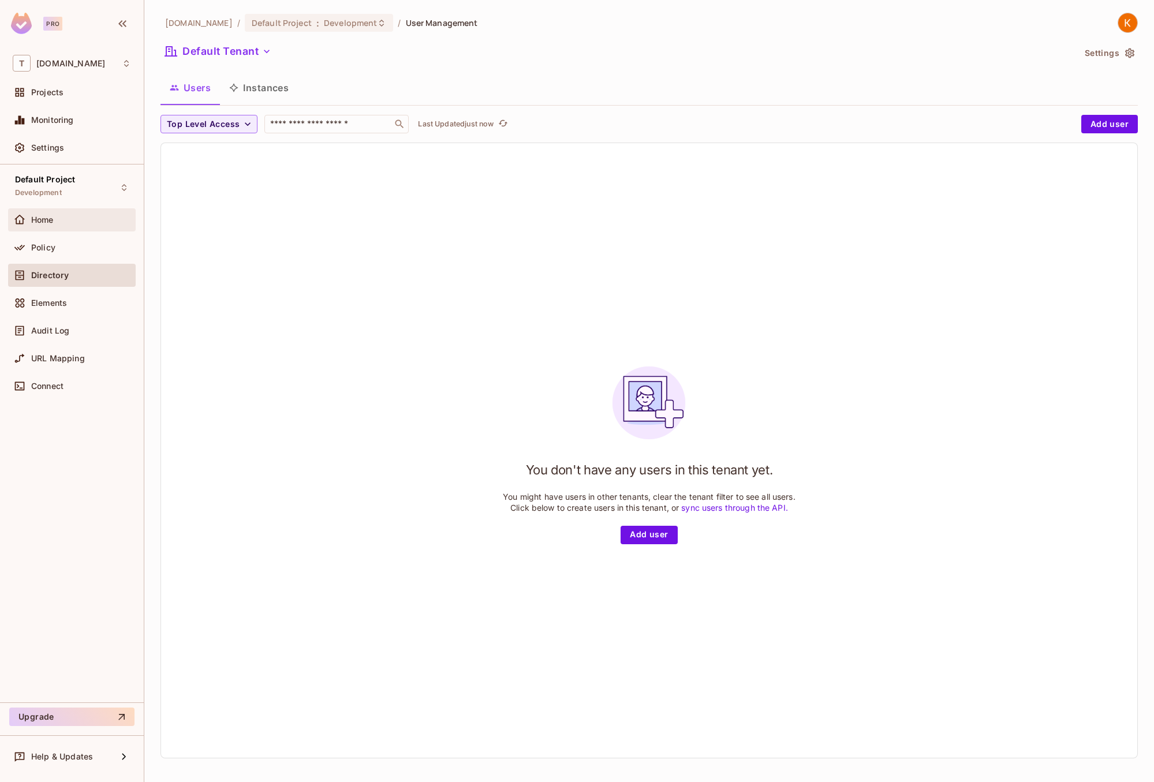
click at [43, 230] on div "Home" at bounding box center [72, 219] width 128 height 23
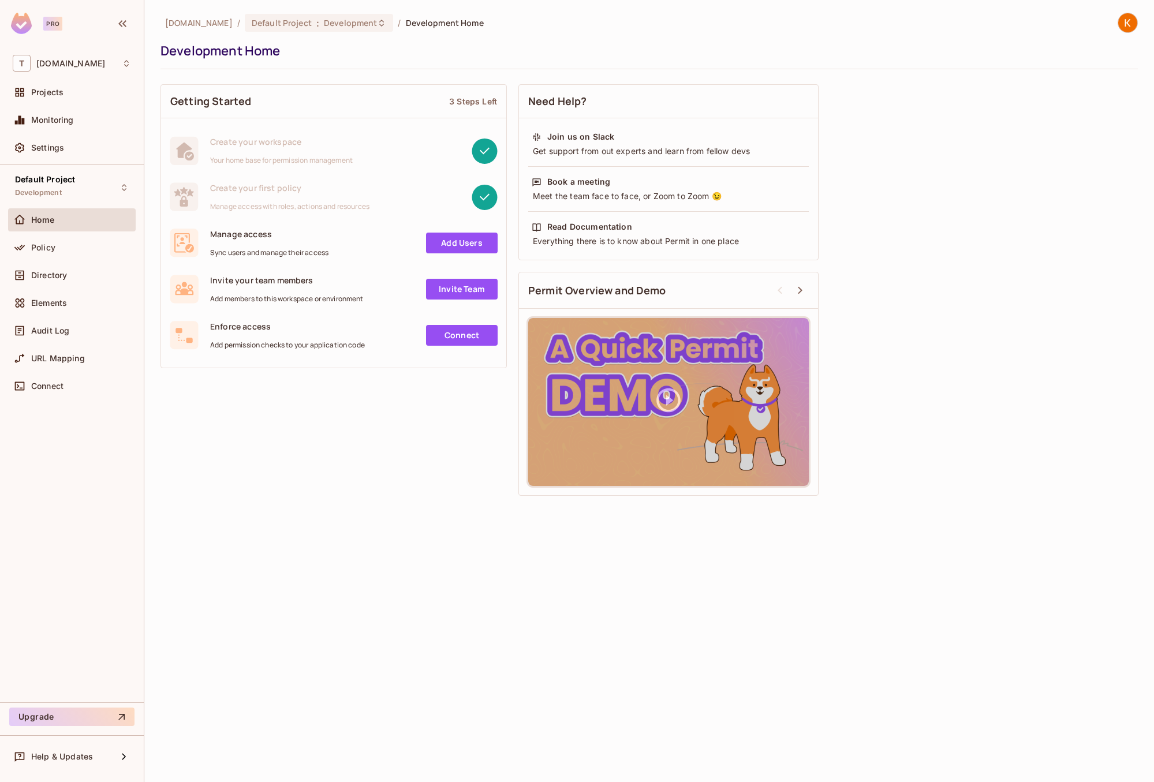
click at [454, 244] on link "Add Users" at bounding box center [462, 243] width 72 height 21
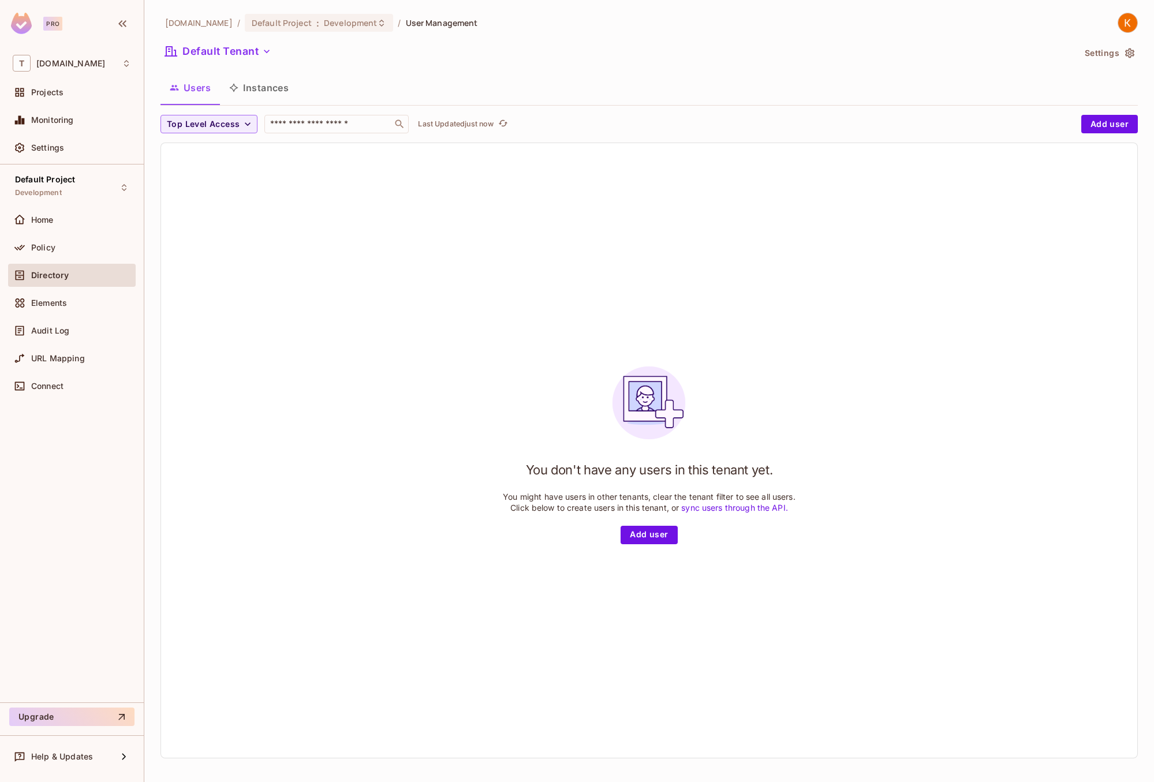
click at [256, 92] on button "Instances" at bounding box center [259, 87] width 78 height 29
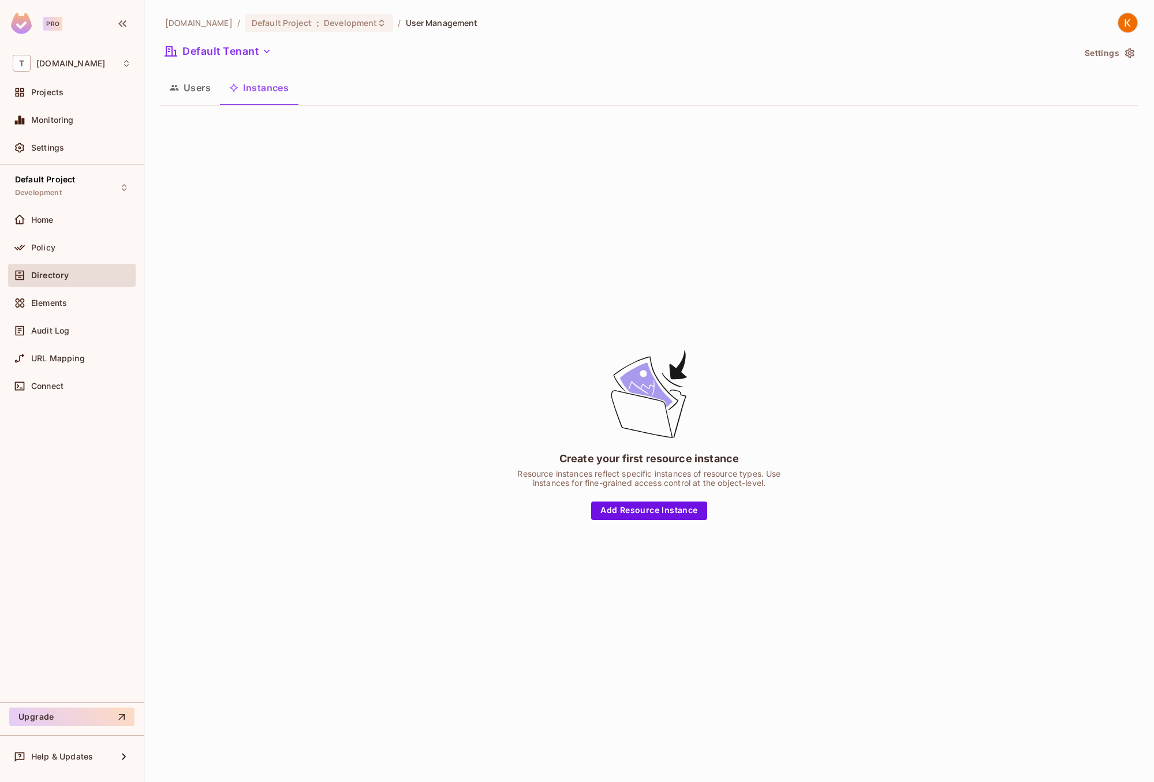
click at [178, 91] on icon "button" at bounding box center [174, 87] width 9 height 9
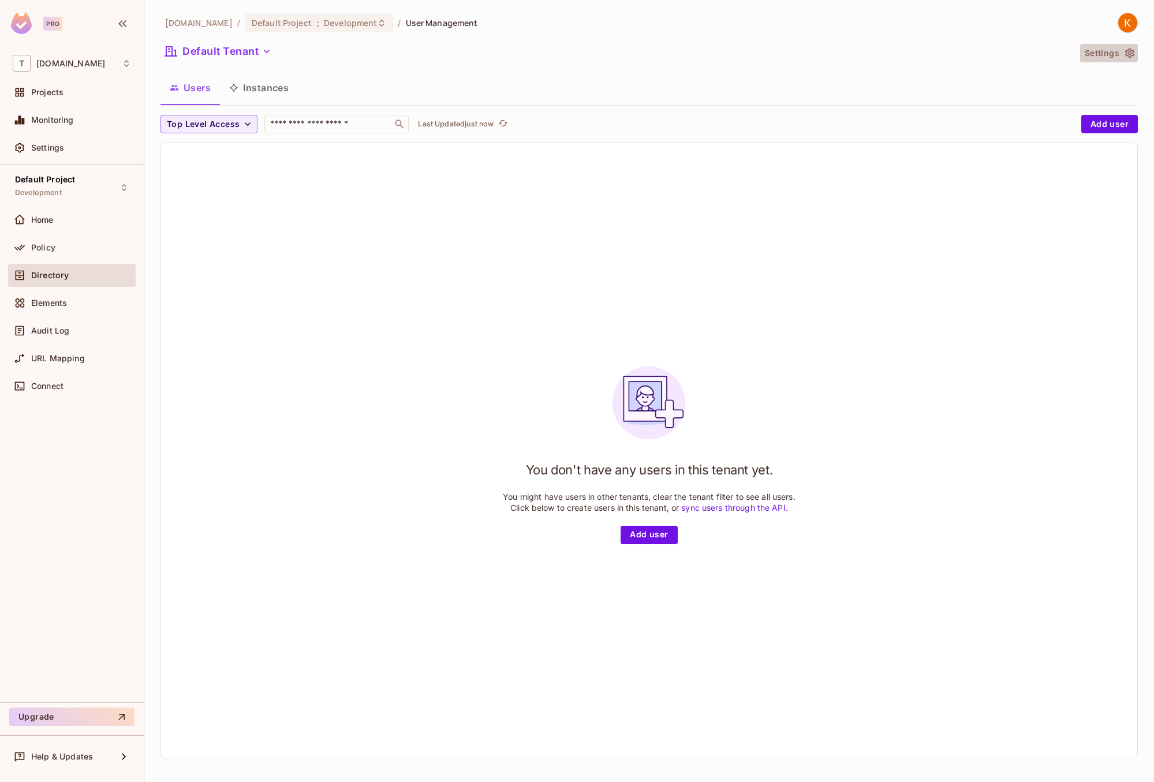
click at [1111, 52] on button "Settings" at bounding box center [1109, 53] width 58 height 18
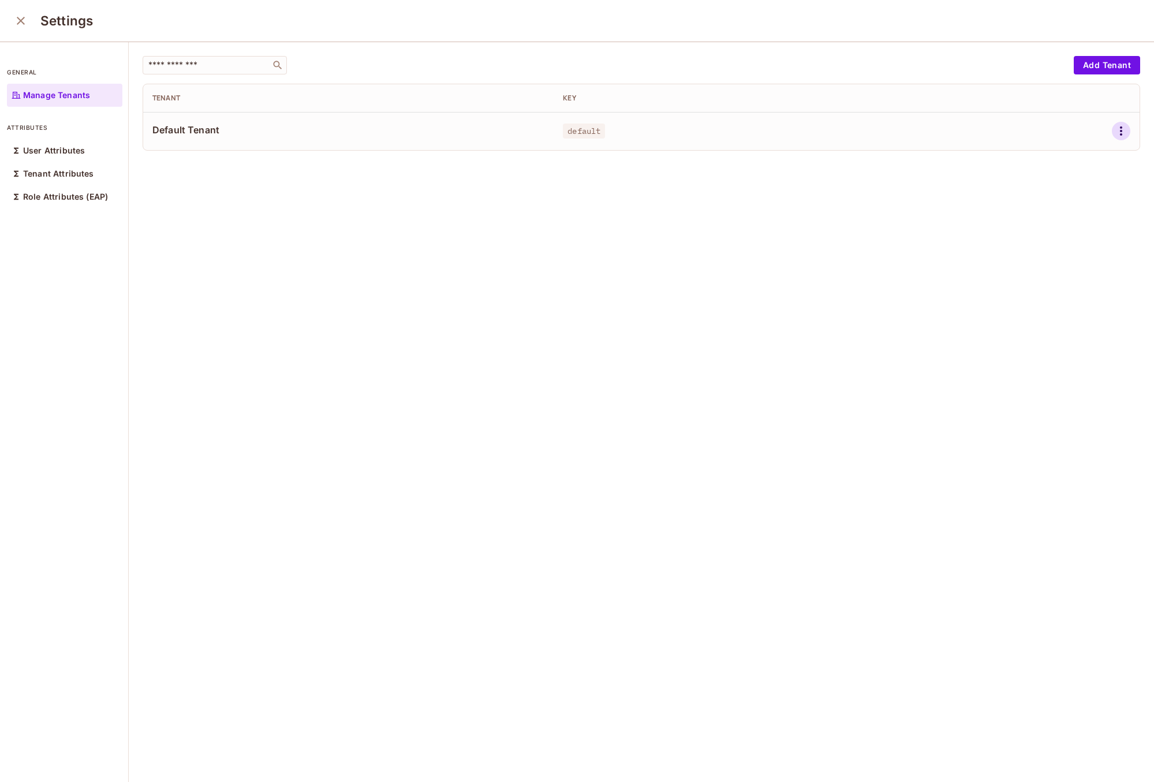
click at [1114, 135] on icon "button" at bounding box center [1121, 131] width 14 height 14
click at [442, 199] on div at bounding box center [577, 391] width 1154 height 782
click at [38, 84] on div "Manage Tenants" at bounding box center [64, 95] width 115 height 23
click at [21, 27] on icon "close" at bounding box center [21, 21] width 14 height 14
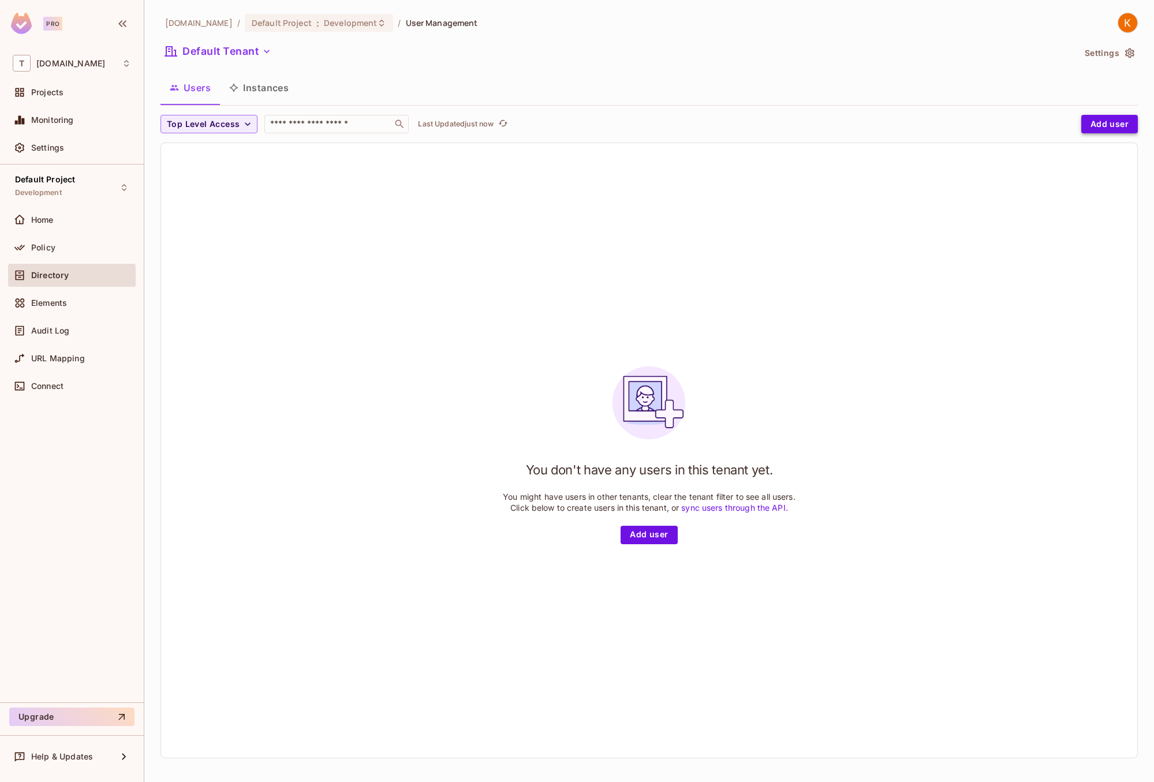
click at [1113, 124] on button "Add user" at bounding box center [1109, 124] width 57 height 18
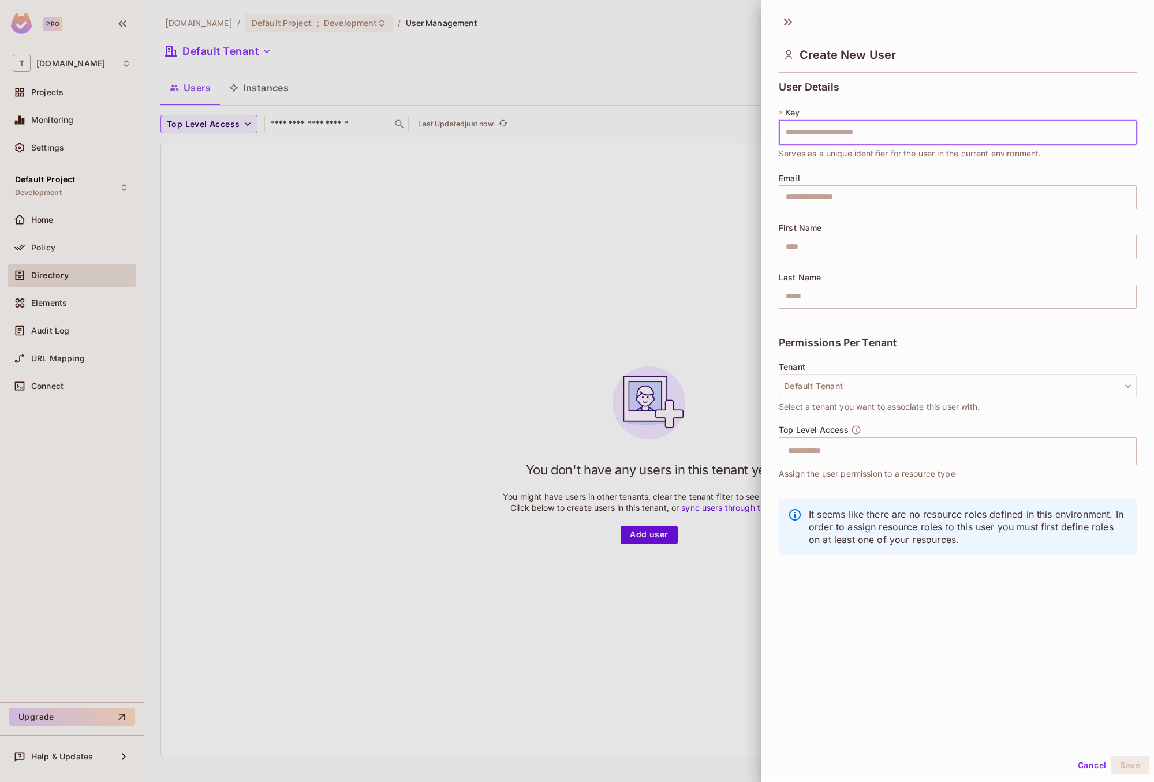
click at [1090, 129] on input "text" at bounding box center [958, 133] width 358 height 24
type input "****"
click at [983, 264] on div "User Details * Key **** ​ Serves as a unique identifier for the user in the cur…" at bounding box center [958, 201] width 358 height 241
click at [860, 451] on input "text" at bounding box center [947, 451] width 333 height 23
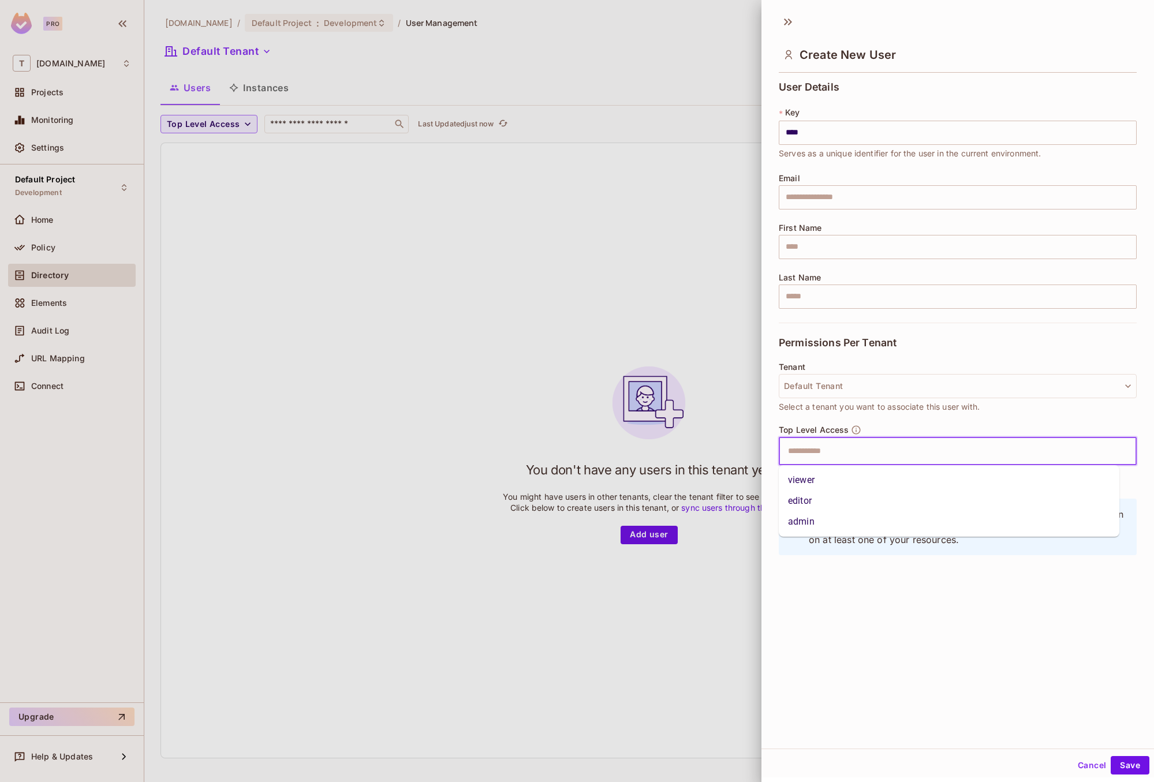
click at [844, 482] on li "viewer" at bounding box center [949, 480] width 340 height 21
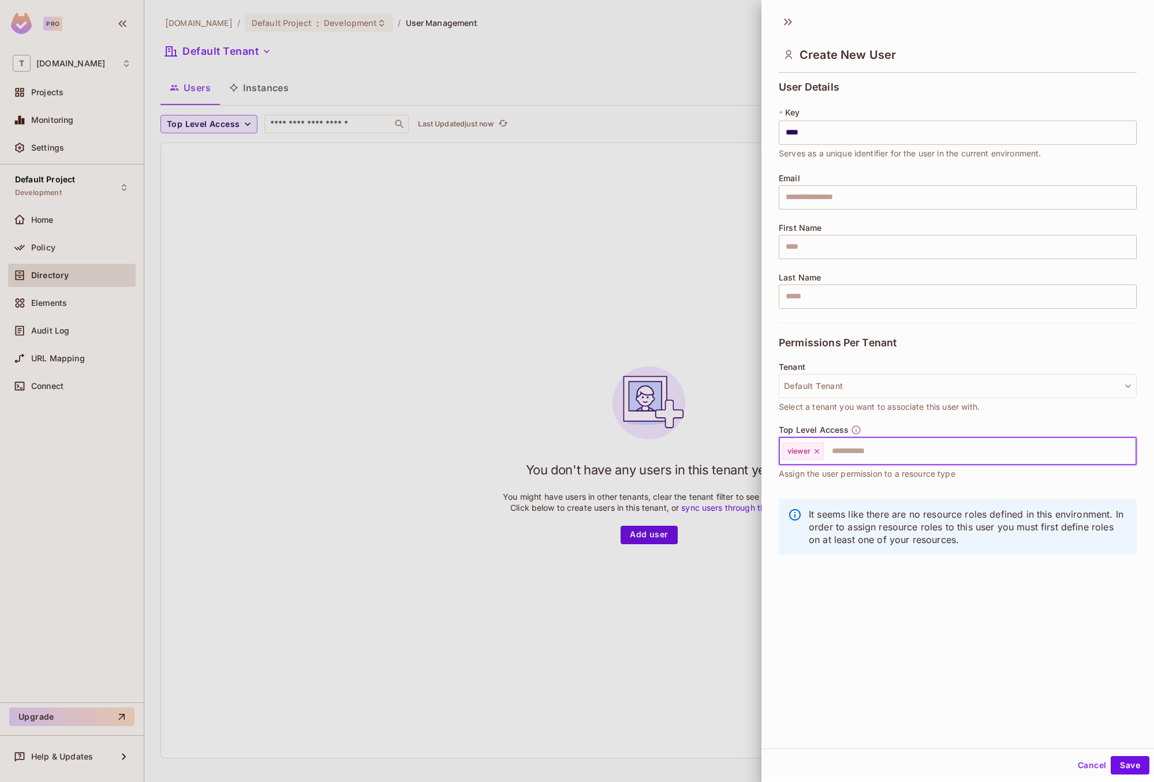
click at [1094, 706] on div "Create New User User Details * Key **** ​ Serves as a unique identifier for the…" at bounding box center [957, 378] width 392 height 740
click at [1118, 769] on button "Save" at bounding box center [1129, 765] width 39 height 18
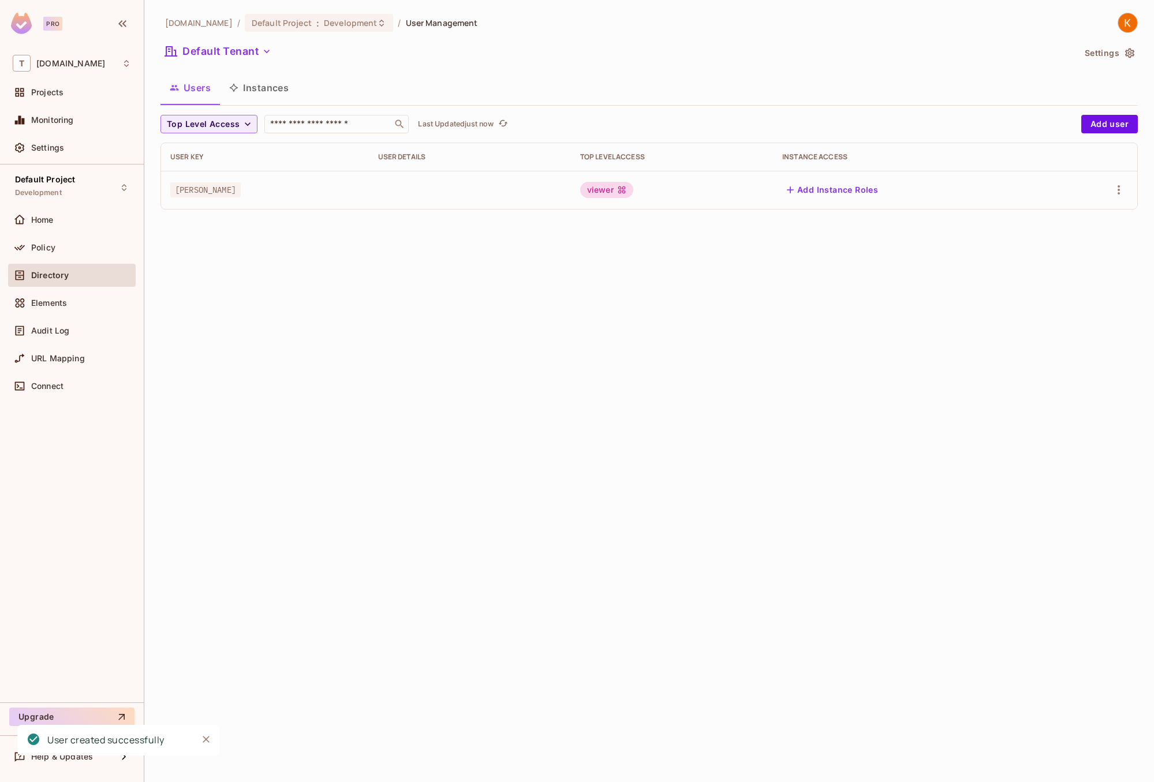
click at [803, 611] on div "t2.auto / Default Project : Development / User Management Default Tenant Settin…" at bounding box center [648, 391] width 1009 height 782
click at [102, 242] on div "Policy" at bounding box center [72, 248] width 118 height 14
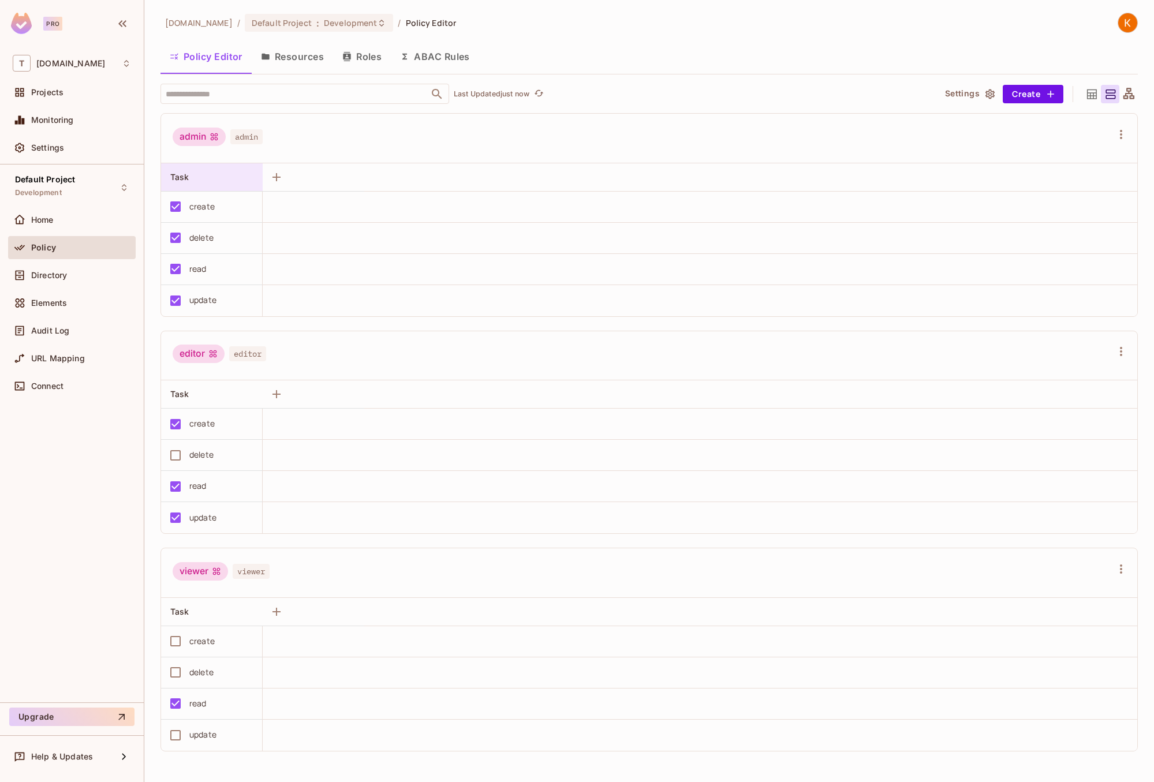
click at [196, 182] on div "Task" at bounding box center [208, 177] width 76 height 12
click at [301, 58] on div at bounding box center [577, 391] width 1154 height 782
click at [299, 54] on button "Resources" at bounding box center [292, 56] width 81 height 29
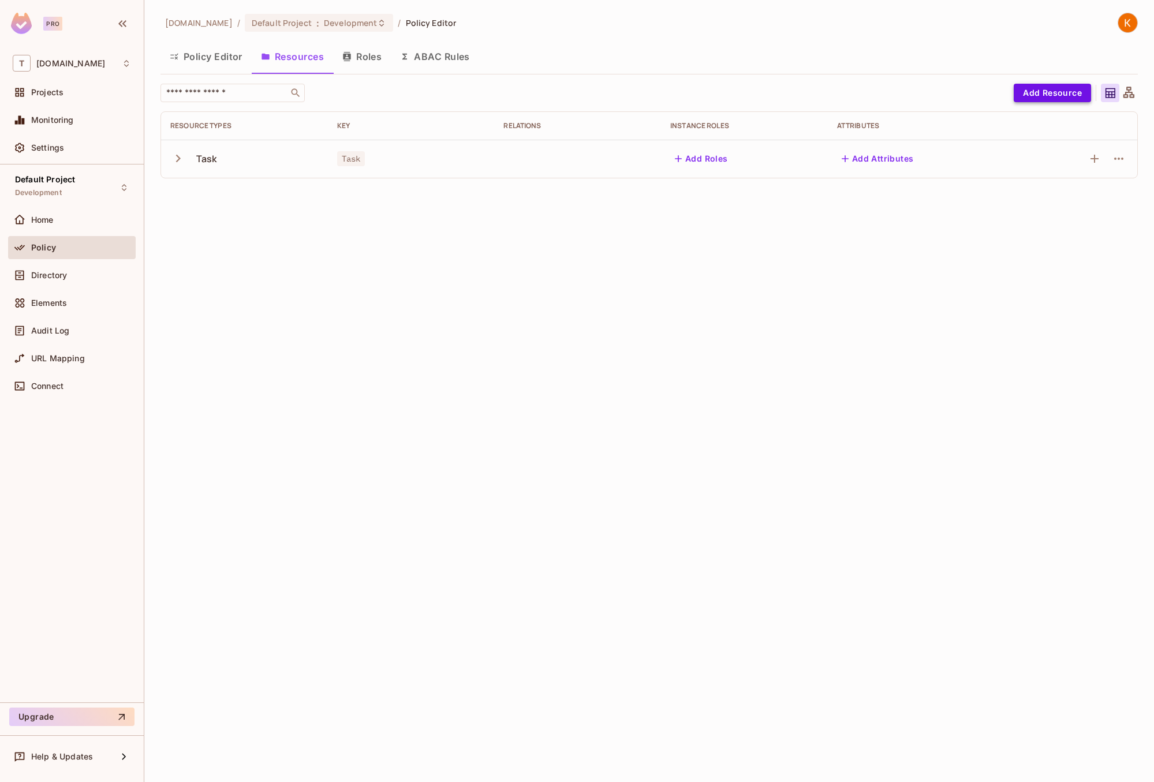
click at [1041, 89] on button "Add Resource" at bounding box center [1051, 93] width 77 height 18
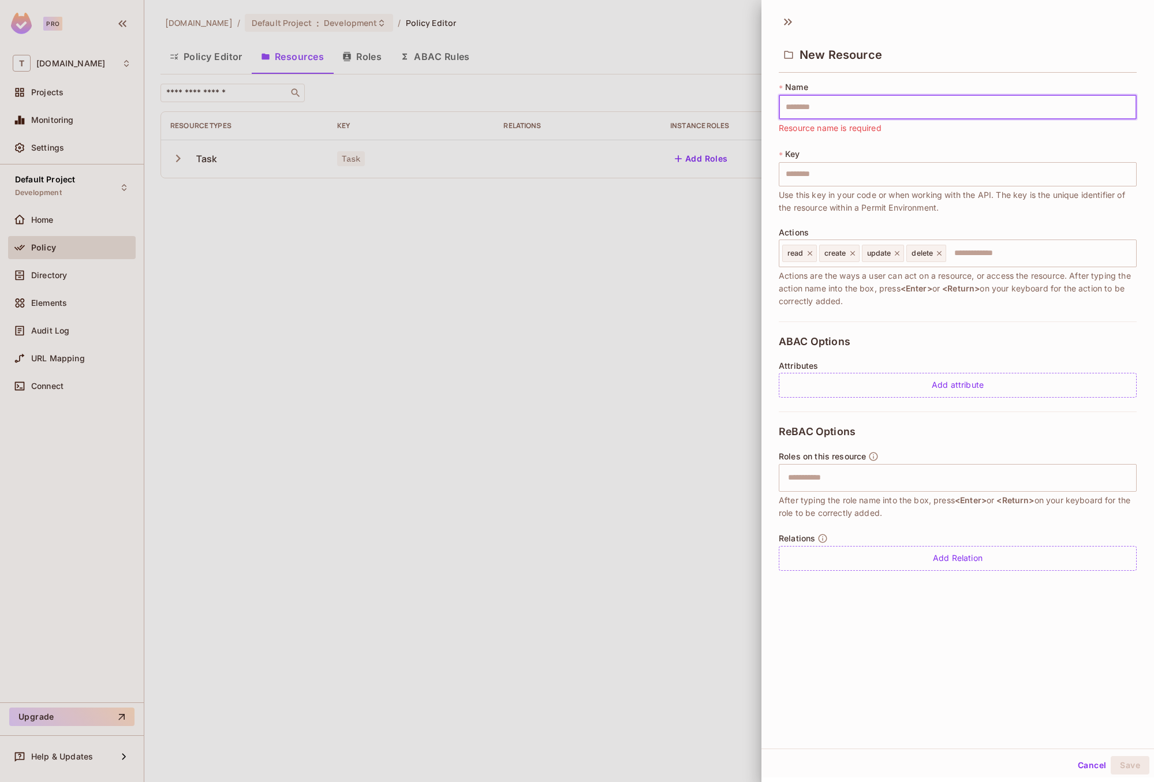
click at [1029, 100] on input "text" at bounding box center [958, 107] width 358 height 24
type input "*"
type input "**"
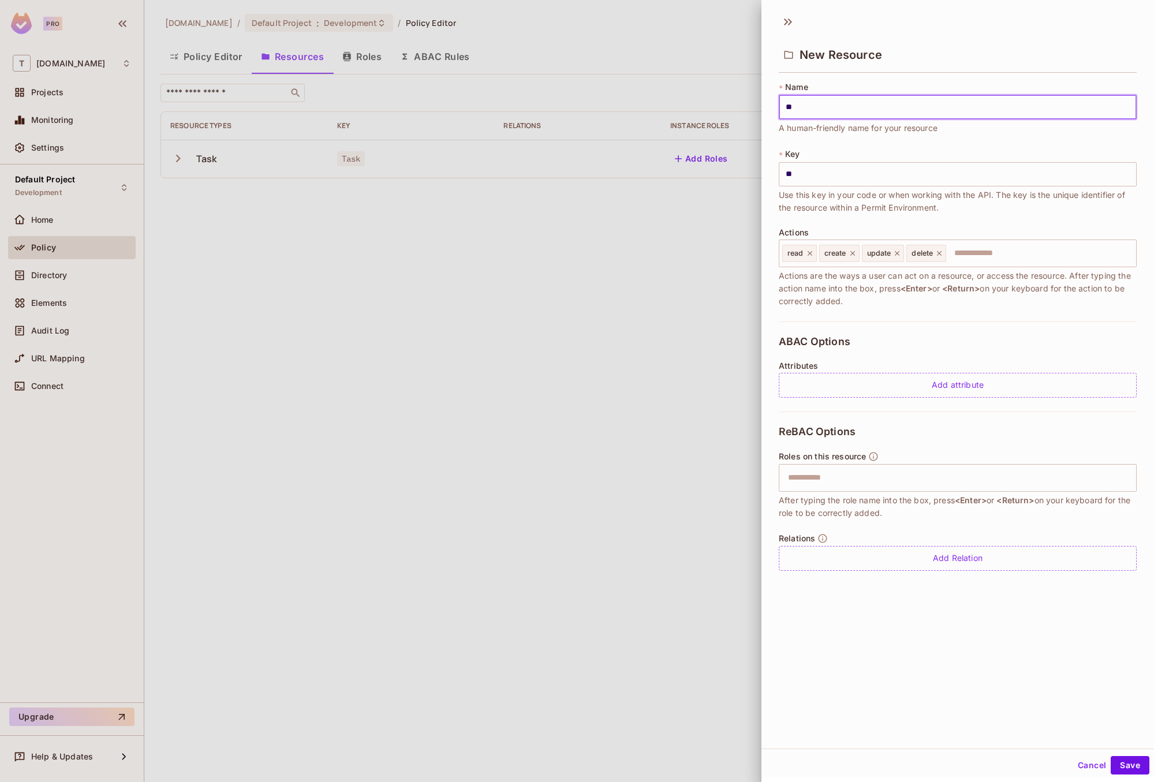
type input "***"
type input "****"
type input "*****"
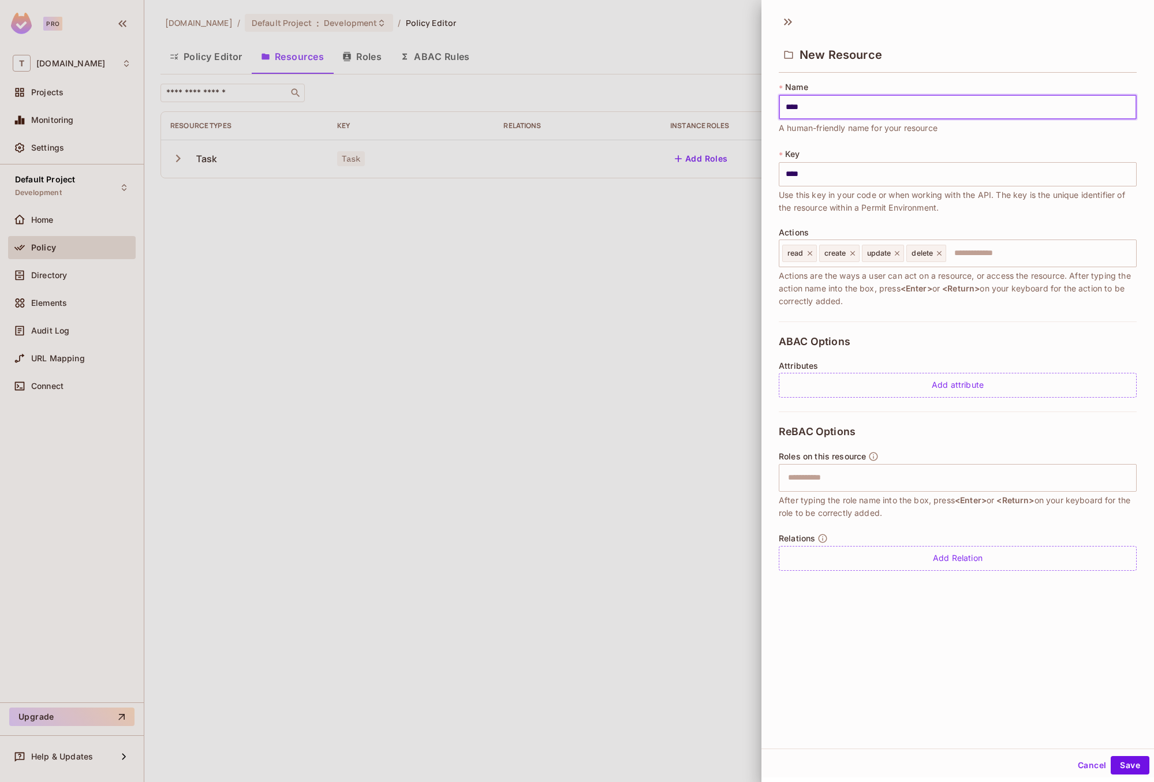
type input "*****"
type input "******"
type input "*******"
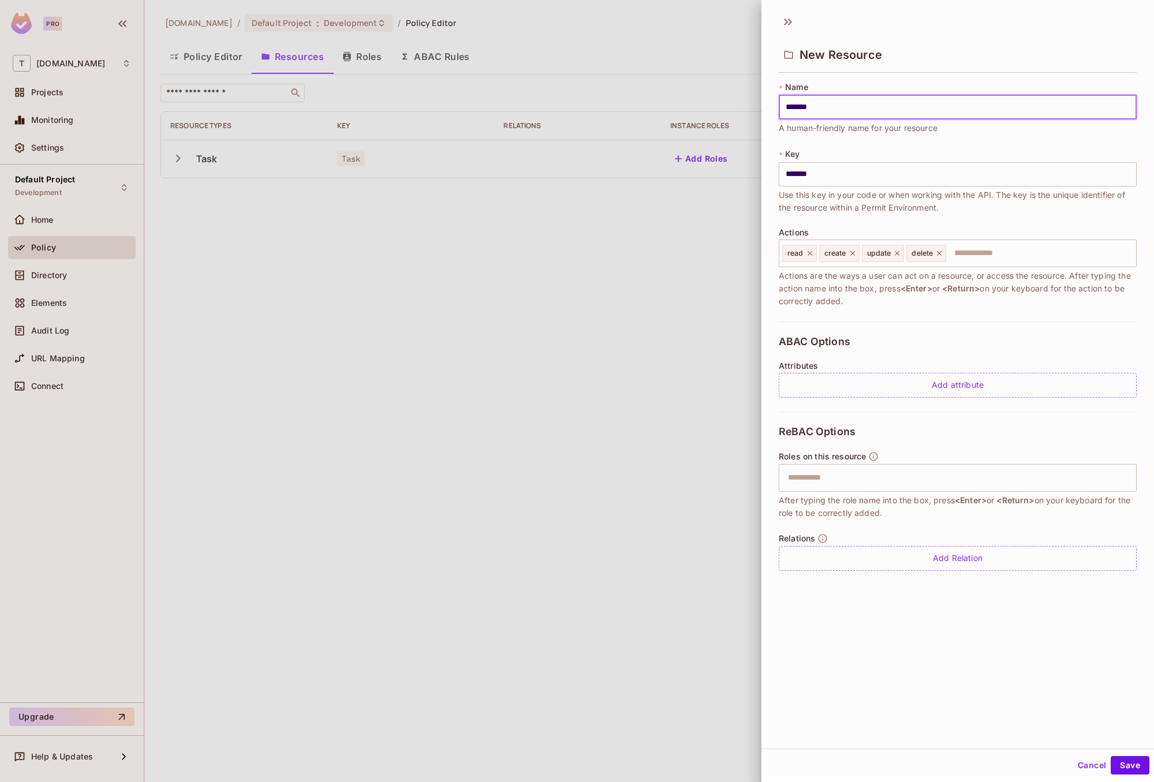
type input "********"
type input "*******"
type input "********"
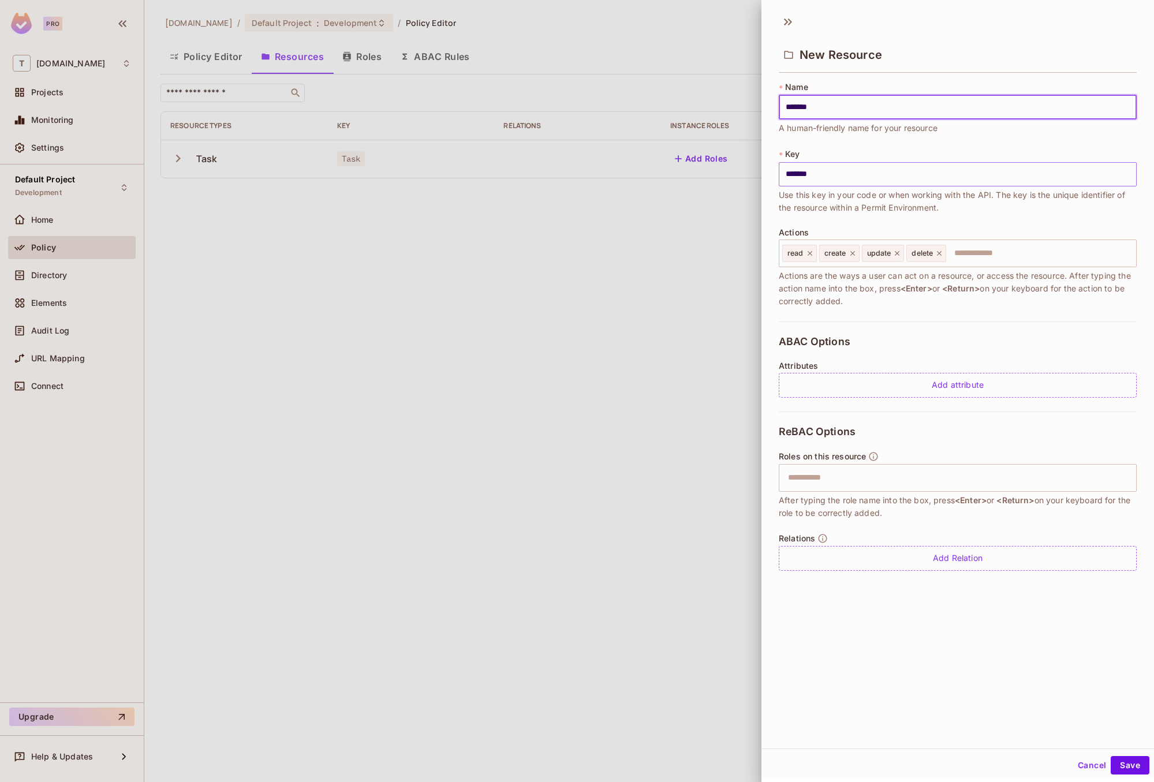
type input "********"
click at [1008, 171] on input "********" at bounding box center [958, 174] width 358 height 24
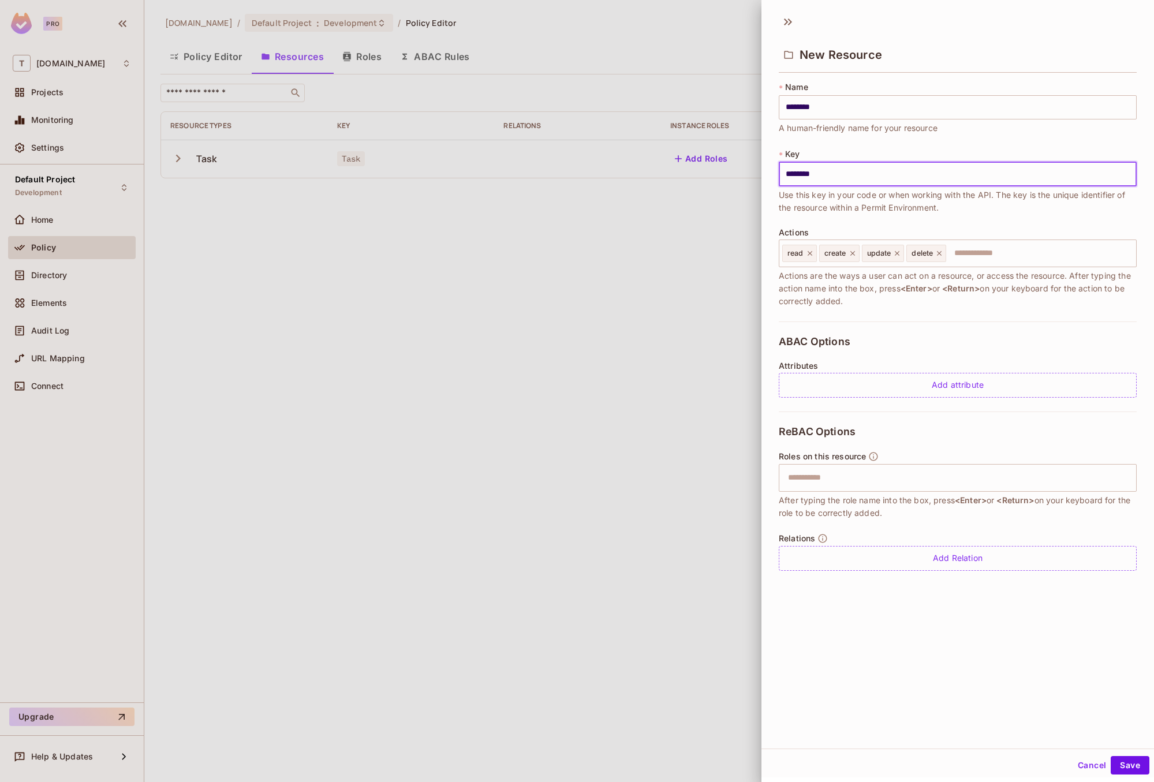
click at [1006, 204] on span "Use this key in your code or when working with the API. The key is the unique i…" at bounding box center [958, 201] width 358 height 25
click at [1125, 761] on button "Save" at bounding box center [1129, 765] width 39 height 18
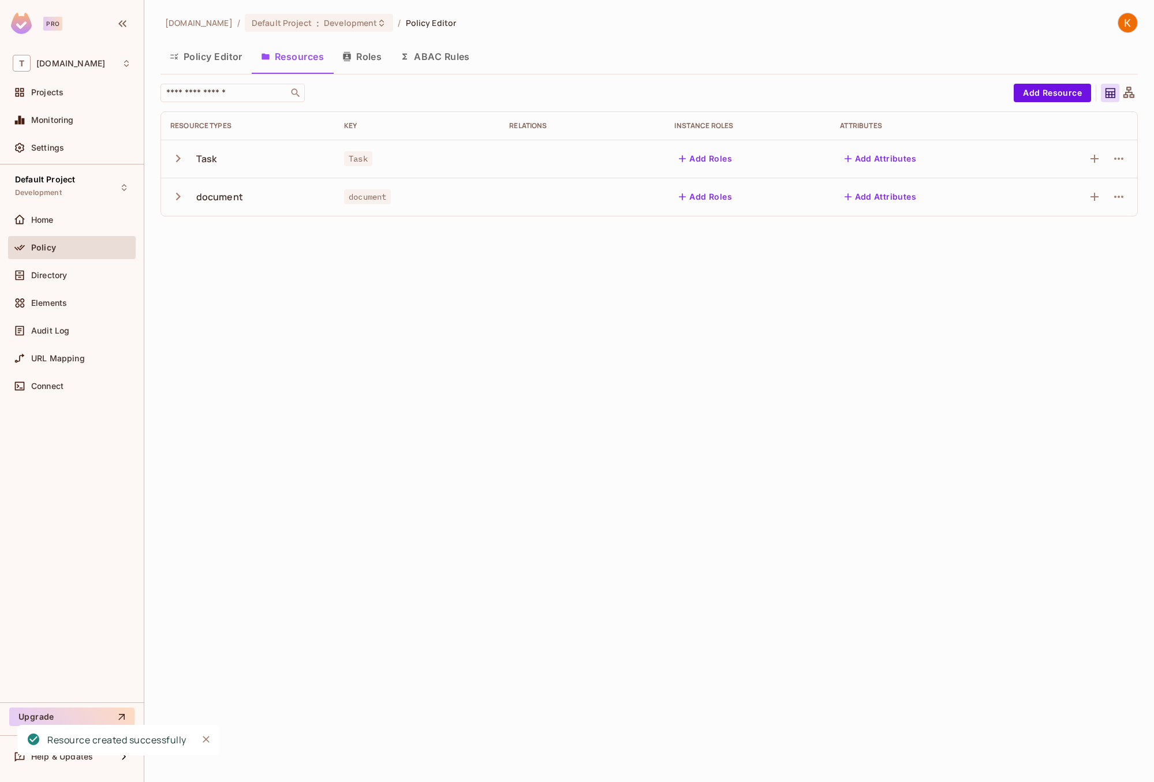
click at [480, 257] on div "t2.auto / Default Project : Development / Policy Editor Policy Editor Resources…" at bounding box center [648, 391] width 1009 height 782
click at [198, 57] on button "Policy Editor" at bounding box center [205, 56] width 91 height 29
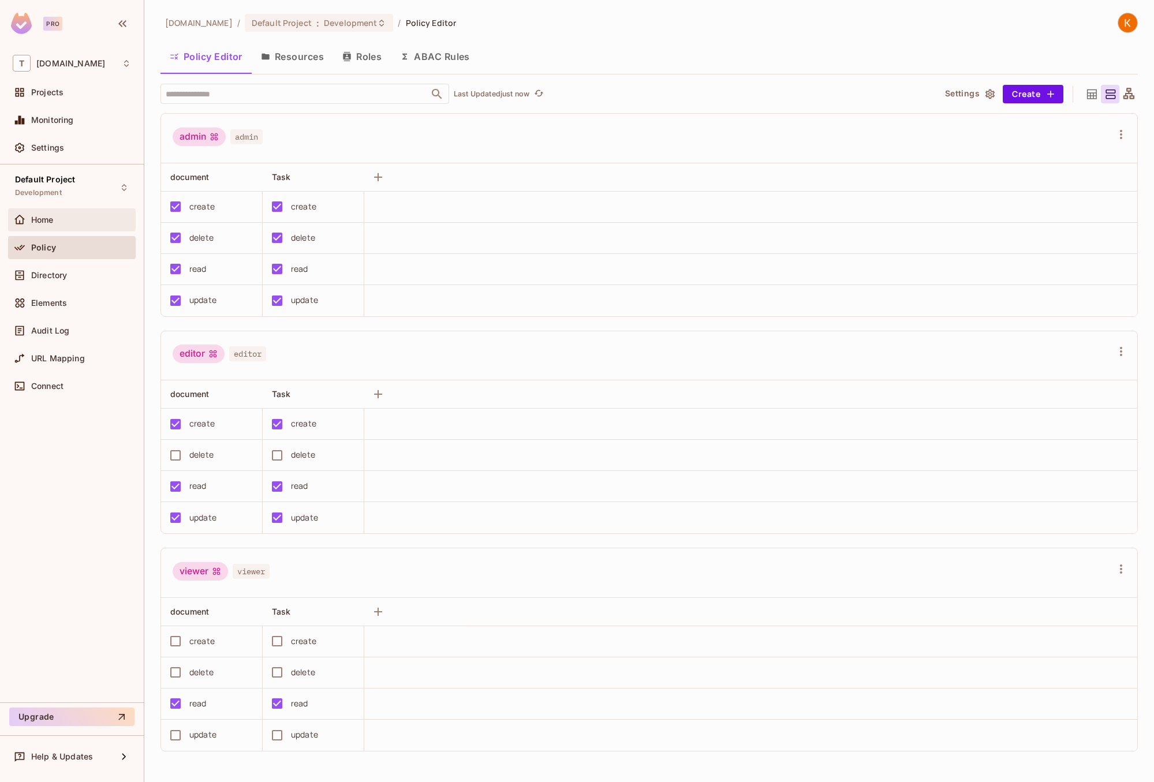
click at [43, 220] on span "Home" at bounding box center [42, 219] width 23 height 9
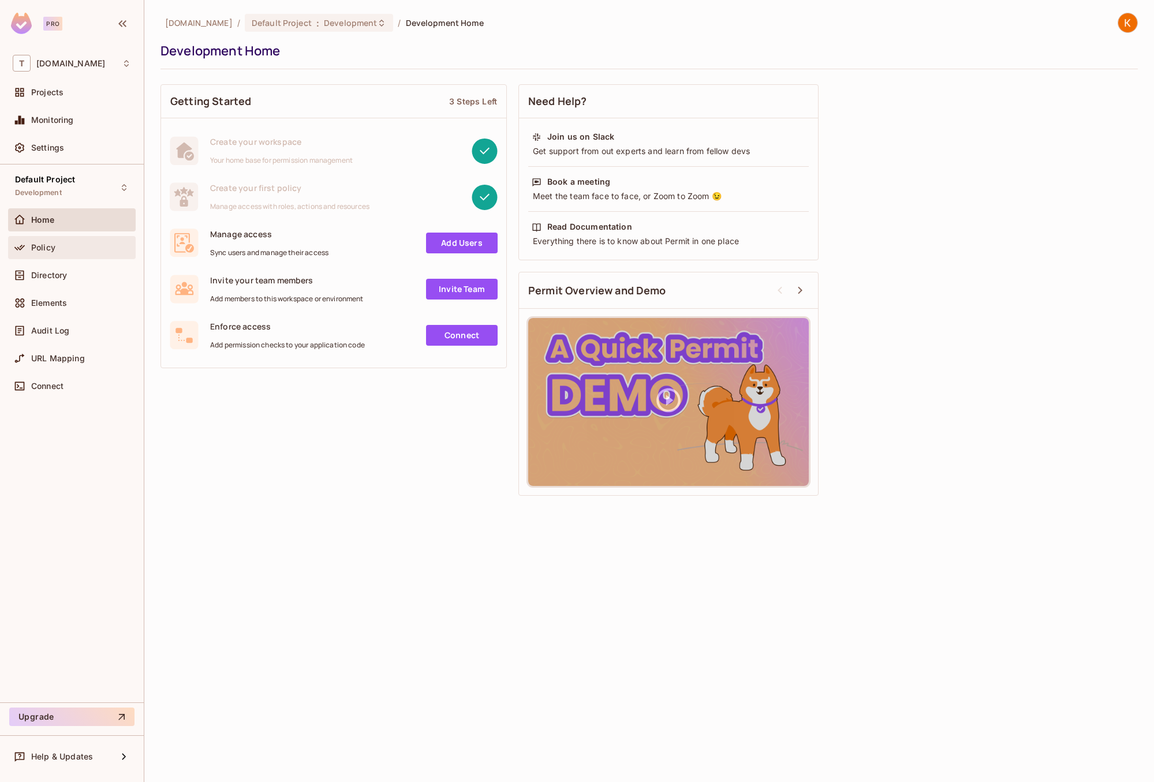
click at [61, 258] on div "Policy" at bounding box center [72, 247] width 128 height 23
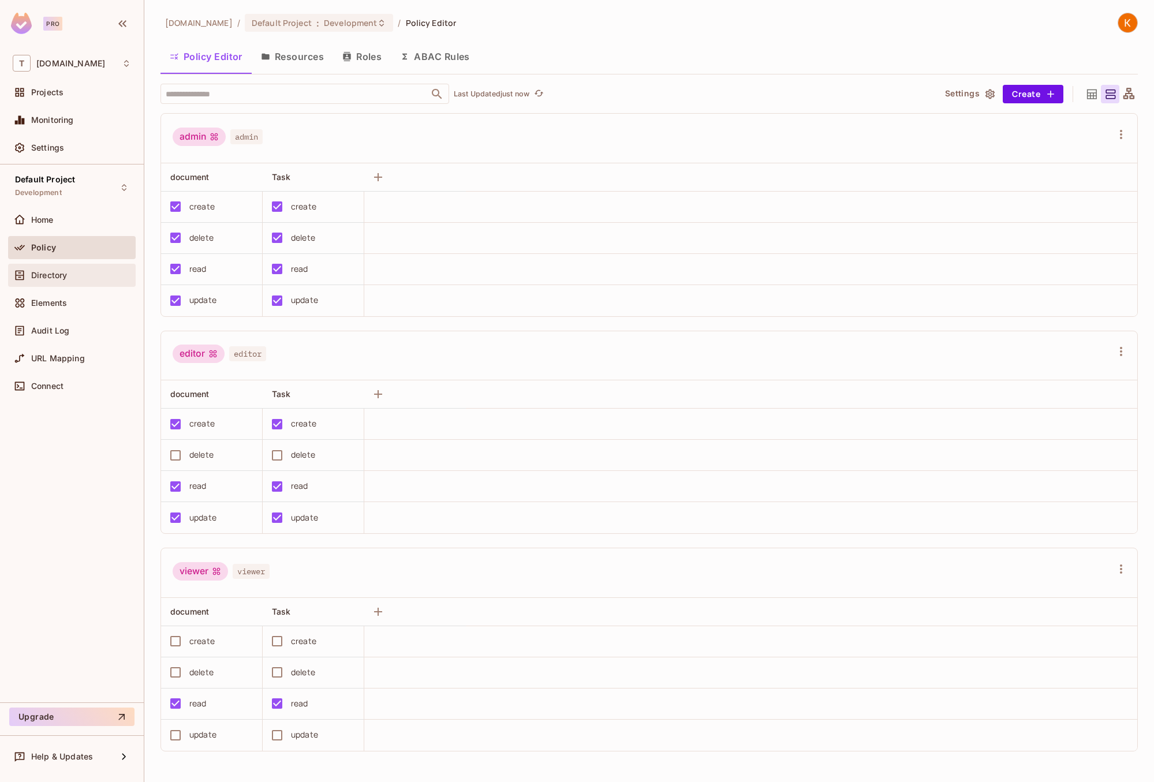
click at [66, 268] on div "Directory" at bounding box center [72, 275] width 118 height 14
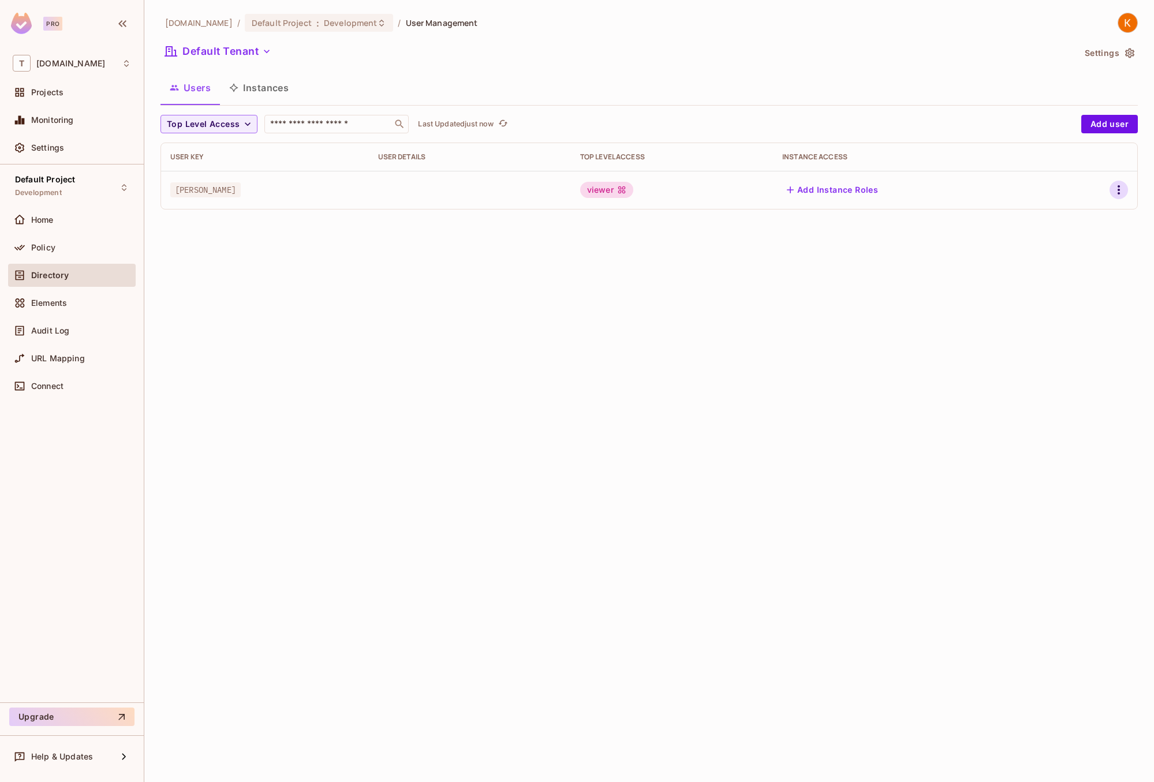
click at [1118, 190] on icon "button" at bounding box center [1118, 189] width 2 height 9
click at [1090, 217] on li "Edit" at bounding box center [1068, 216] width 102 height 25
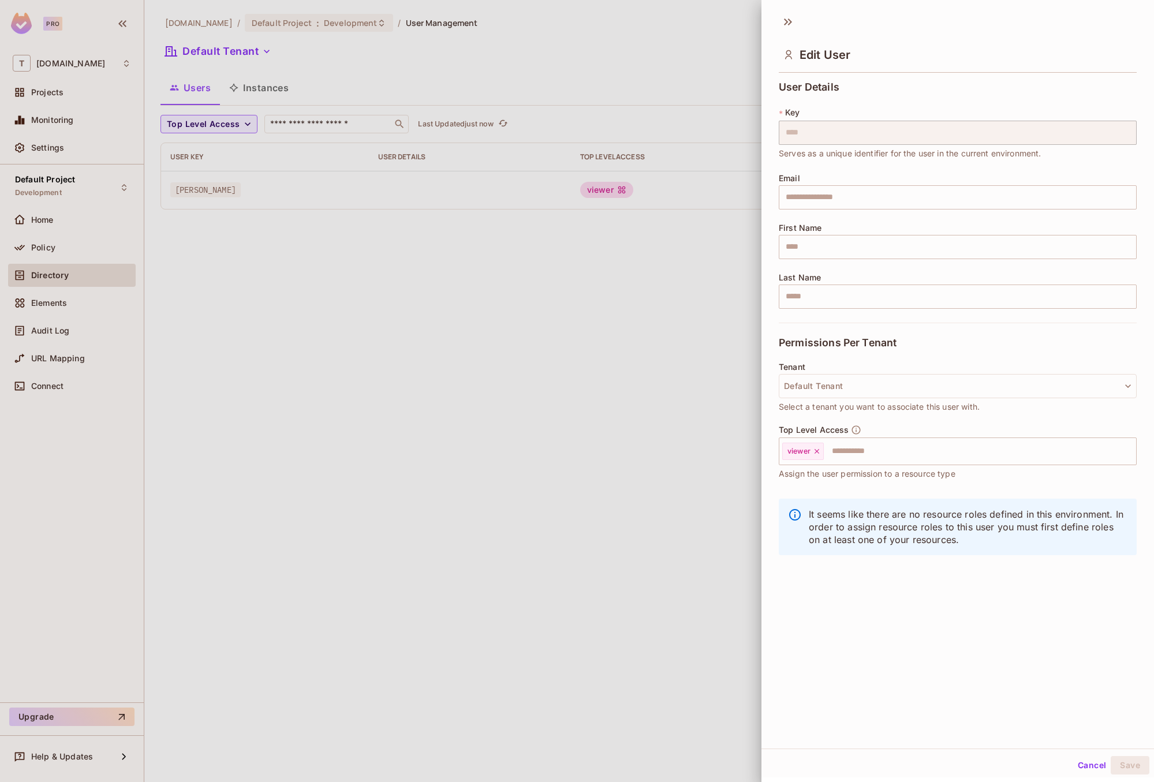
click at [860, 149] on span "Serves as a unique identifier for the user in the current environment." at bounding box center [910, 153] width 263 height 13
click at [896, 178] on div "Email ​" at bounding box center [958, 192] width 358 height 36
click at [898, 202] on input "text" at bounding box center [958, 197] width 358 height 24
type input "**********"
type input "****"
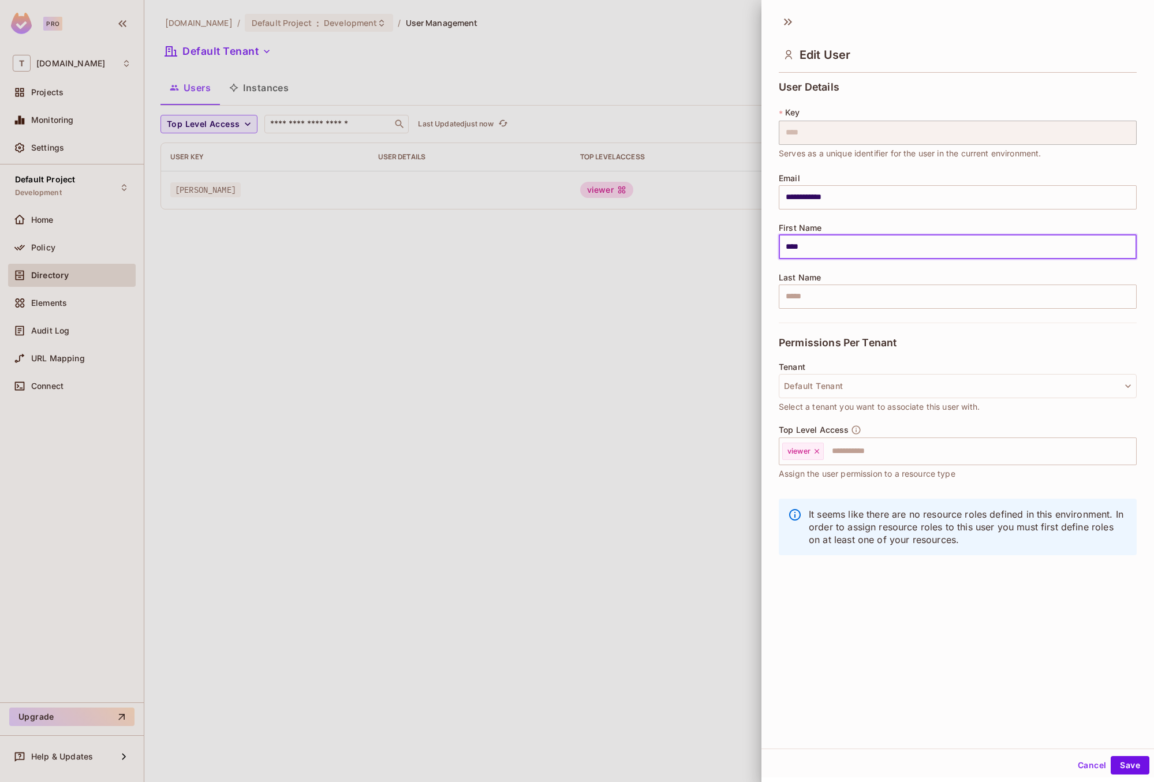
click at [1110, 756] on button "Save" at bounding box center [1129, 765] width 39 height 18
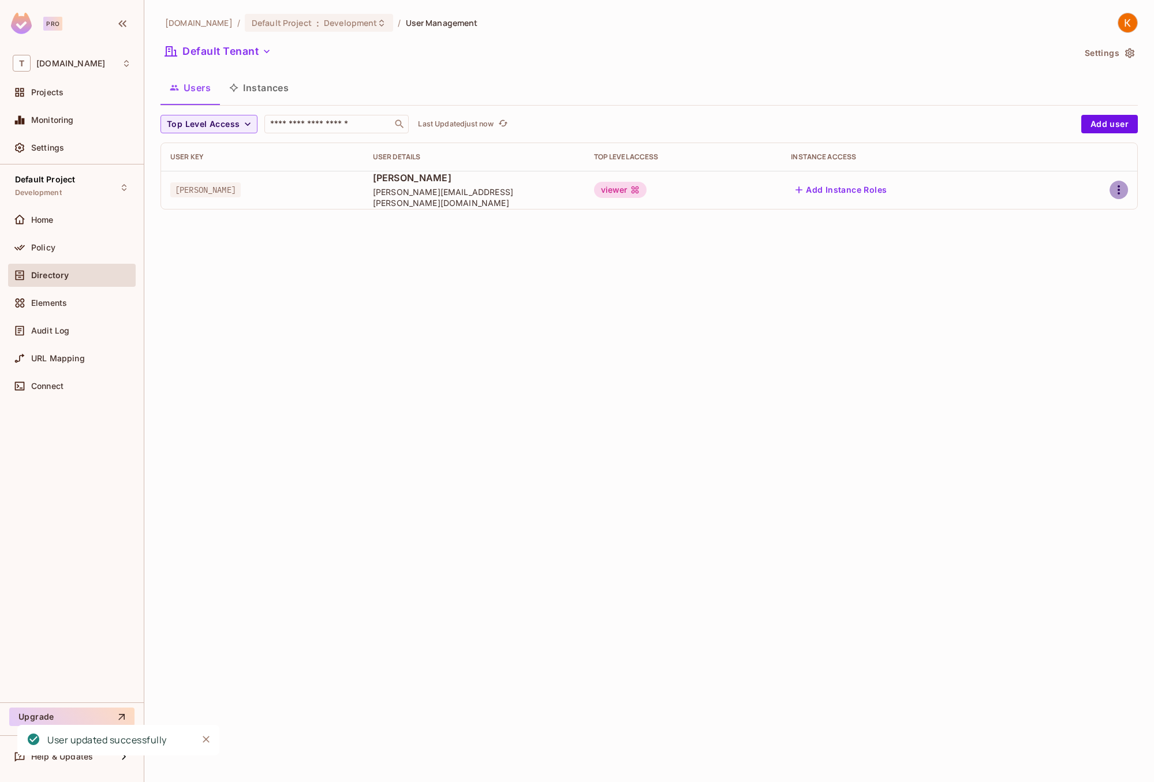
click at [1121, 190] on icon "button" at bounding box center [1119, 190] width 14 height 14
click at [1070, 221] on li "Edit" at bounding box center [1068, 216] width 102 height 25
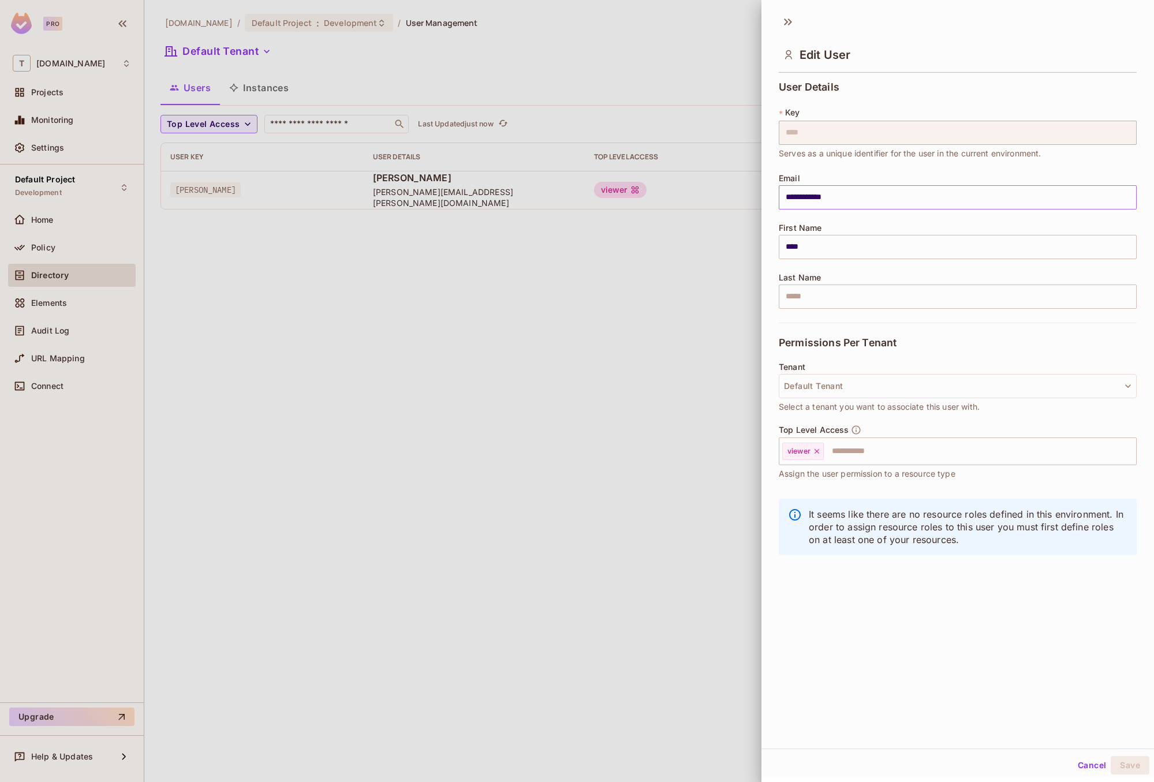
click at [941, 191] on input "**********" at bounding box center [958, 197] width 358 height 24
click at [1079, 774] on div "Cancel Save" at bounding box center [957, 765] width 392 height 28
click at [1095, 772] on button "Cancel" at bounding box center [1092, 765] width 38 height 18
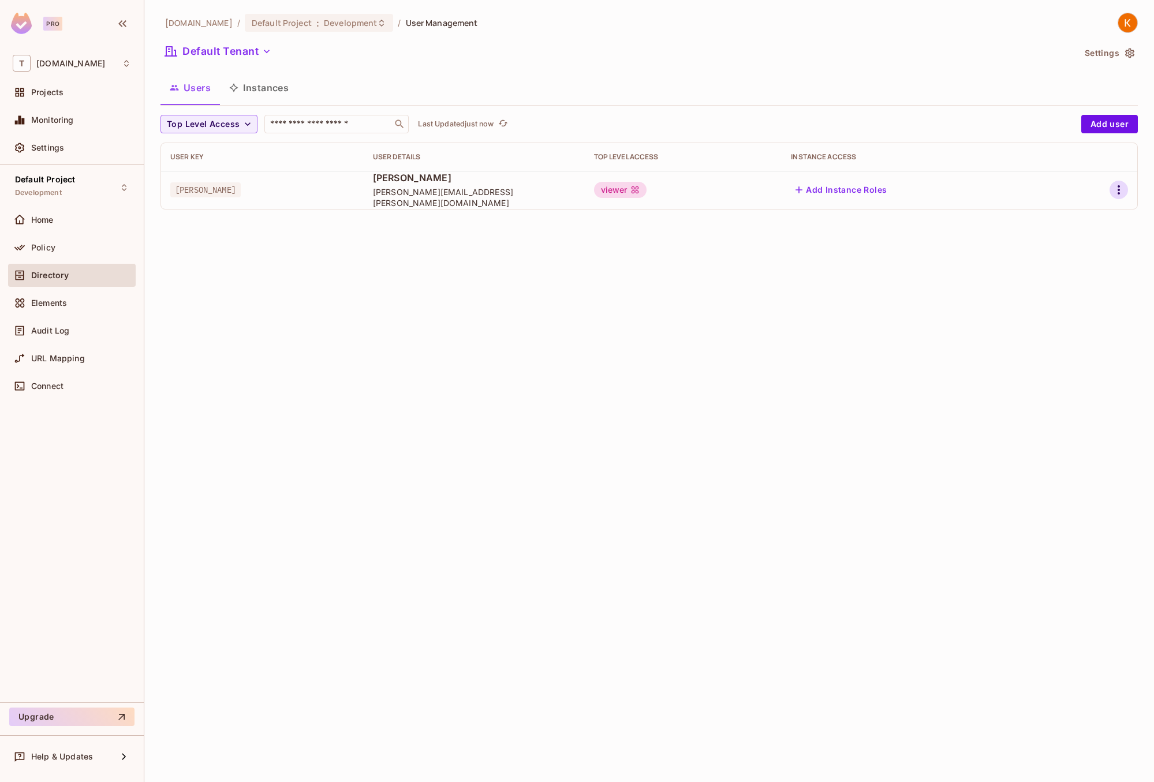
click at [1120, 190] on icon "button" at bounding box center [1119, 190] width 14 height 14
click at [1092, 264] on div "Delete User" at bounding box center [1073, 267] width 46 height 12
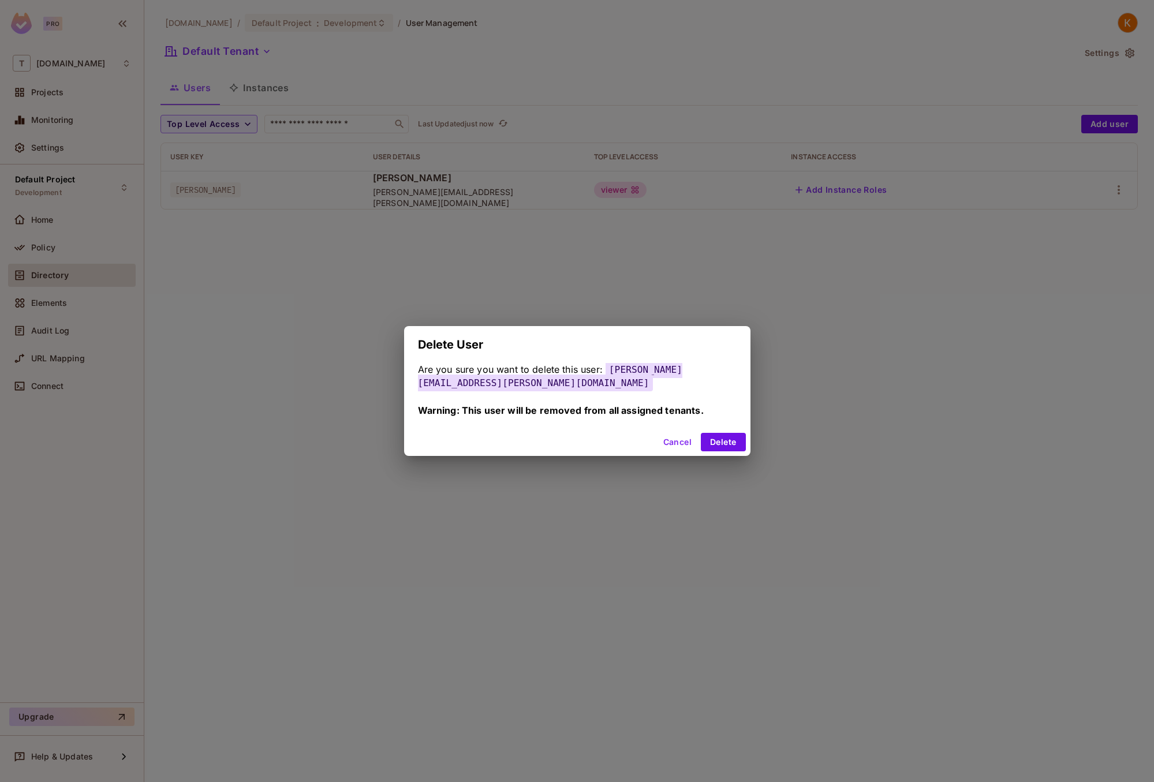
click at [706, 445] on div "Cancel Delete" at bounding box center [577, 442] width 346 height 28
click at [709, 437] on button "Delete" at bounding box center [723, 442] width 44 height 18
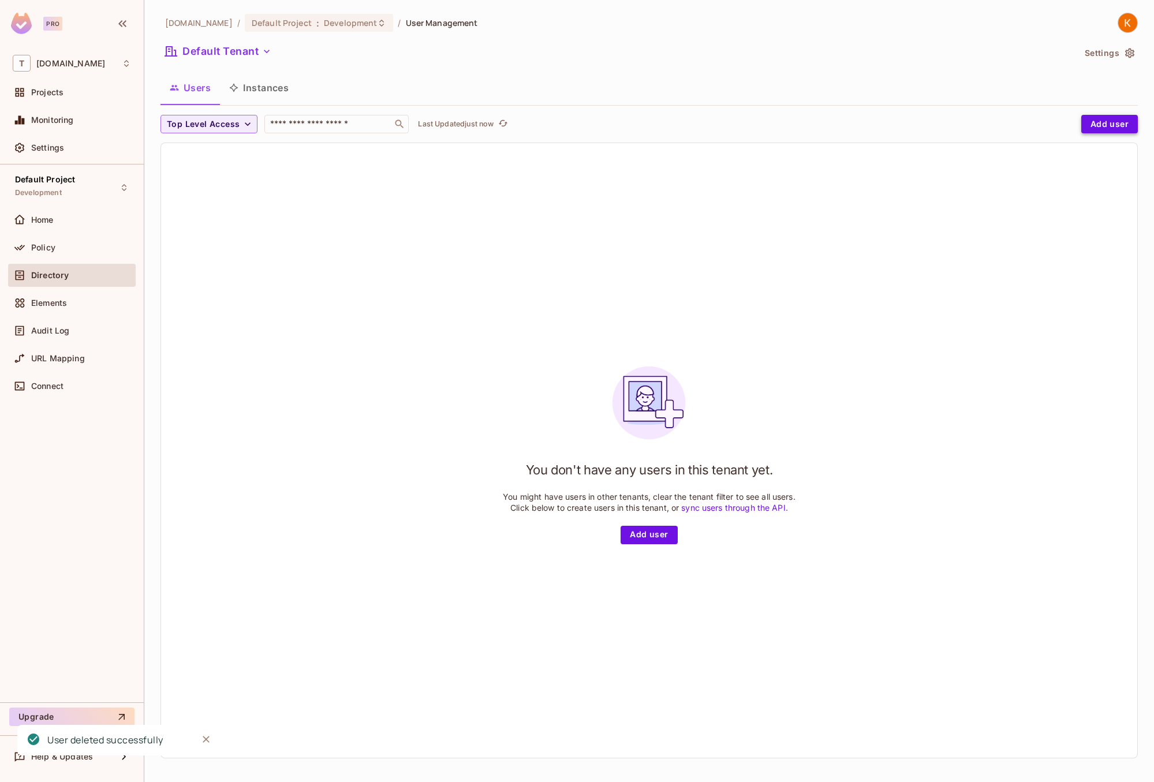
click at [1116, 121] on button "Add user" at bounding box center [1109, 124] width 57 height 18
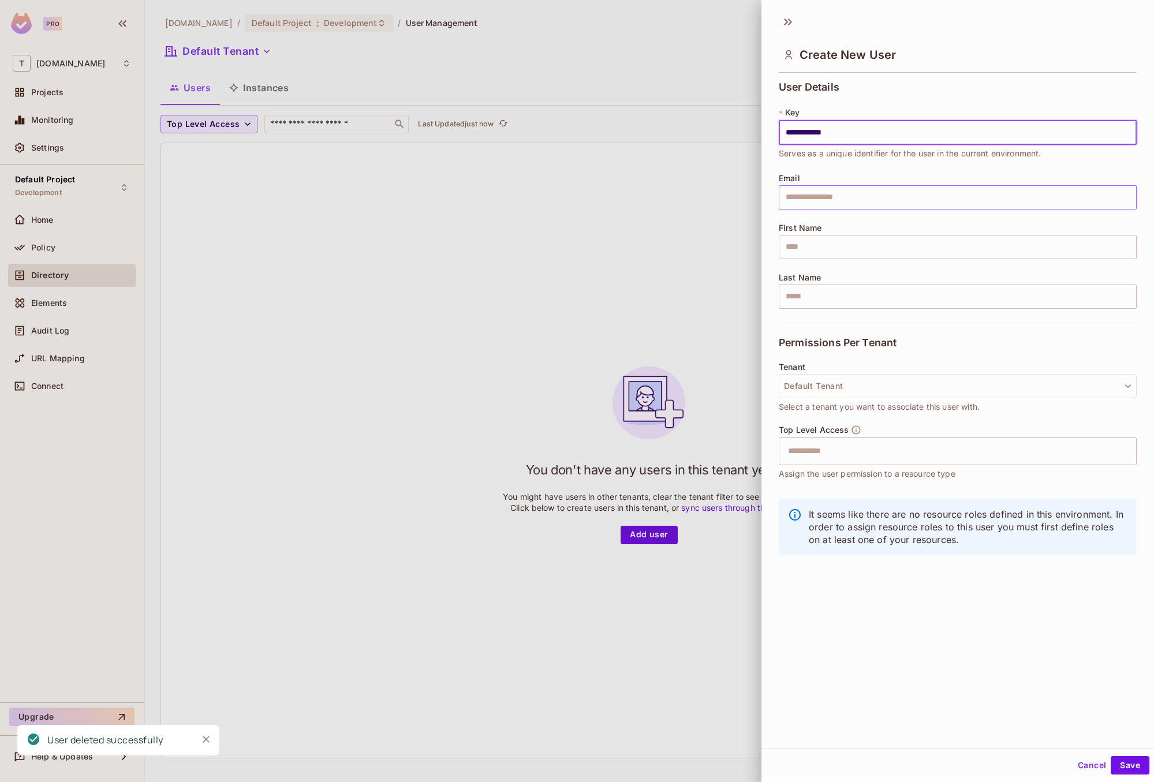
type input "**********"
click at [972, 197] on input "text" at bounding box center [958, 197] width 358 height 24
paste input "**********"
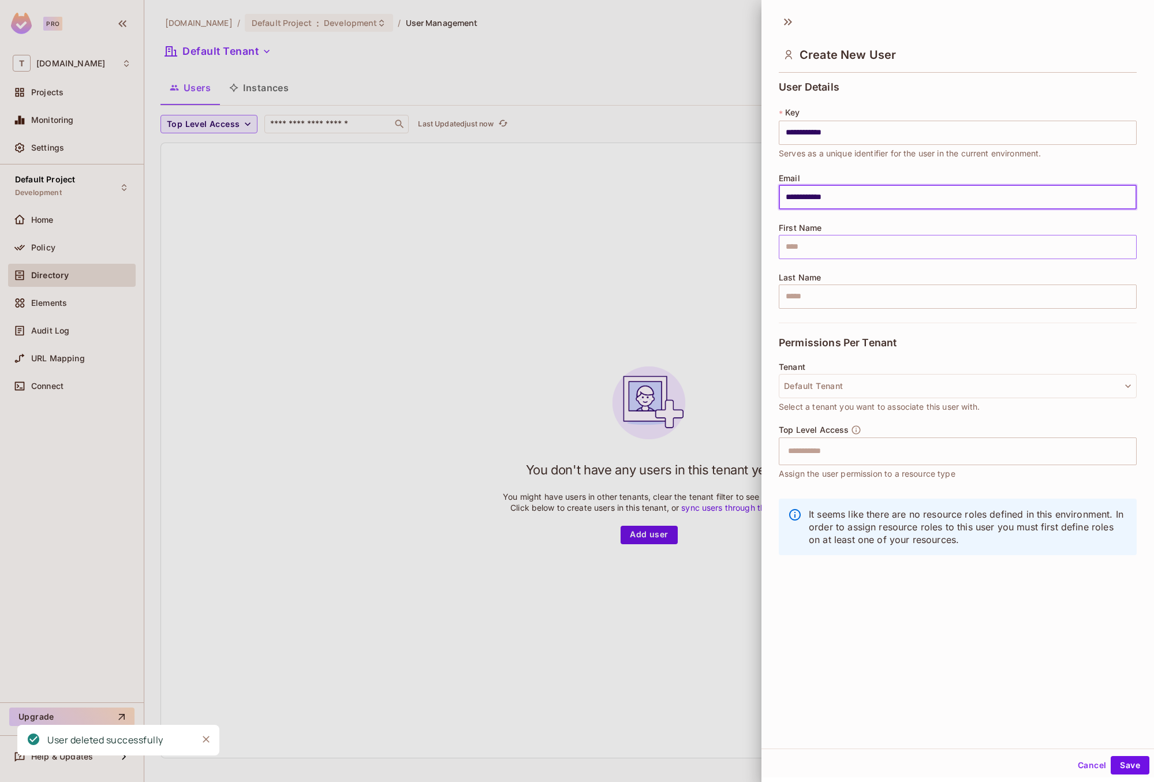
type input "**********"
click at [1006, 248] on input "text" at bounding box center [958, 247] width 358 height 24
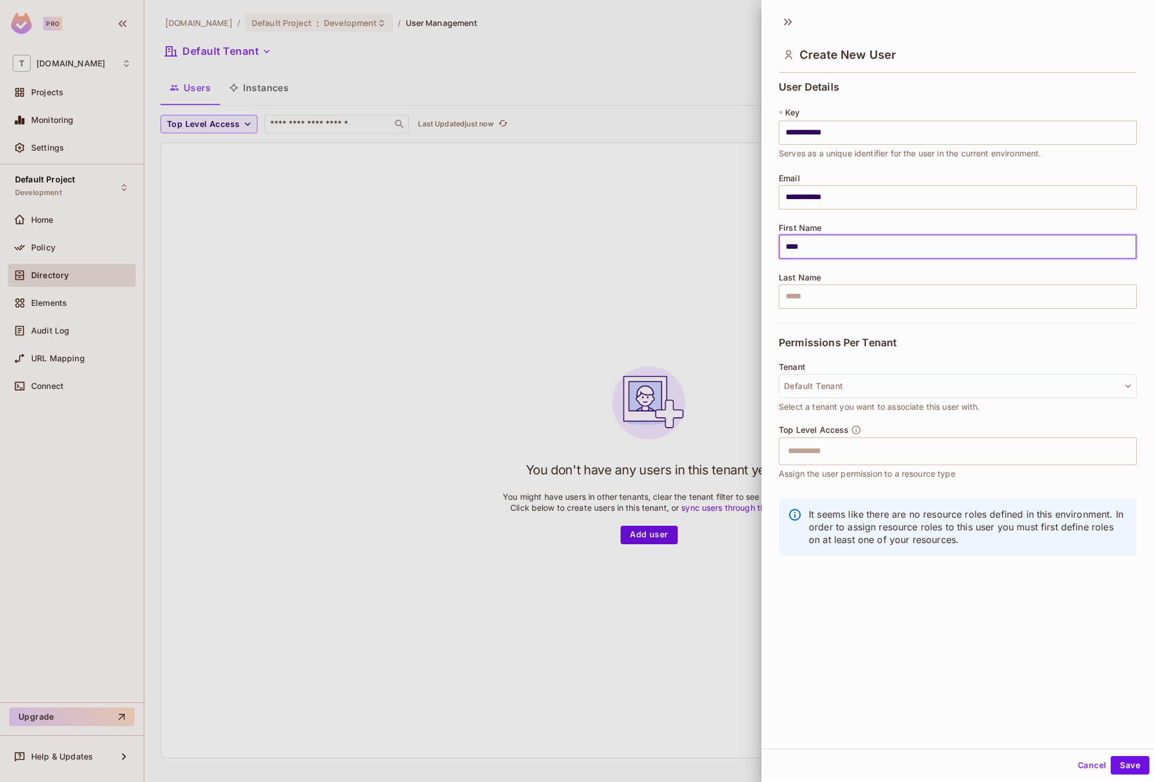
type input "****"
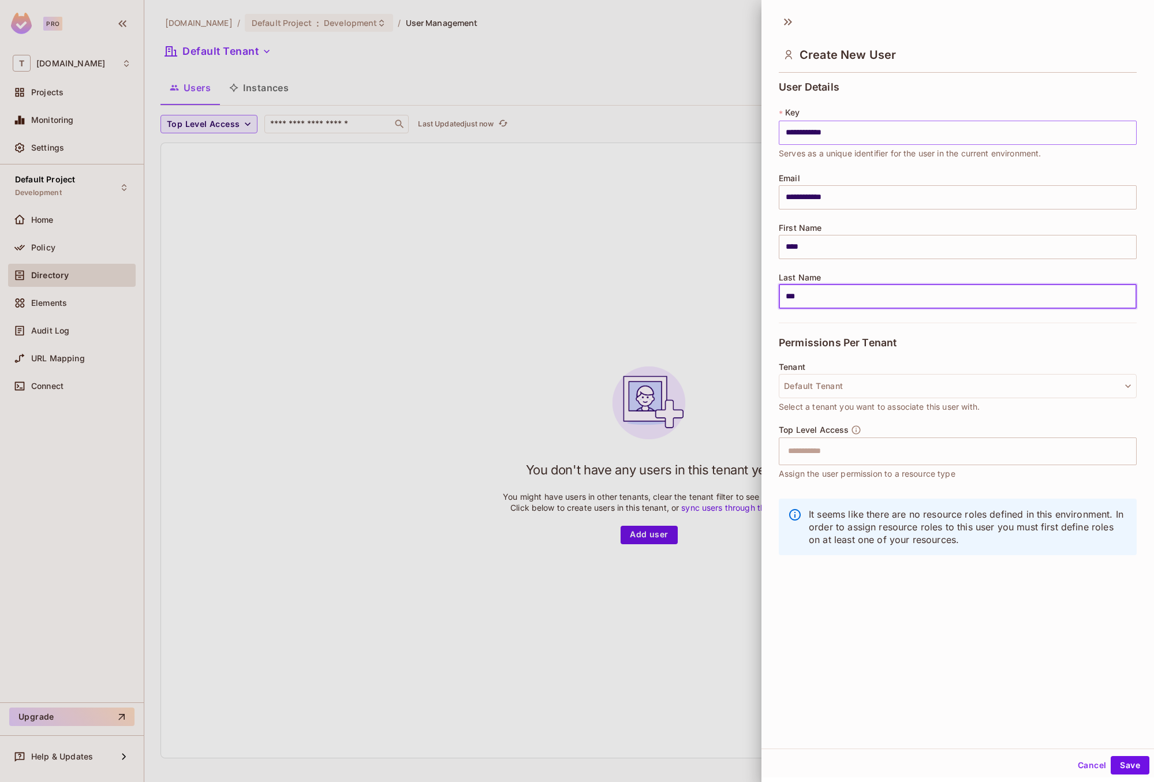
type input "***"
click at [823, 133] on input "**********" at bounding box center [958, 133] width 358 height 24
type input "**********"
click at [818, 194] on input "**********" at bounding box center [958, 197] width 358 height 24
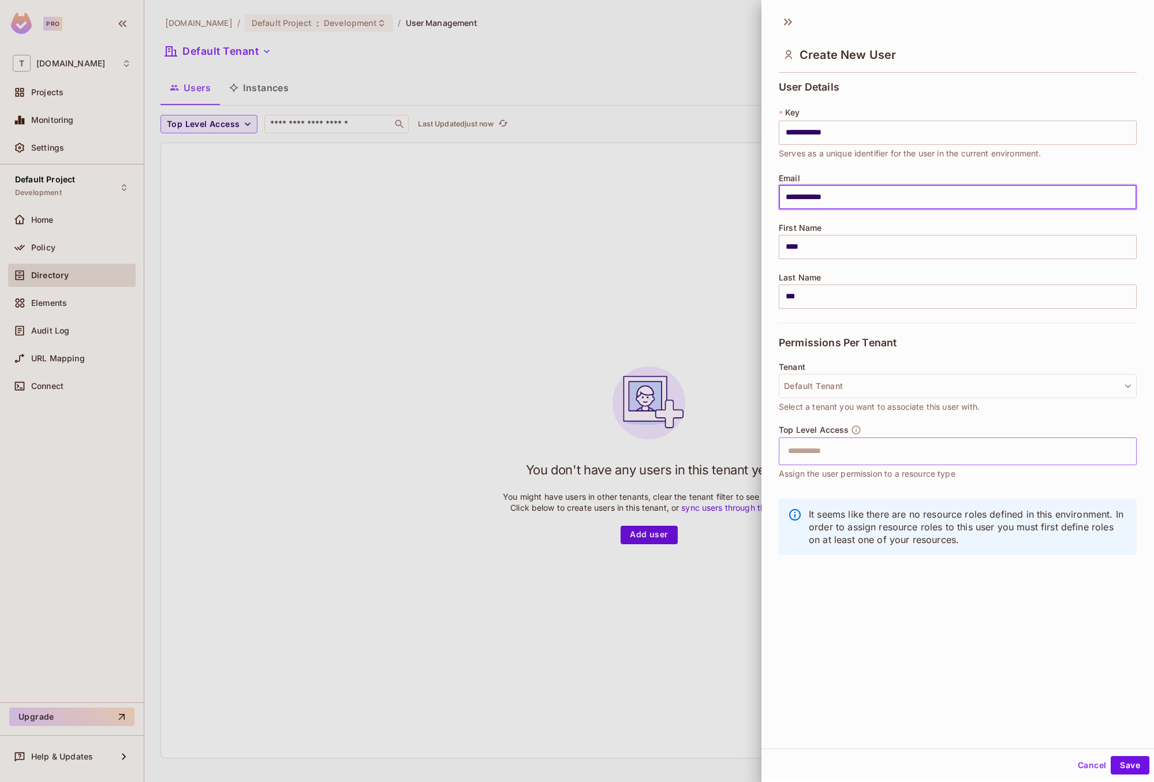
type input "**********"
click at [969, 447] on input "text" at bounding box center [947, 451] width 333 height 23
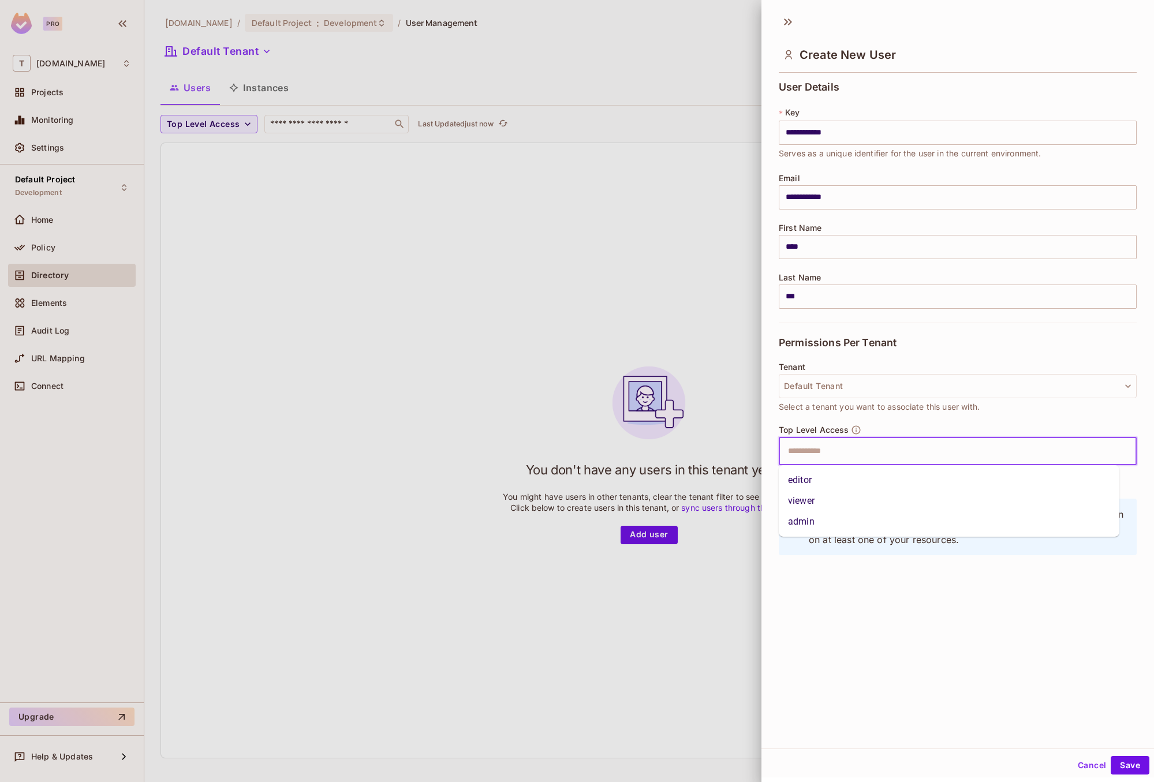
click at [824, 505] on li "viewer" at bounding box center [949, 501] width 340 height 21
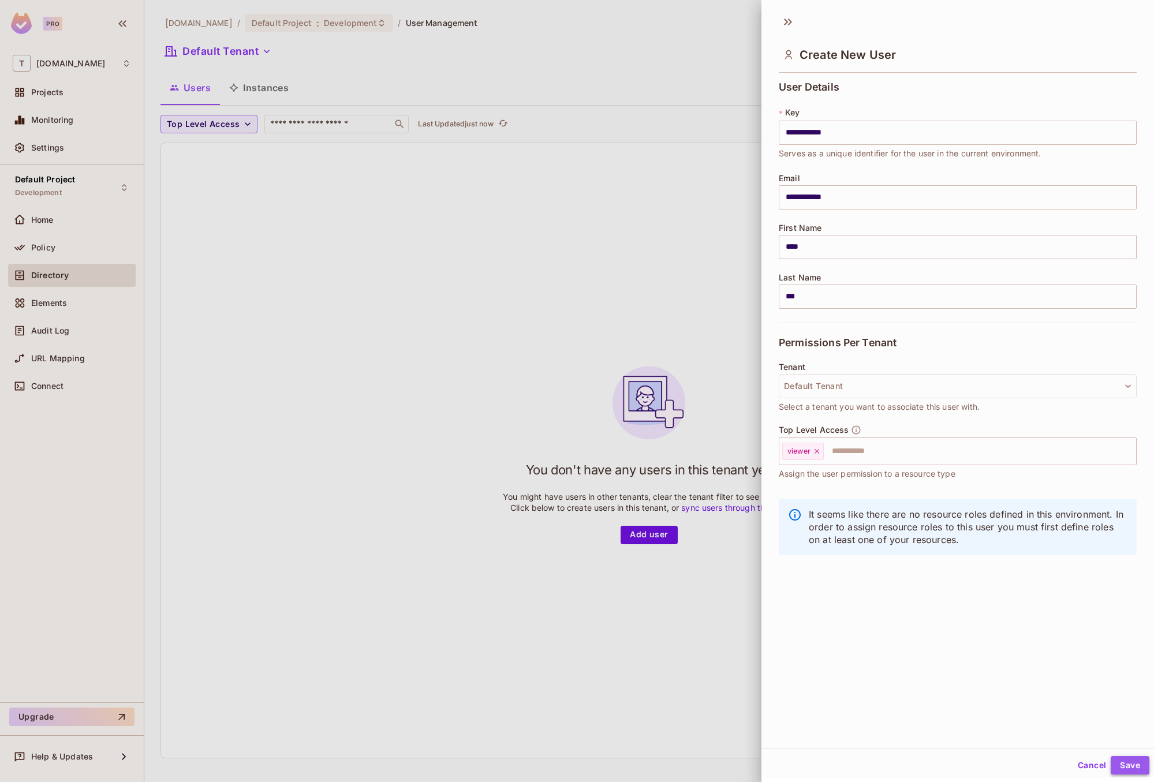
click at [1123, 763] on button "Save" at bounding box center [1129, 765] width 39 height 18
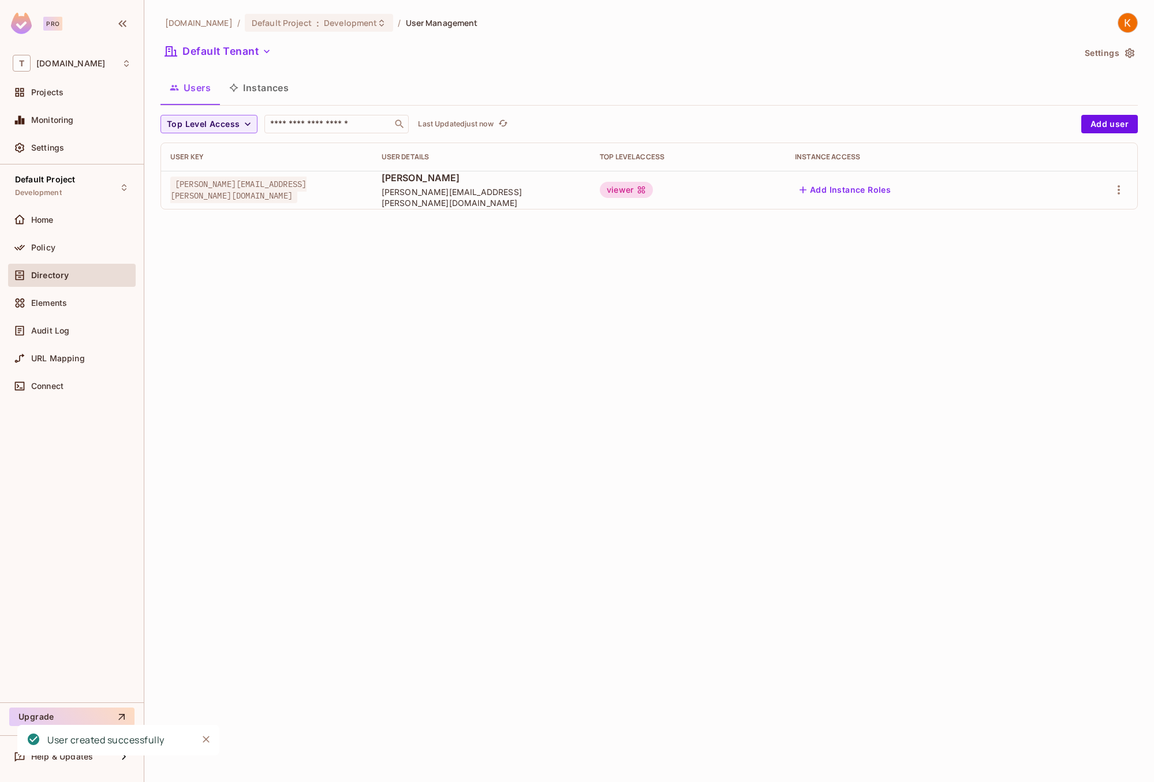
click at [869, 566] on div "t2.auto / Default Project : Development / User Management Default Tenant Settin…" at bounding box center [648, 391] width 1009 height 782
click at [206, 739] on icon "Close" at bounding box center [206, 739] width 7 height 7
click at [508, 447] on div "t2.auto / Default Project : Development / User Management Default Tenant Settin…" at bounding box center [648, 391] width 1009 height 782
click at [73, 156] on div "Settings" at bounding box center [72, 147] width 128 height 23
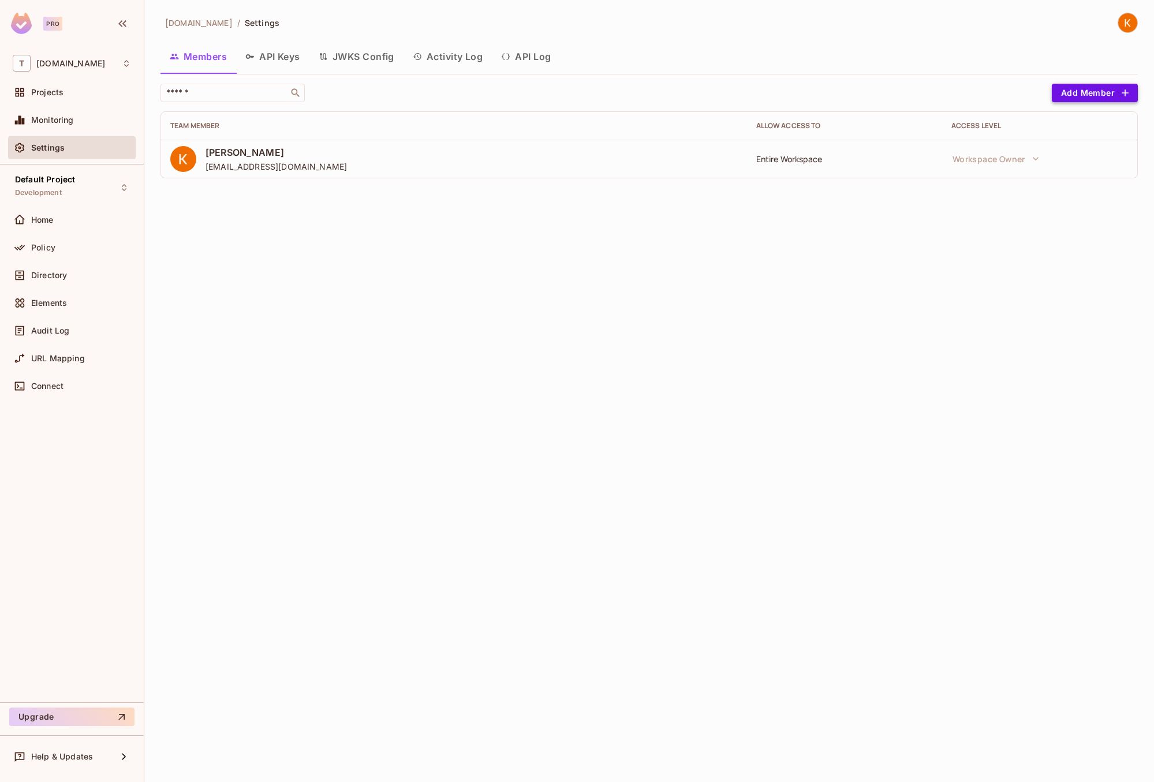
click at [1066, 94] on button "Add Member" at bounding box center [1094, 93] width 86 height 18
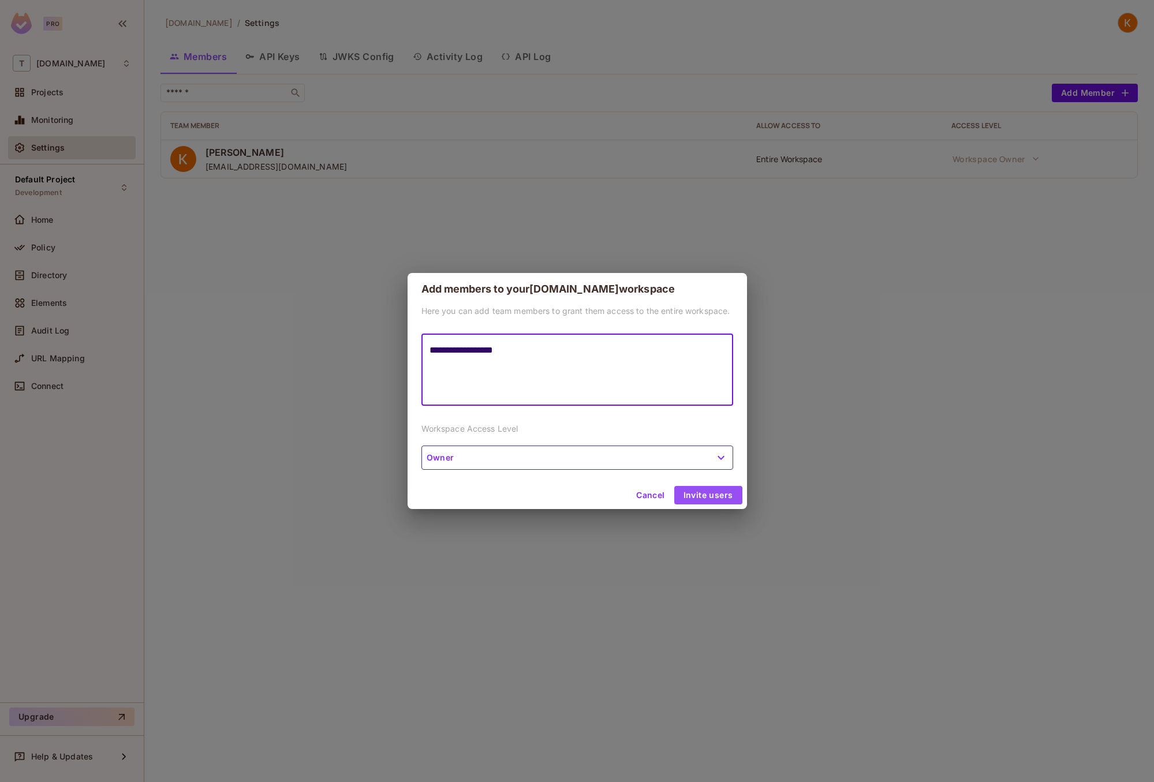
type textarea "**********"
click at [718, 496] on button "Invite users" at bounding box center [708, 495] width 68 height 18
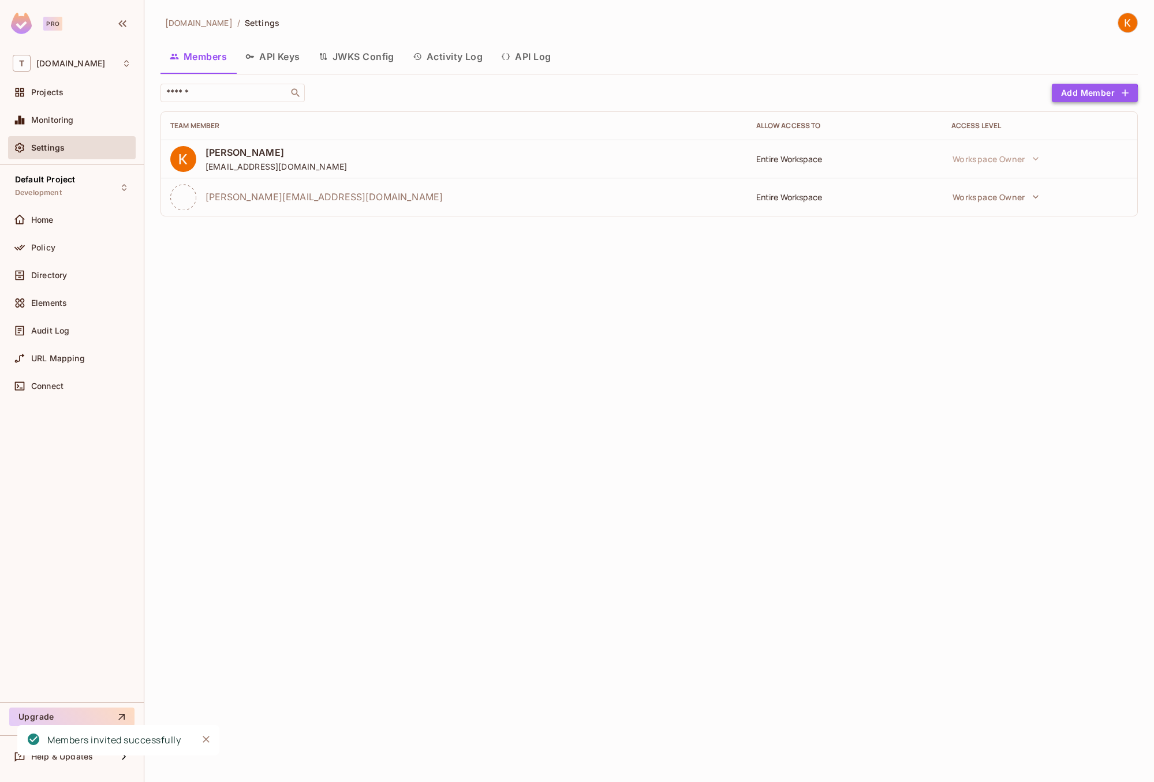
click at [1081, 96] on button "Add Member" at bounding box center [1094, 93] width 86 height 18
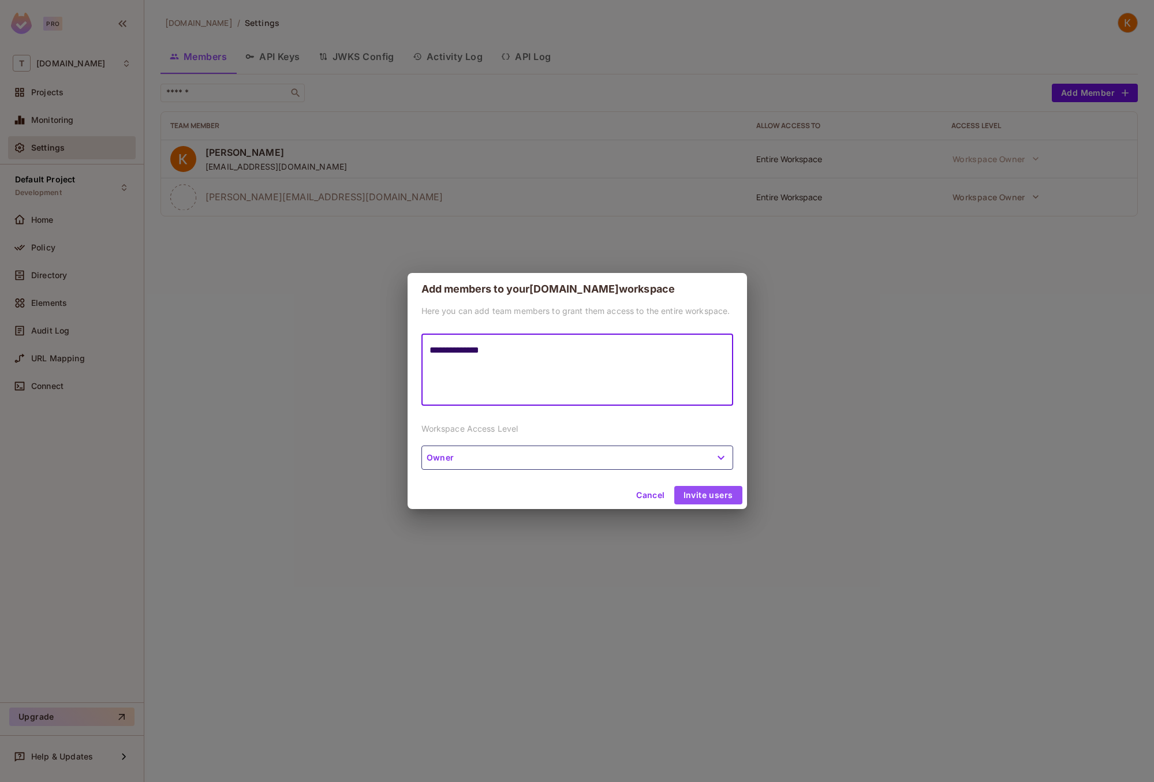
type textarea "**********"
click at [714, 493] on button "Invite users" at bounding box center [708, 495] width 68 height 18
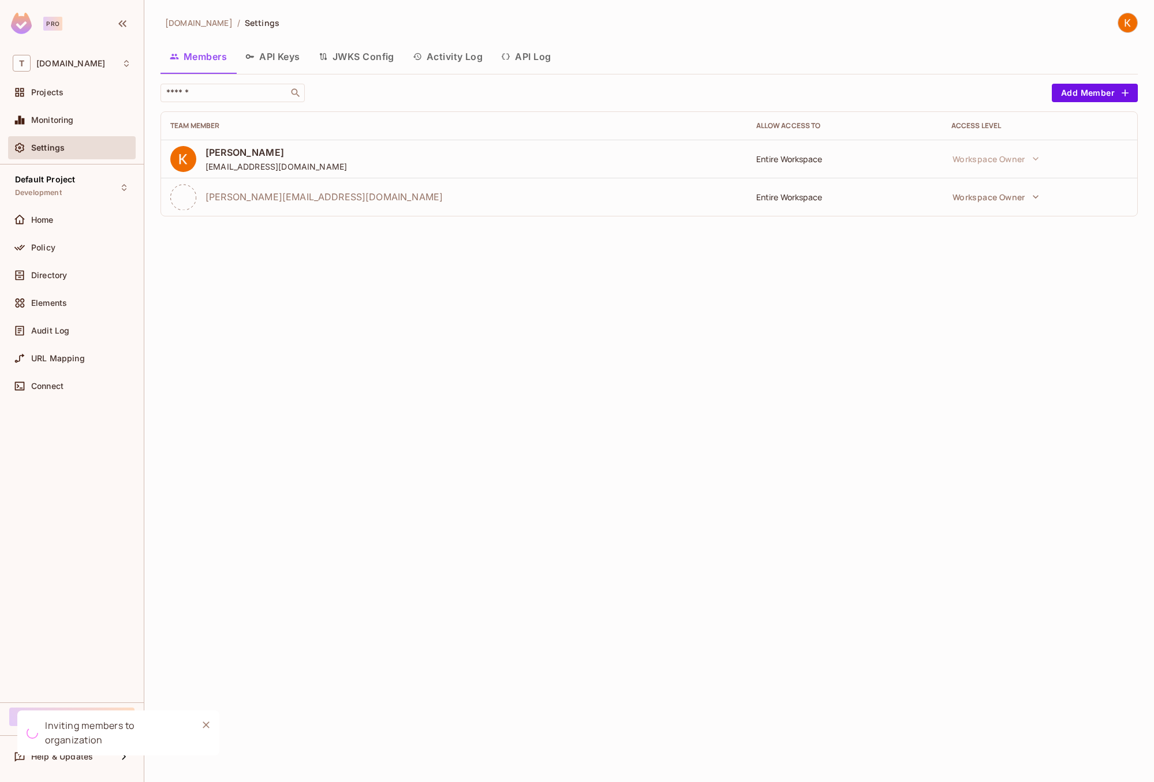
click at [781, 429] on div "t2.auto / Settings Members API Keys JWKS Config Activity Log API Log ​ Add Memb…" at bounding box center [648, 391] width 1009 height 782
click at [1100, 89] on button "Add Member" at bounding box center [1094, 93] width 86 height 18
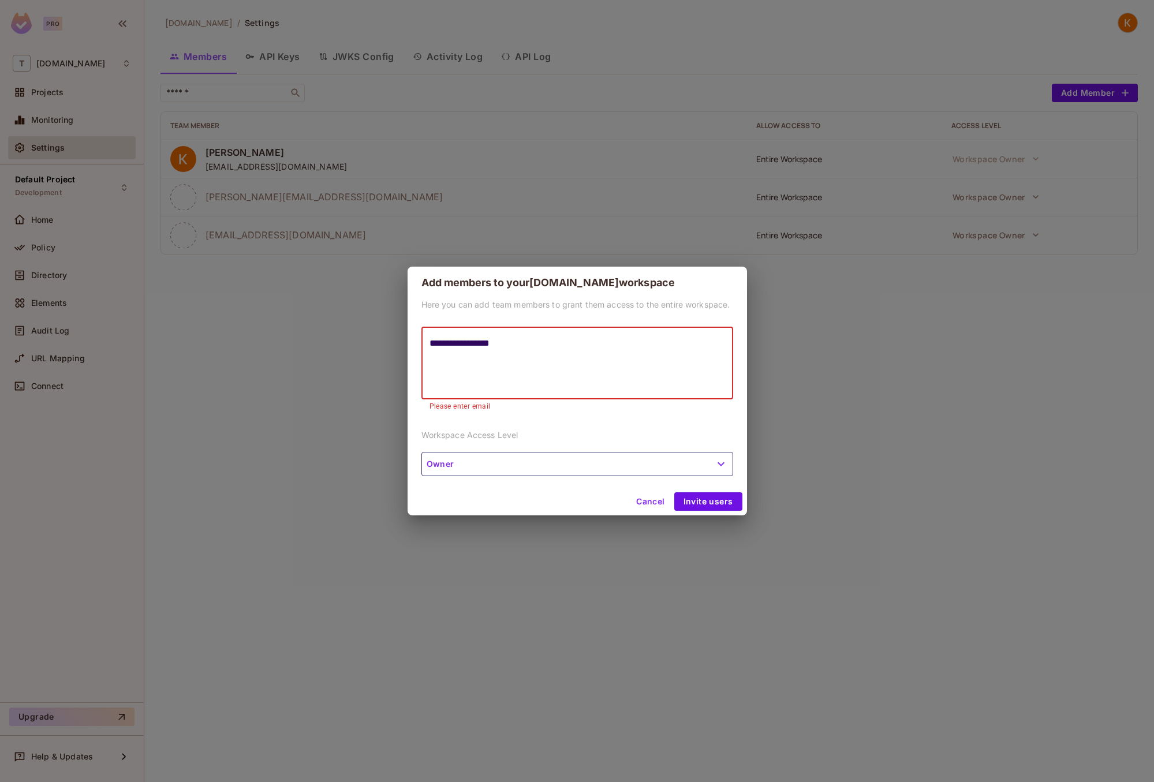
type textarea "**********"
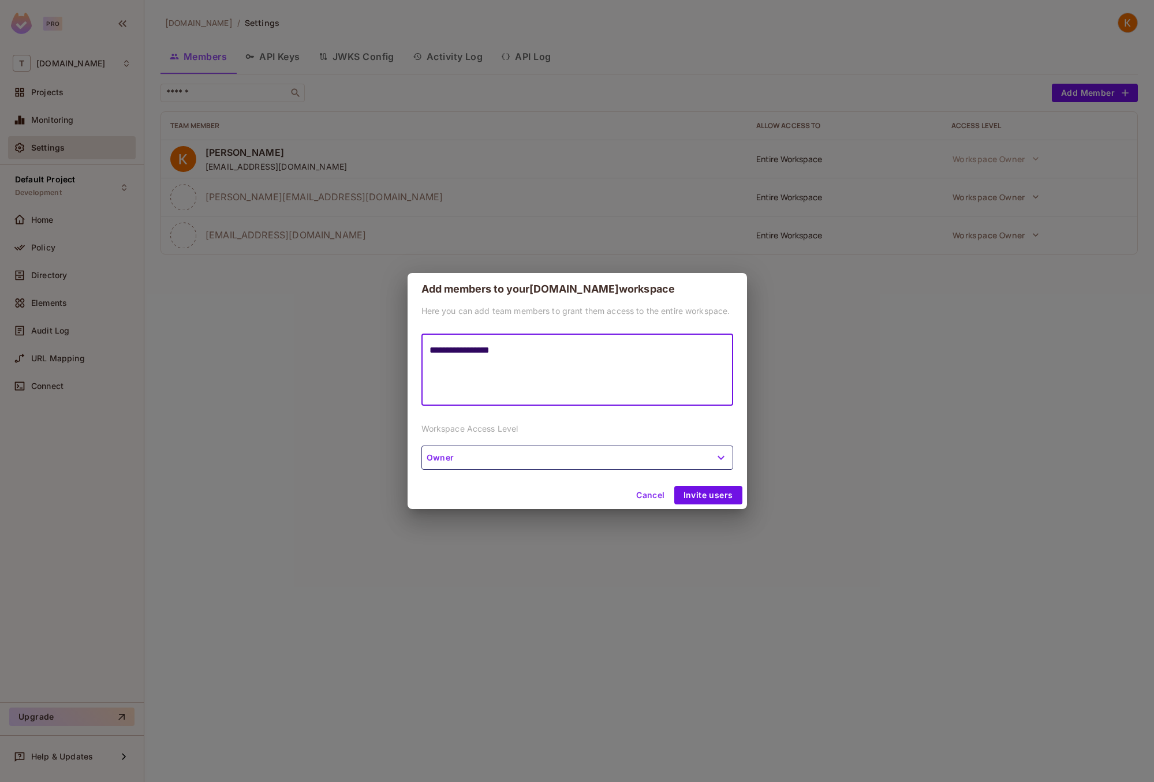
click at [476, 458] on button "Owner" at bounding box center [577, 458] width 312 height 24
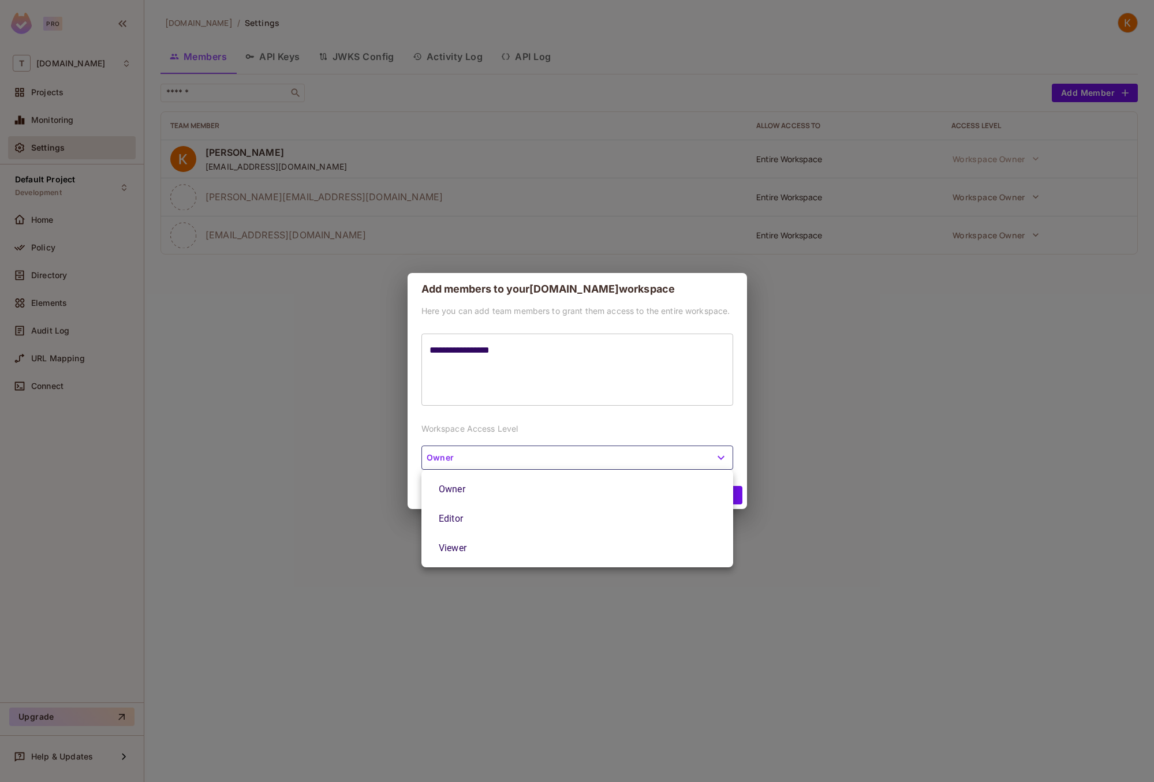
click at [489, 520] on li "Editor" at bounding box center [577, 518] width 312 height 29
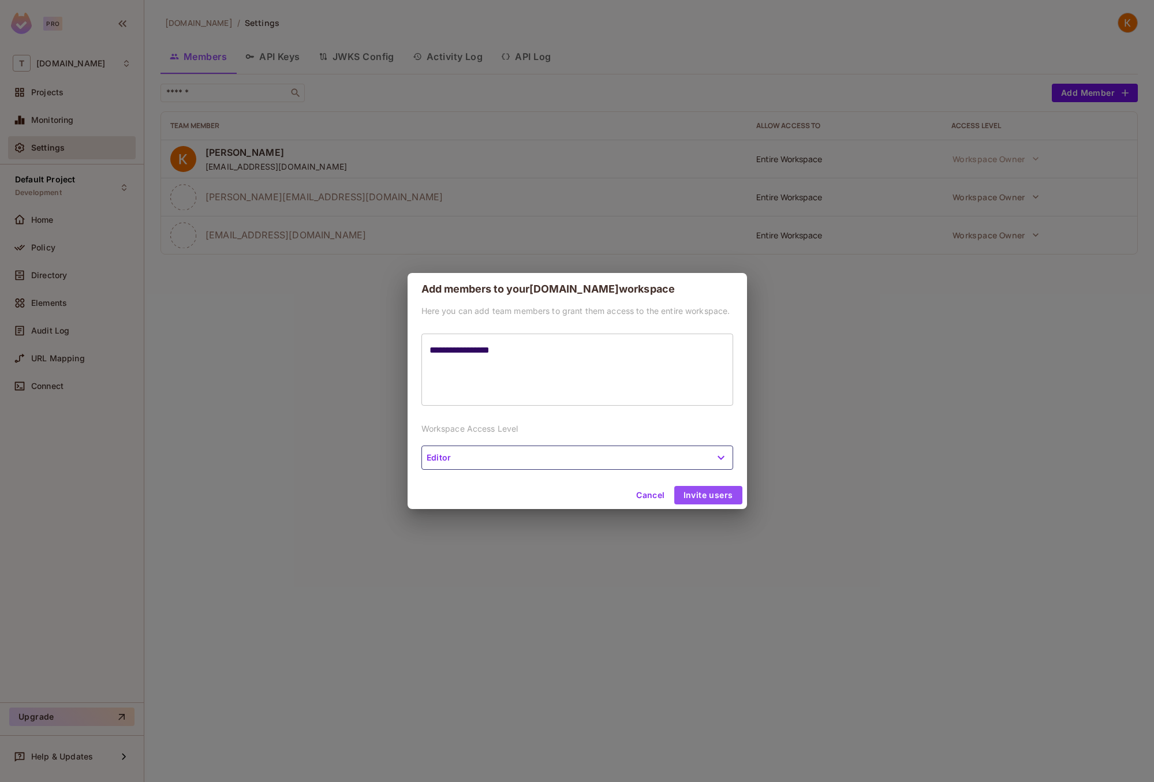
click at [718, 494] on button "Invite users" at bounding box center [708, 495] width 68 height 18
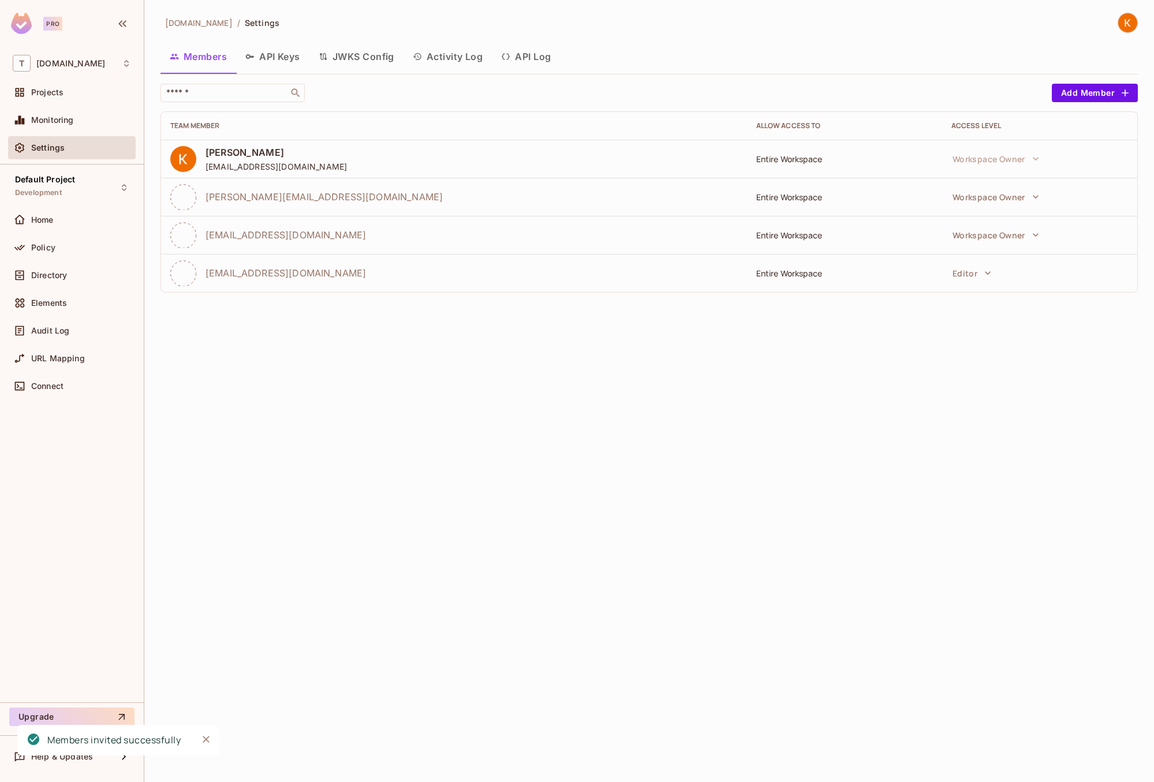
click at [852, 371] on div "t2.auto / Settings Members API Keys JWKS Config Activity Log API Log ​ Add Memb…" at bounding box center [648, 391] width 1009 height 782
click at [338, 418] on div "t2.auto / Settings Members API Keys JWKS Config Activity Log API Log ​ Add Memb…" at bounding box center [648, 391] width 1009 height 782
click at [84, 337] on div "Audit Log" at bounding box center [72, 330] width 128 height 23
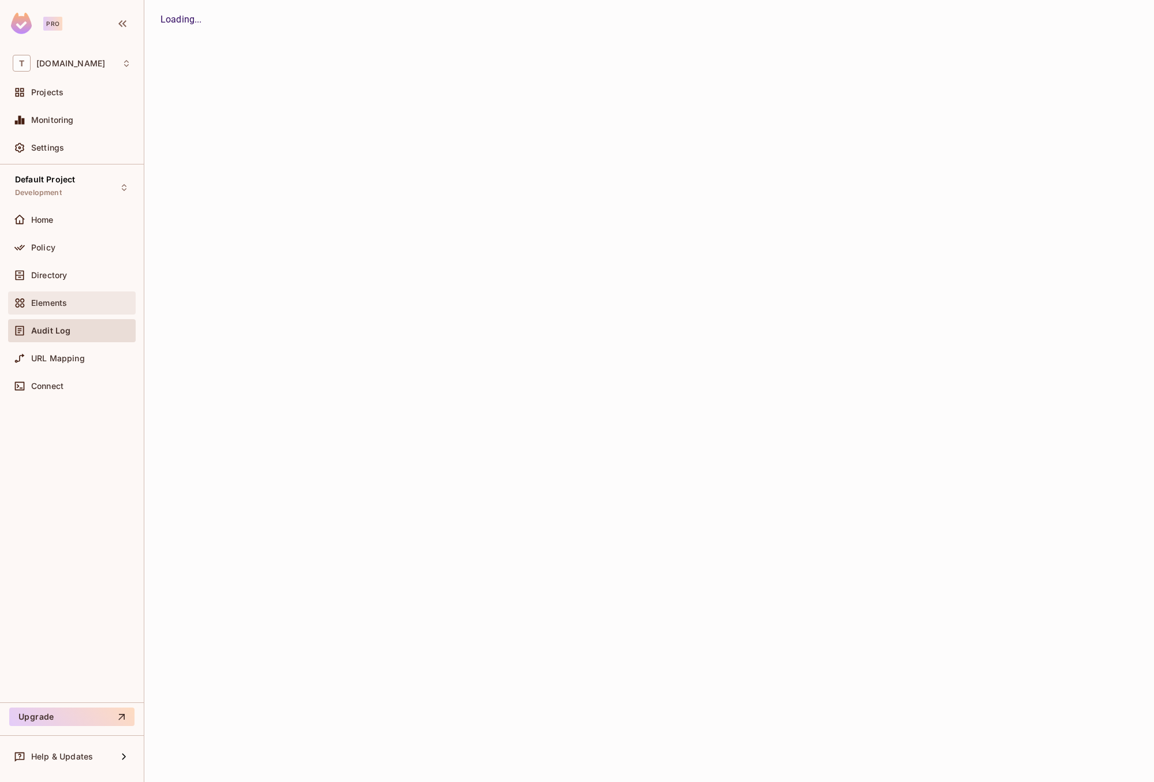
click at [84, 311] on div "Elements" at bounding box center [72, 302] width 128 height 23
click at [83, 280] on div "Directory" at bounding box center [72, 275] width 118 height 14
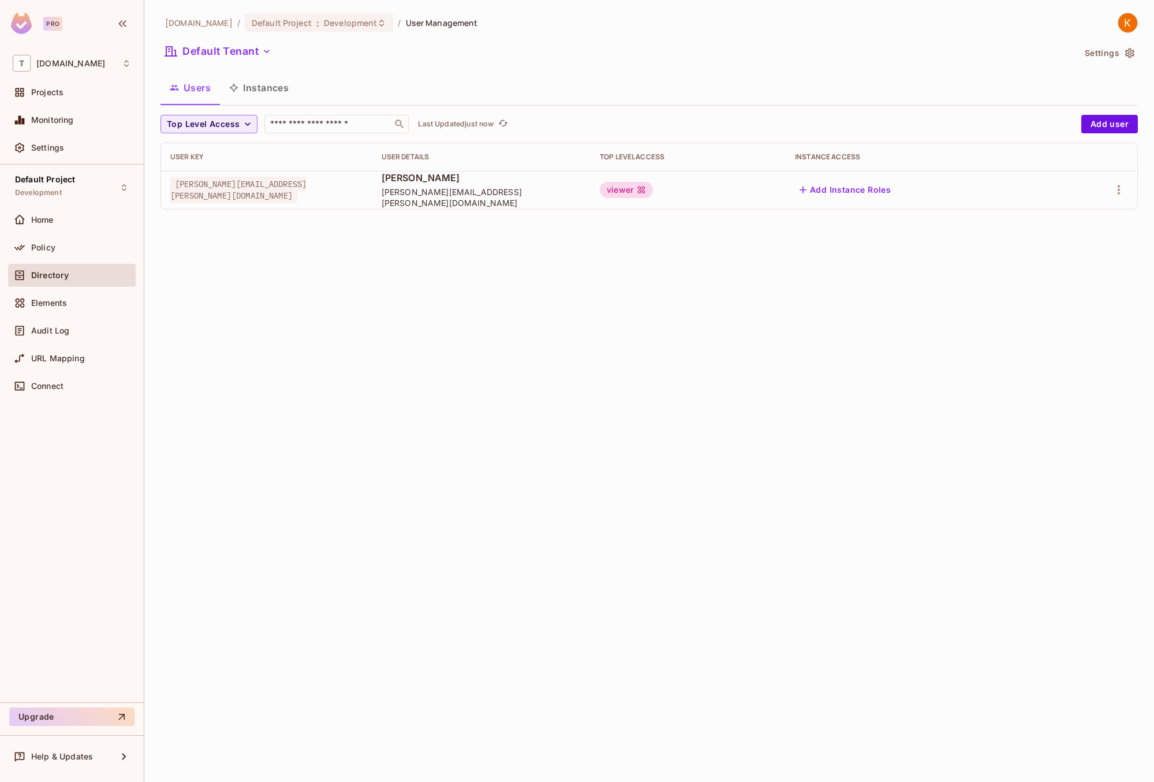
click at [298, 296] on div "t2.auto / Default Project : Development / User Management Default Tenant Settin…" at bounding box center [648, 391] width 1009 height 782
click at [1122, 191] on icon "button" at bounding box center [1119, 190] width 14 height 14
click at [1077, 215] on li "Edit" at bounding box center [1068, 216] width 102 height 25
click at [100, 271] on div "Directory" at bounding box center [81, 275] width 100 height 9
click at [100, 250] on div "Policy" at bounding box center [81, 247] width 100 height 9
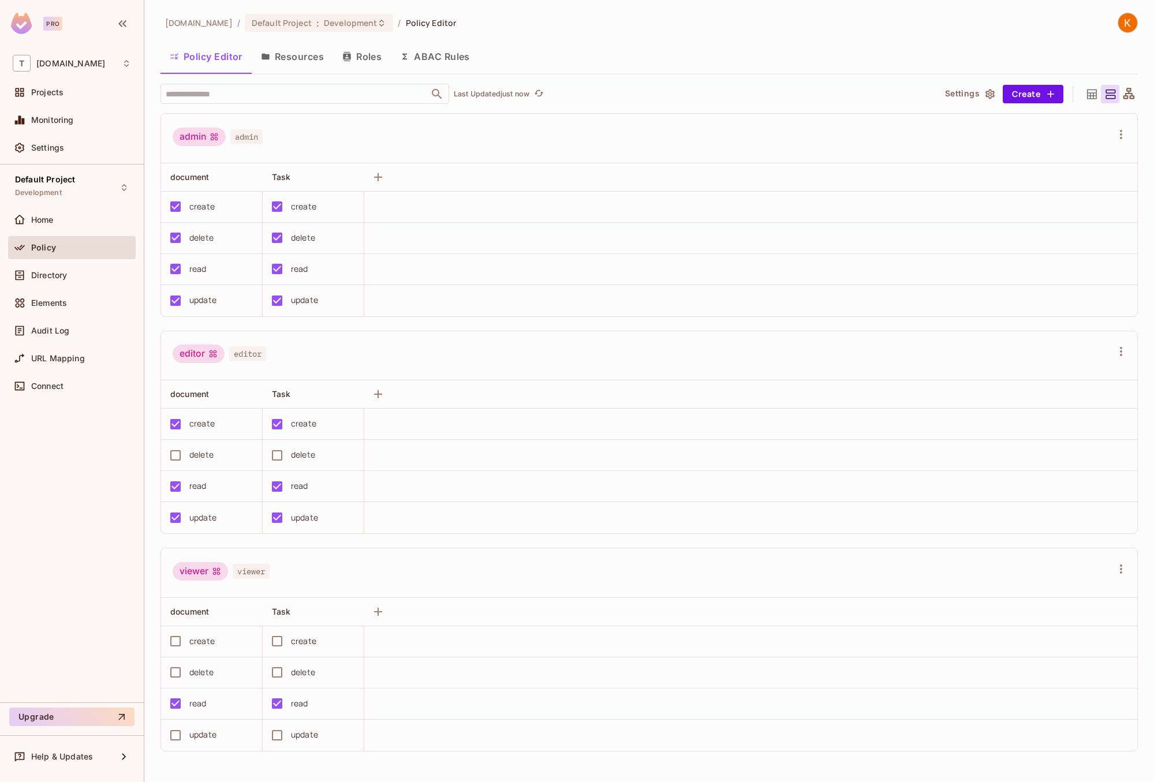
click at [306, 59] on button "Resources" at bounding box center [292, 56] width 81 height 29
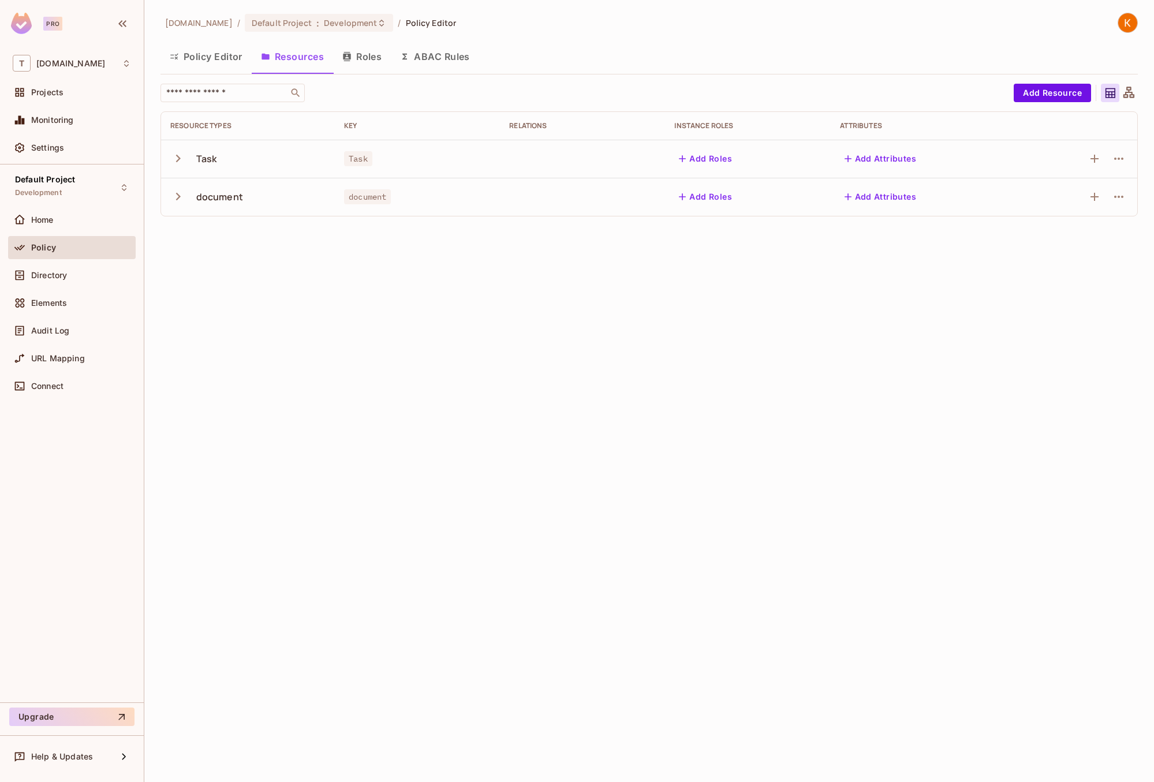
click at [172, 197] on icon "button" at bounding box center [178, 197] width 16 height 16
click at [1125, 200] on icon "button" at bounding box center [1119, 197] width 14 height 14
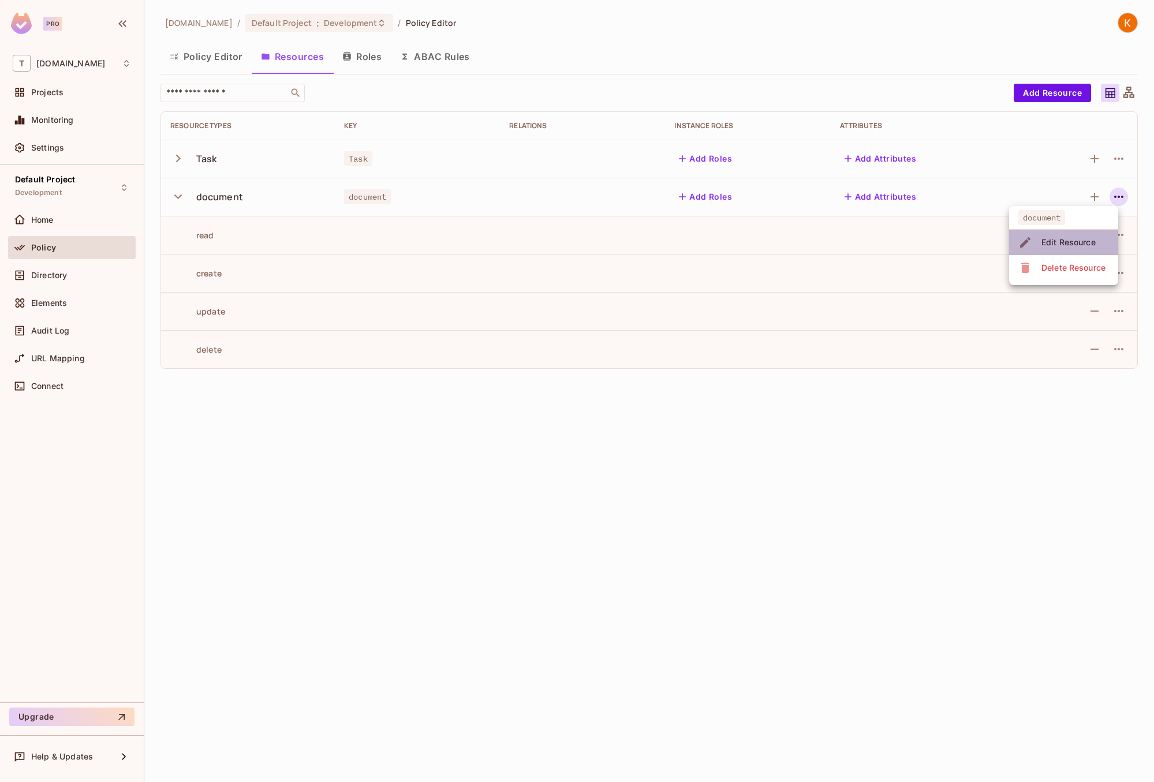
click at [1098, 237] on span "Edit Resource" at bounding box center [1068, 242] width 61 height 18
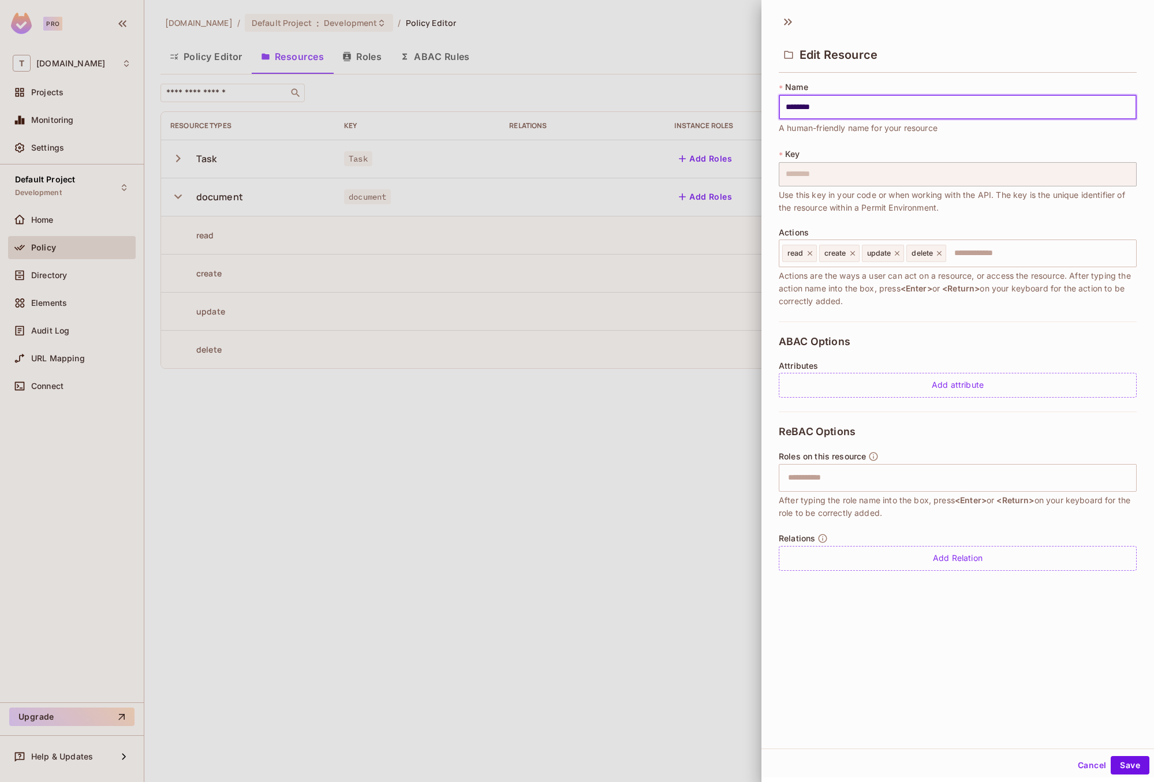
click at [334, 427] on div at bounding box center [577, 391] width 1154 height 782
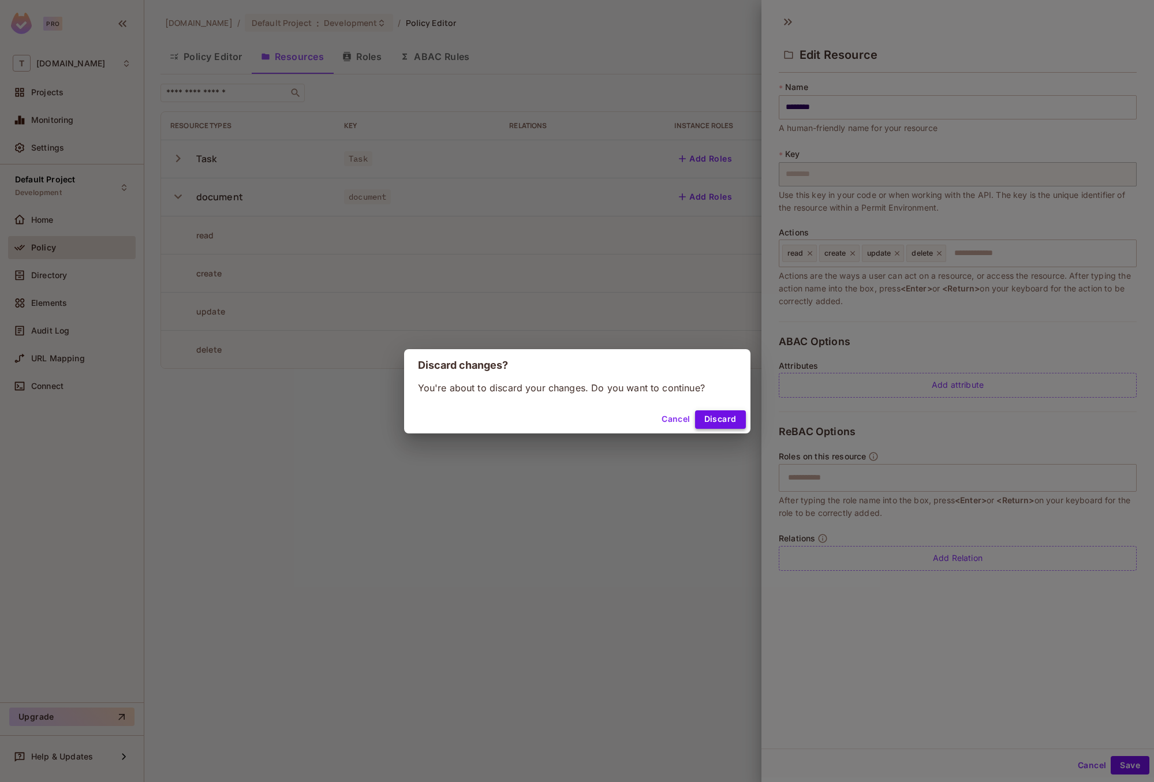
click at [740, 421] on button "Discard" at bounding box center [720, 419] width 51 height 18
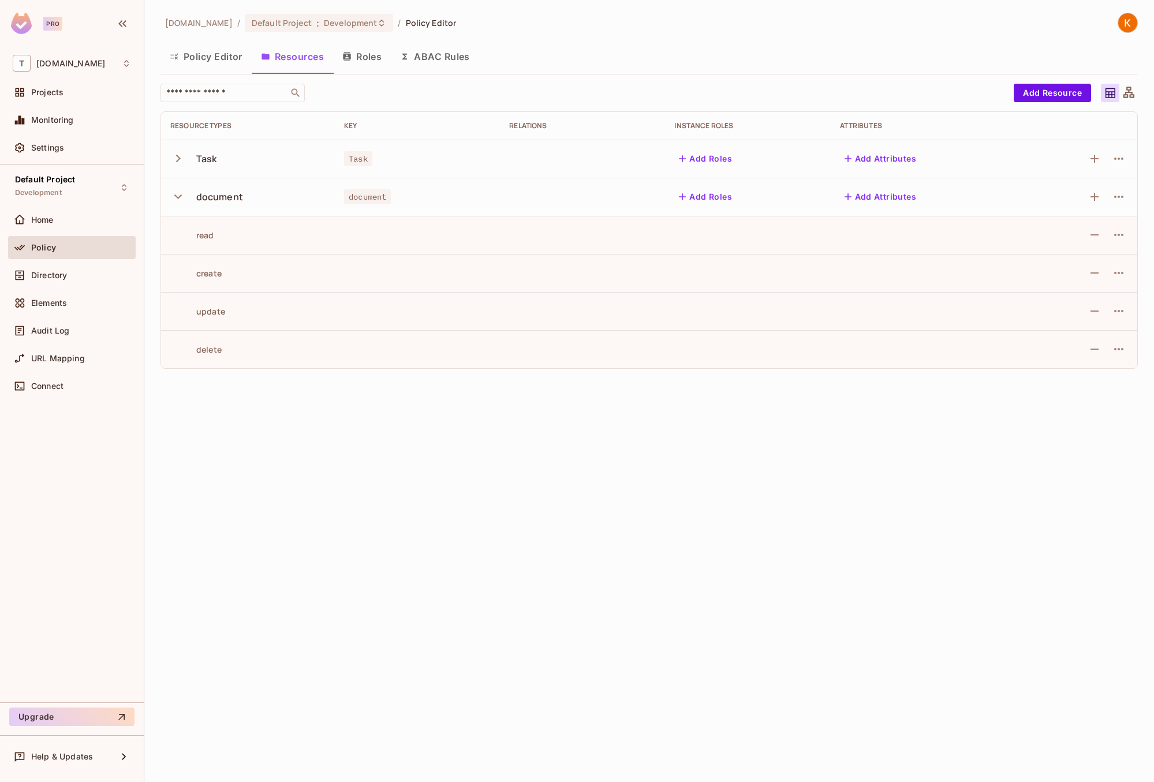
click at [441, 448] on div "t2.auto / Default Project : Development / Policy Editor Policy Editor Resources…" at bounding box center [648, 391] width 1009 height 782
click at [205, 71] on div "Policy Editor Resources Roles ABAC Rules" at bounding box center [648, 58] width 977 height 32
click at [214, 61] on button "Policy Editor" at bounding box center [205, 56] width 91 height 29
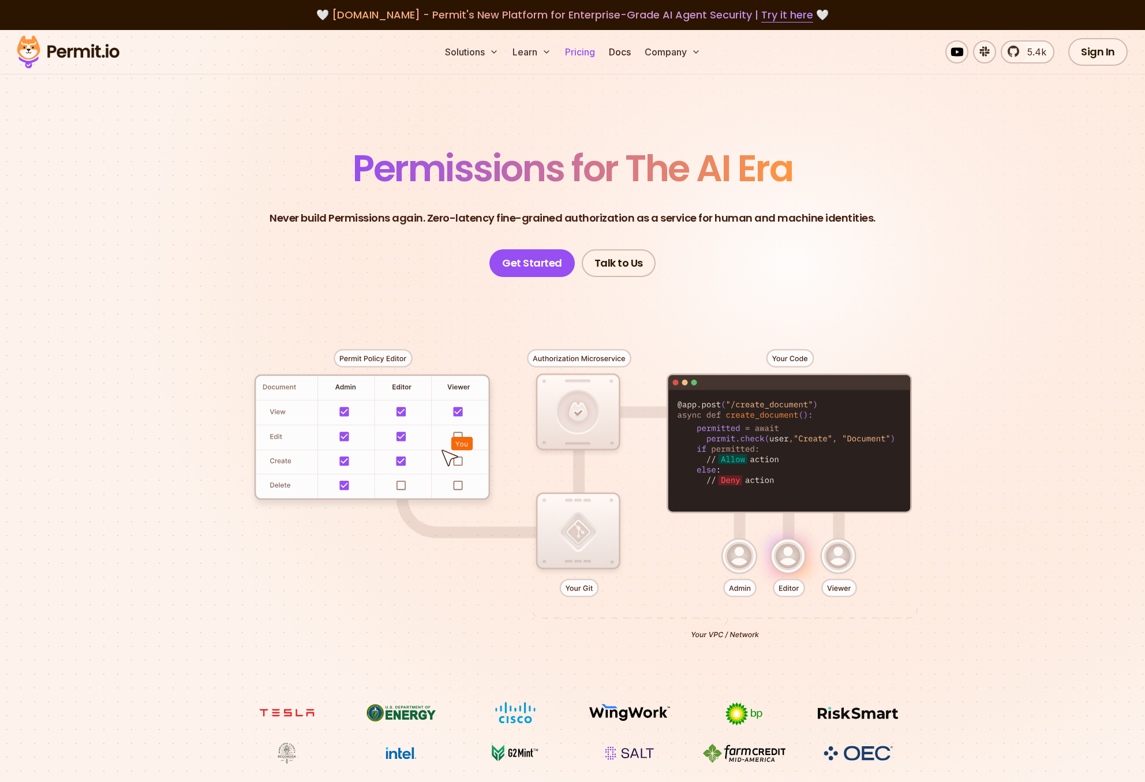
click at [580, 53] on link "Pricing" at bounding box center [579, 51] width 39 height 23
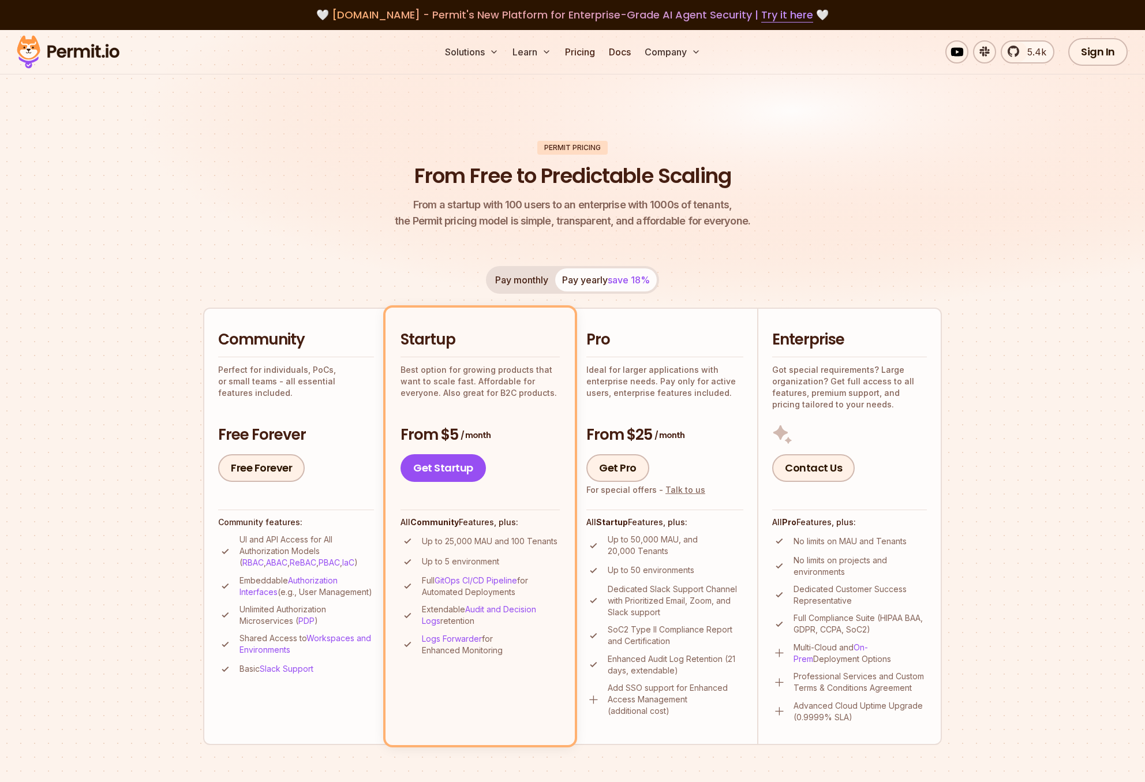
click at [157, 405] on section "Permit Pricing From Free to Predictable Scaling From a startup with 100 users t…" at bounding box center [572, 654] width 1145 height 1249
click at [259, 536] on p "UI and API Access for All Authorization Models ( RBAC , ABAC , ReBAC , PBAC , I…" at bounding box center [306, 551] width 134 height 35
click at [260, 536] on p "UI and API Access for All Authorization Models ( RBAC , ABAC , ReBAC , PBAC , I…" at bounding box center [306, 551] width 134 height 35
drag, startPoint x: 260, startPoint y: 536, endPoint x: 285, endPoint y: 582, distance: 51.9
click at [285, 582] on ul "UI and API Access for All Authorization Models ( RBAC , ABAC , ReBAC , PBAC , I…" at bounding box center [296, 605] width 156 height 143
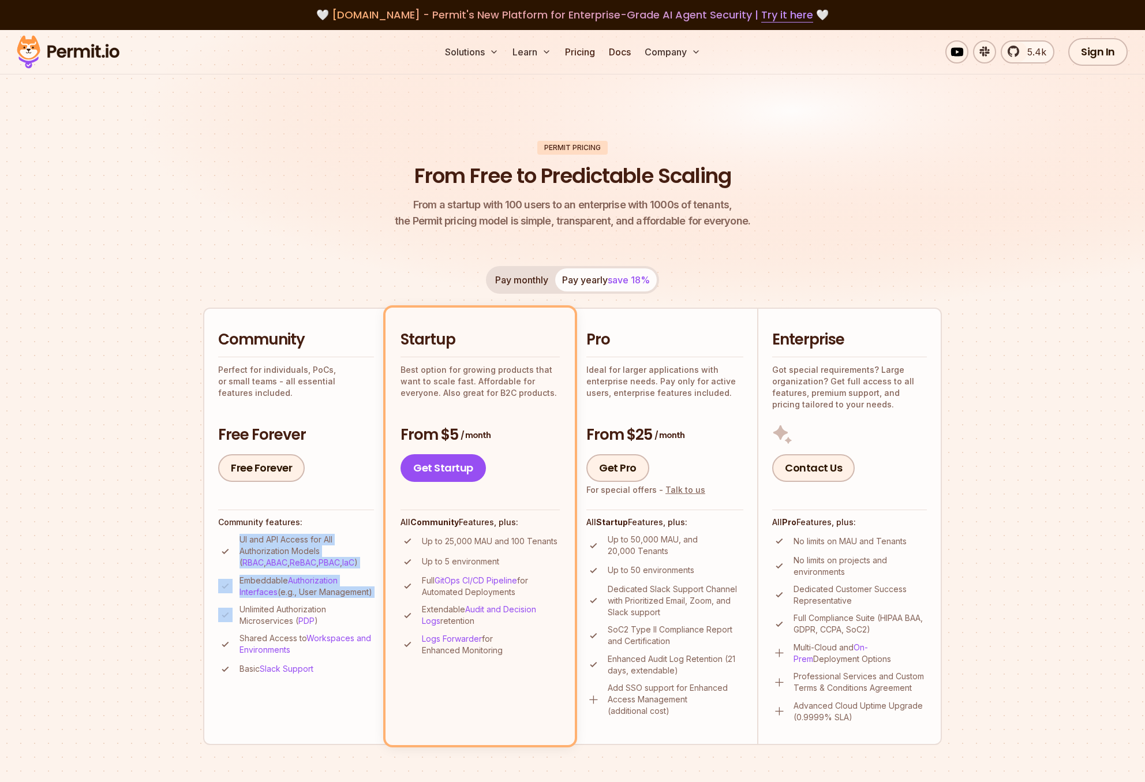
click at [285, 582] on p "Embeddable Authorization Interfaces (e.g., User Management)" at bounding box center [306, 586] width 134 height 23
click at [308, 579] on link "Authorization Interfaces" at bounding box center [288, 585] width 98 height 21
click at [170, 303] on img at bounding box center [572, 182] width 1145 height 305
click at [482, 585] on link "GitOps CI/CD Pipeline" at bounding box center [476, 580] width 83 height 10
click at [494, 581] on link "GitOps CI/CD Pipeline" at bounding box center [476, 580] width 83 height 10
